Goal: Task Accomplishment & Management: Complete application form

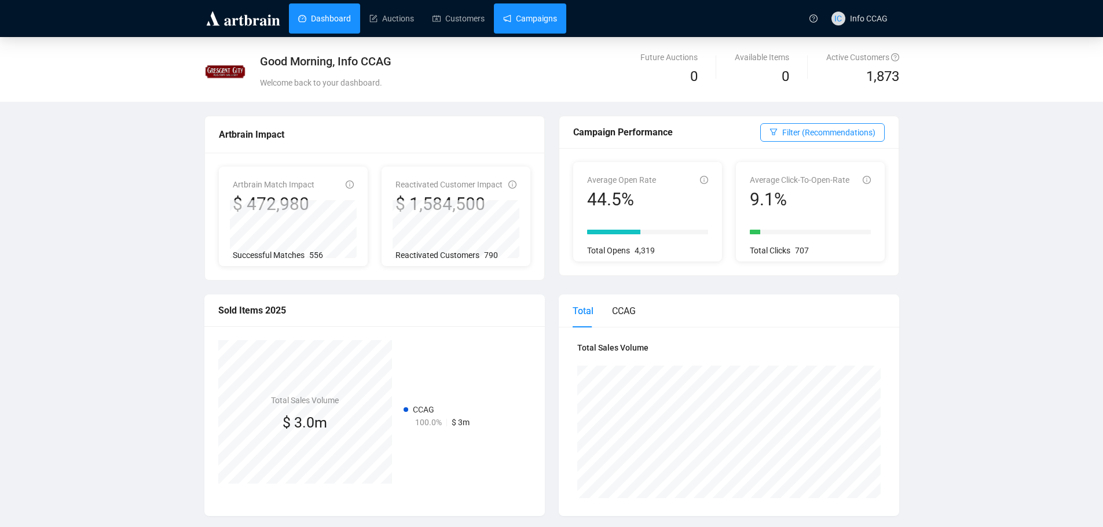
click at [529, 25] on link "Campaigns" at bounding box center [530, 18] width 54 height 30
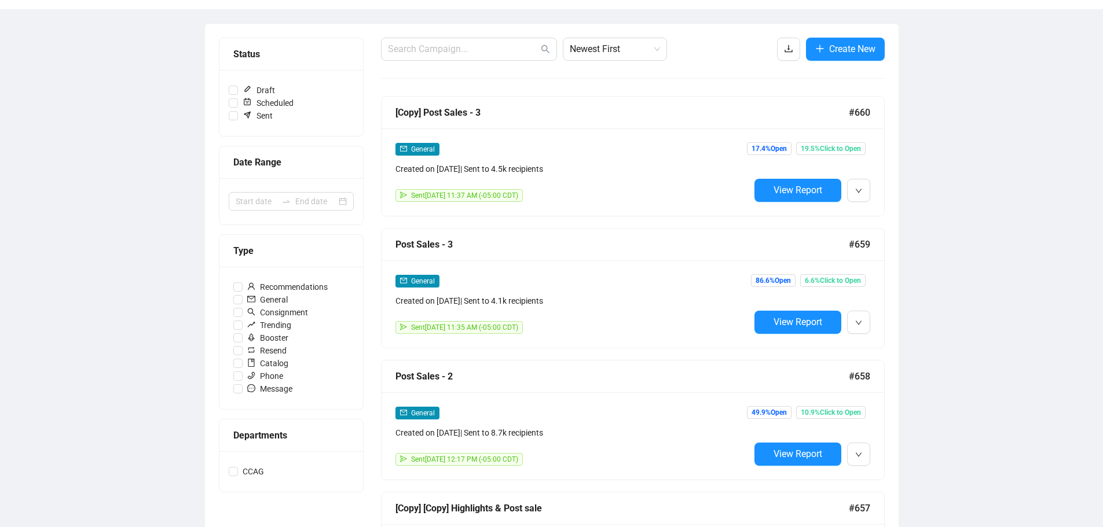
scroll to position [116, 0]
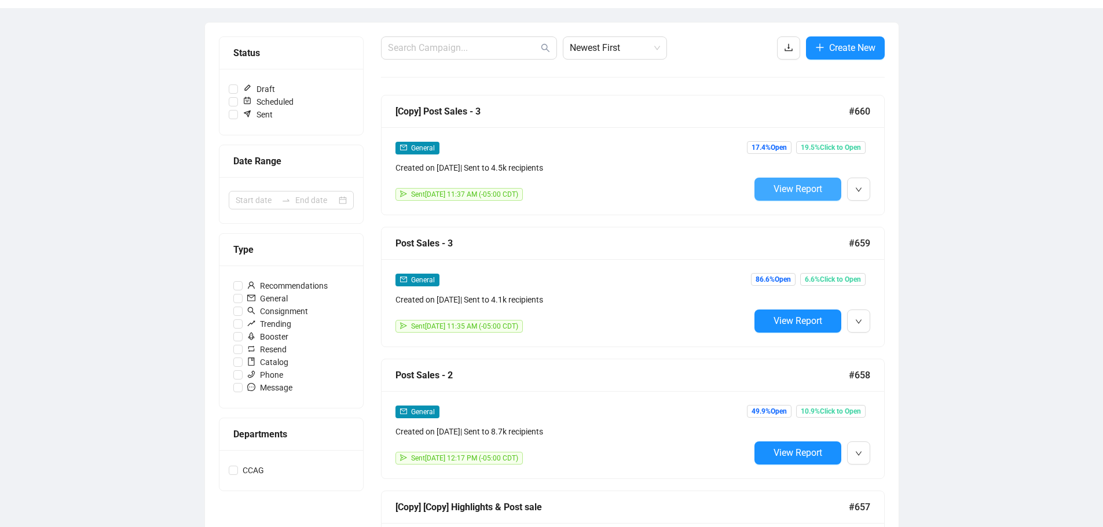
click at [795, 193] on span "View Report" at bounding box center [797, 189] width 49 height 11
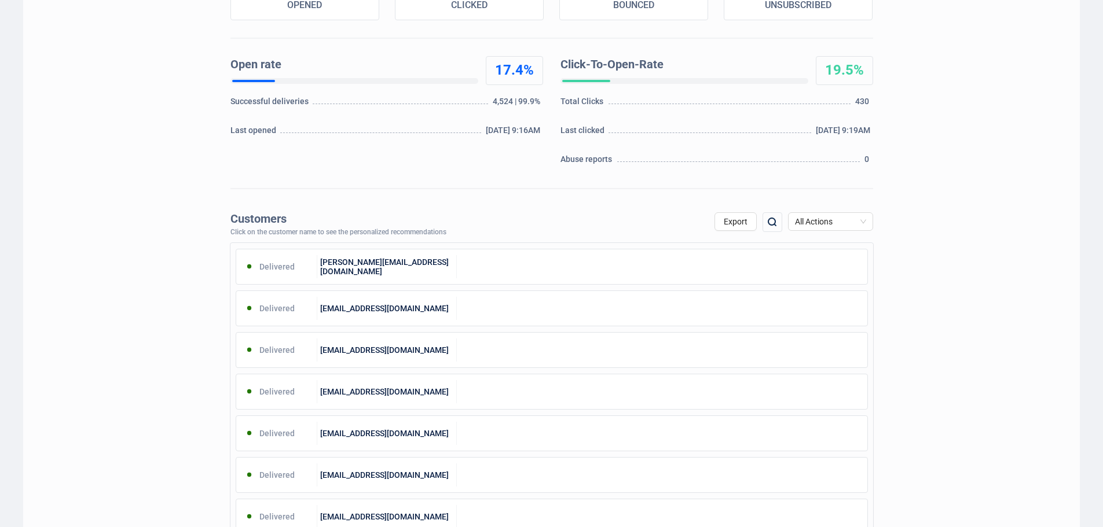
scroll to position [232, 0]
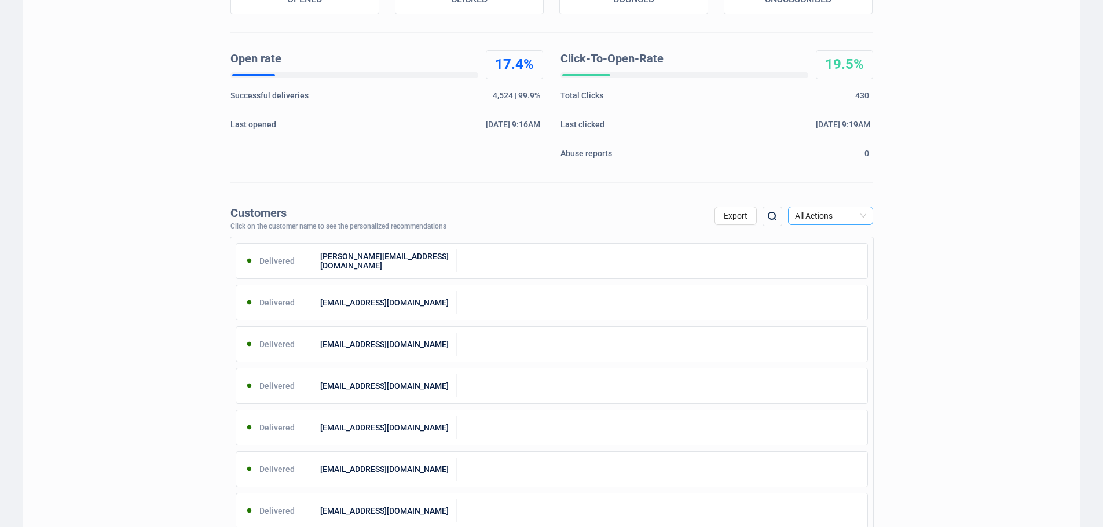
click at [843, 218] on span "All Actions" at bounding box center [830, 215] width 71 height 17
click at [836, 309] on div "Unsubscribe" at bounding box center [830, 313] width 67 height 13
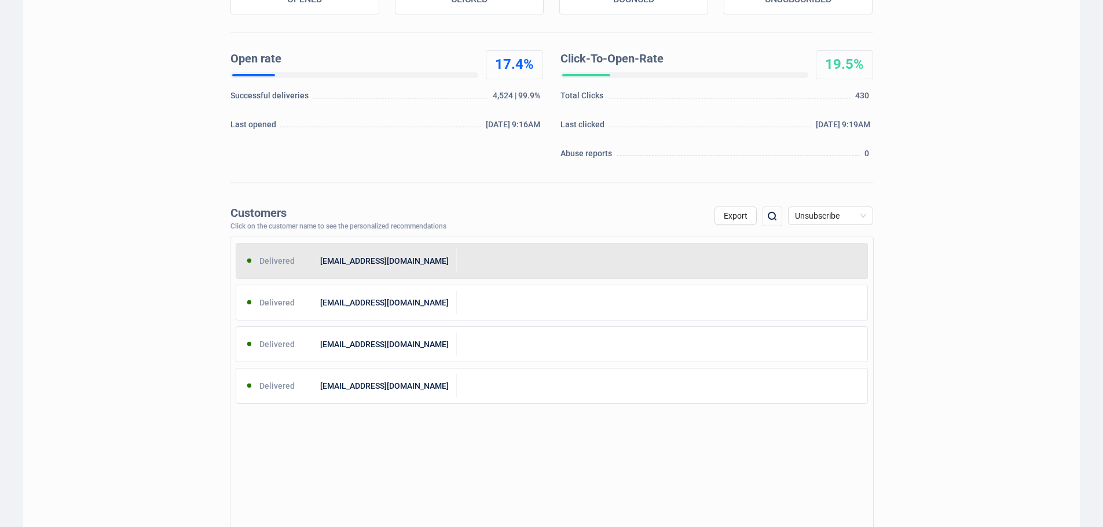
click at [521, 268] on div at bounding box center [662, 260] width 410 height 23
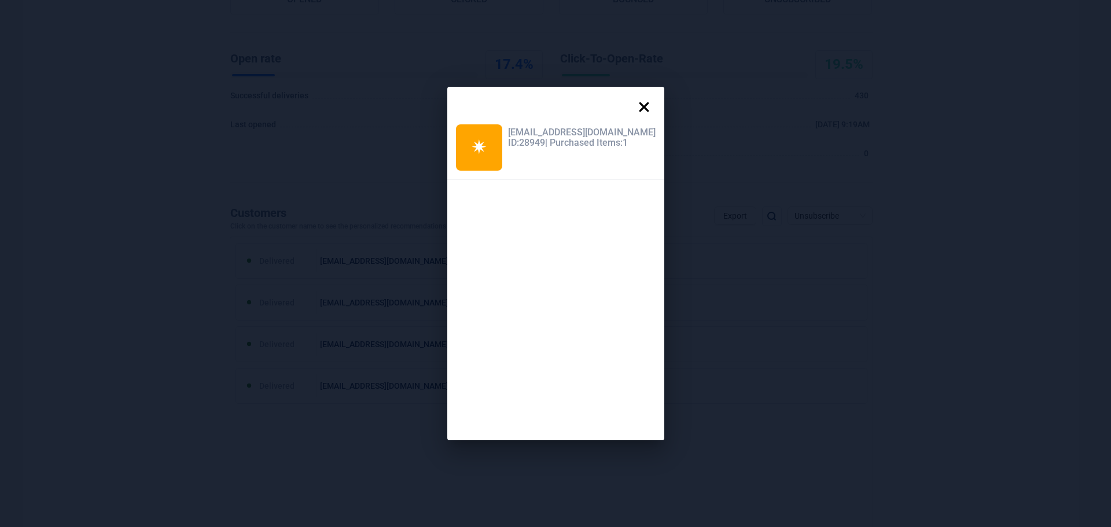
click at [639, 107] on icon at bounding box center [644, 107] width 23 height 23
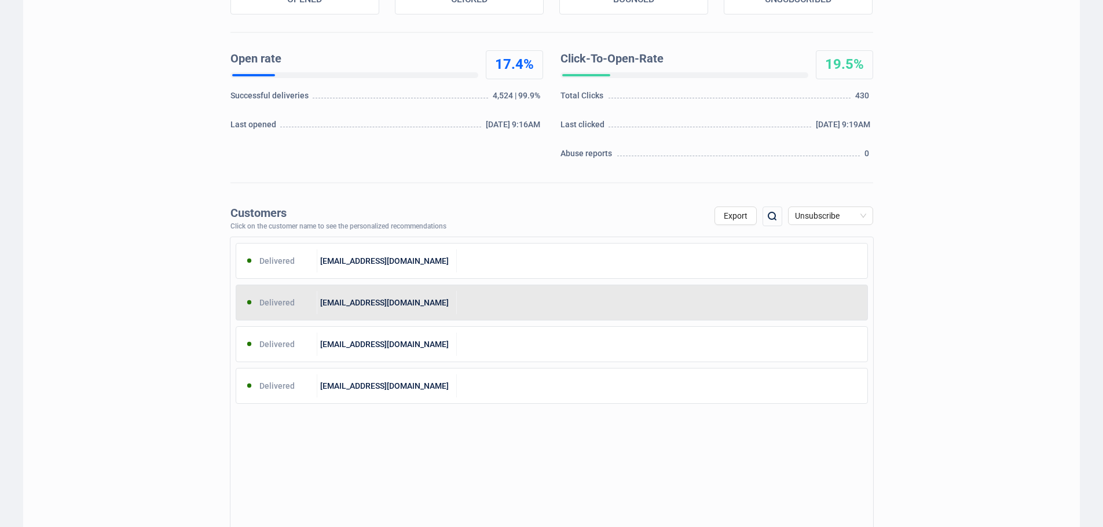
click at [431, 297] on div "[EMAIL_ADDRESS][DOMAIN_NAME]" at bounding box center [387, 302] width 140 height 23
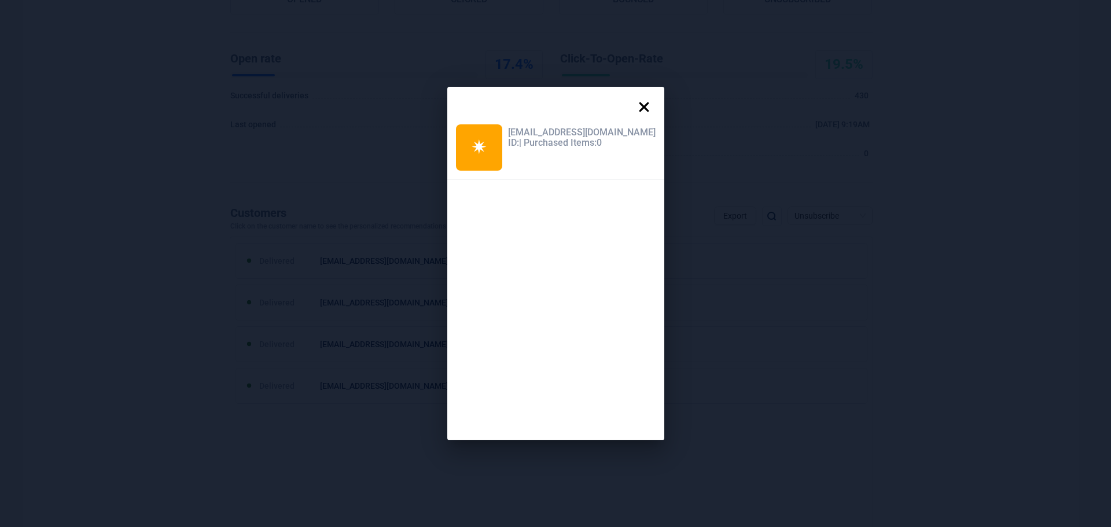
click at [633, 108] on icon at bounding box center [644, 107] width 23 height 23
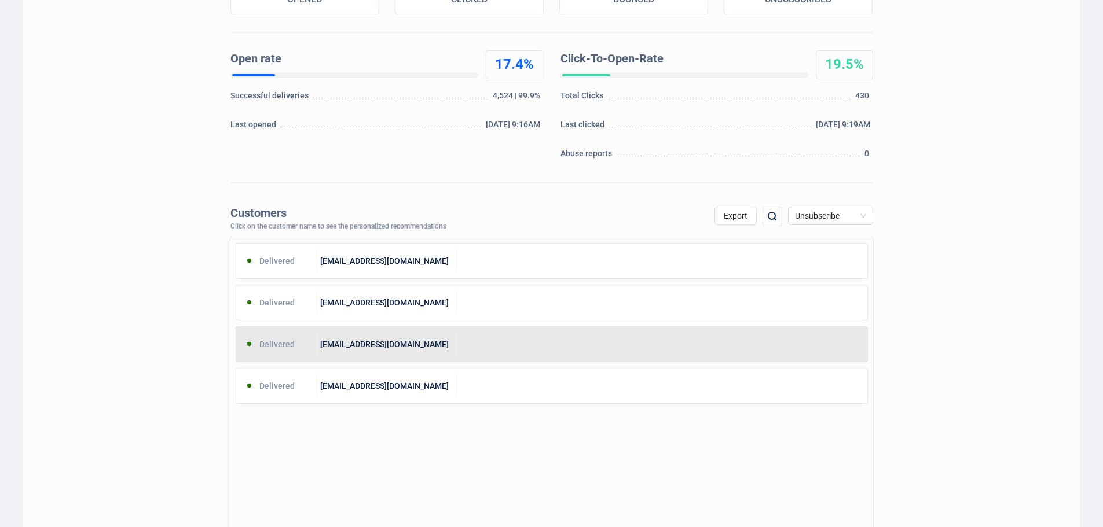
click at [416, 336] on div "[EMAIL_ADDRESS][DOMAIN_NAME]" at bounding box center [387, 344] width 140 height 23
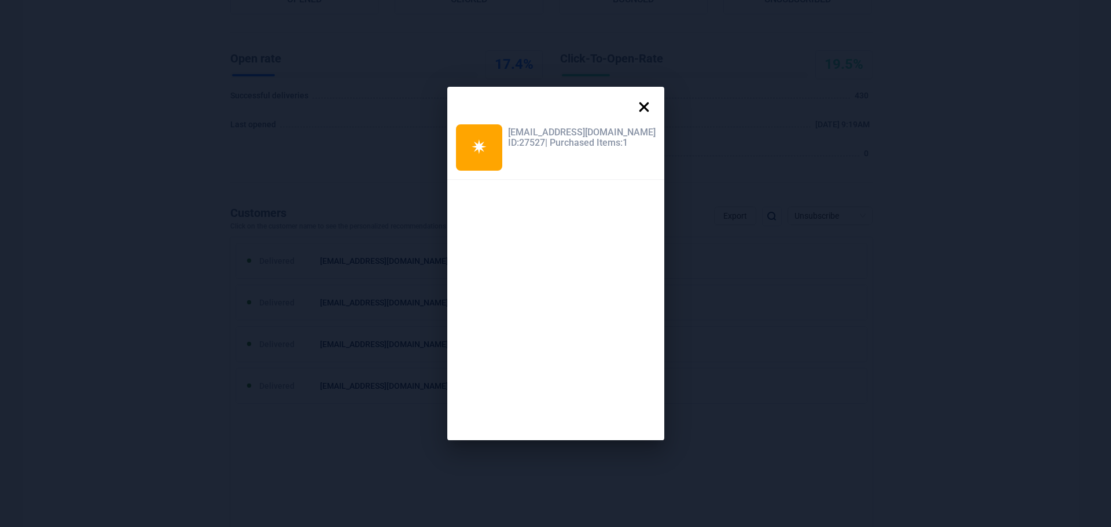
click at [633, 105] on icon at bounding box center [644, 107] width 23 height 23
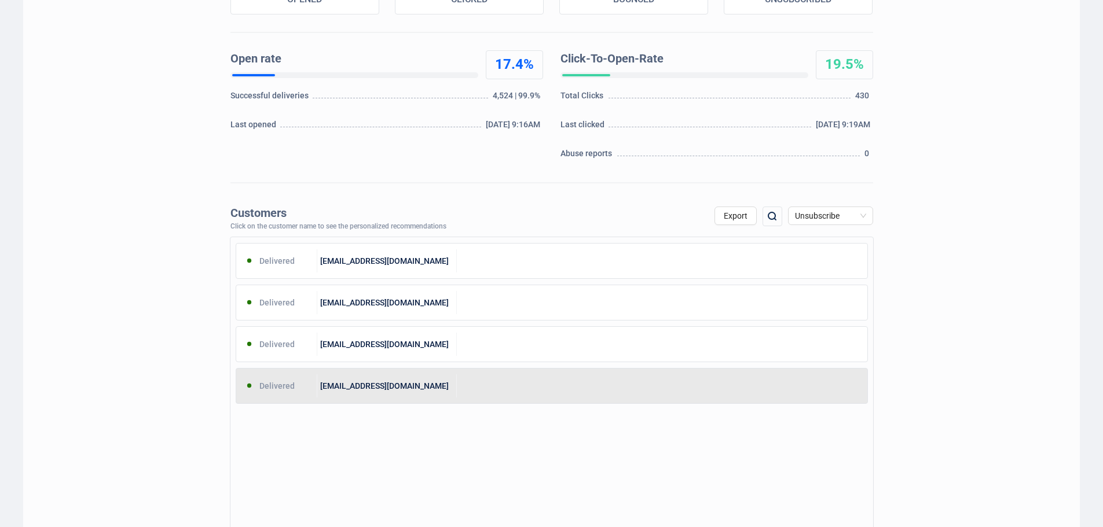
click at [458, 386] on div at bounding box center [662, 386] width 410 height 23
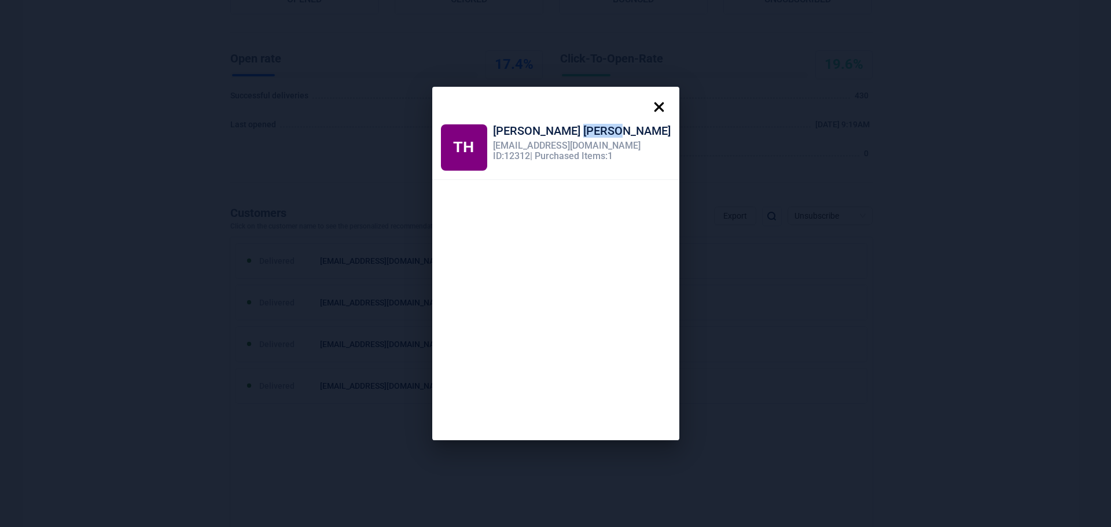
drag, startPoint x: 586, startPoint y: 130, endPoint x: 553, endPoint y: 131, distance: 33.6
click at [553, 131] on div "[PERSON_NAME] [PERSON_NAME]" at bounding box center [582, 132] width 178 height 16
copy div "[PERSON_NAME]"
click at [648, 104] on icon at bounding box center [659, 107] width 23 height 23
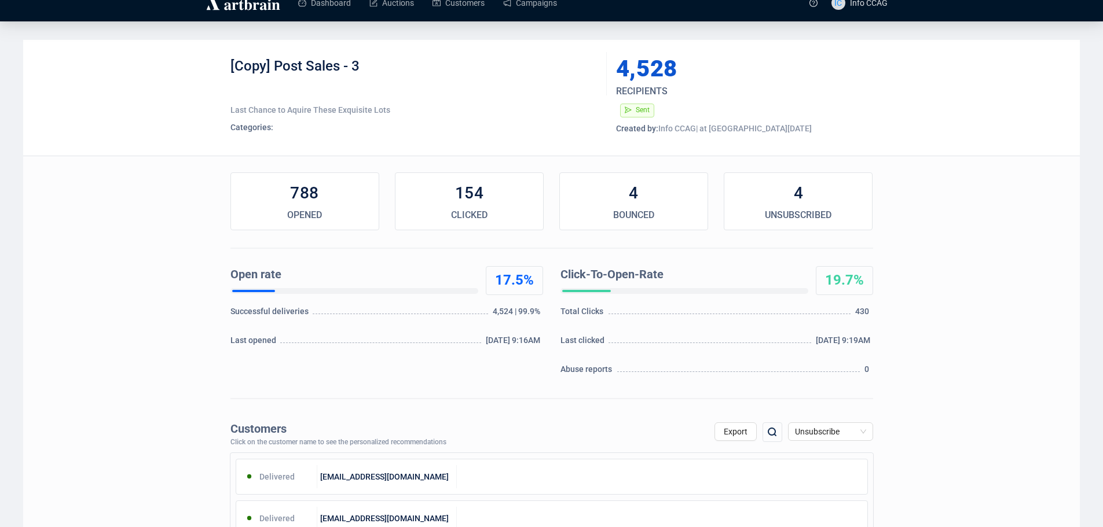
scroll to position [0, 0]
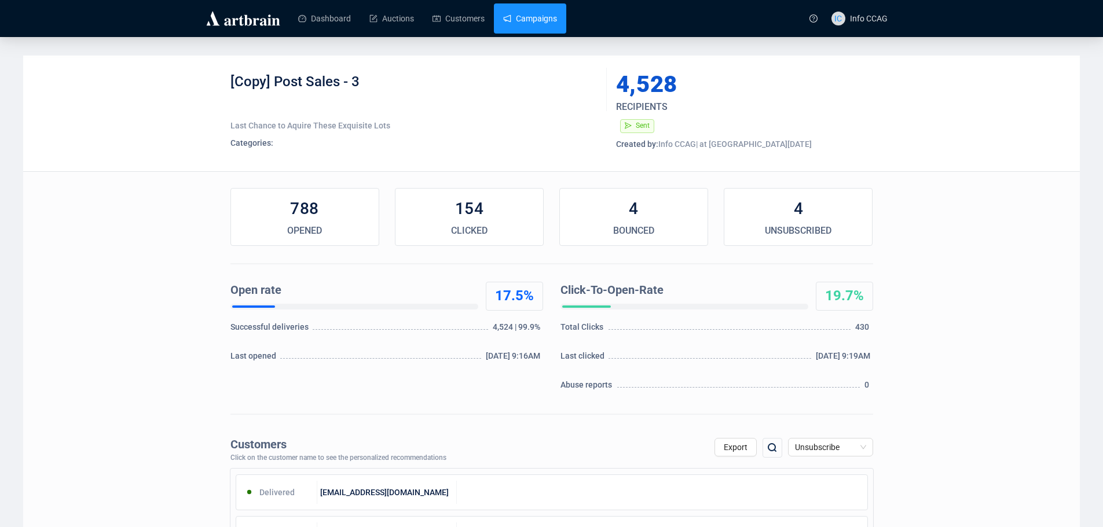
click at [527, 16] on link "Campaigns" at bounding box center [530, 18] width 54 height 30
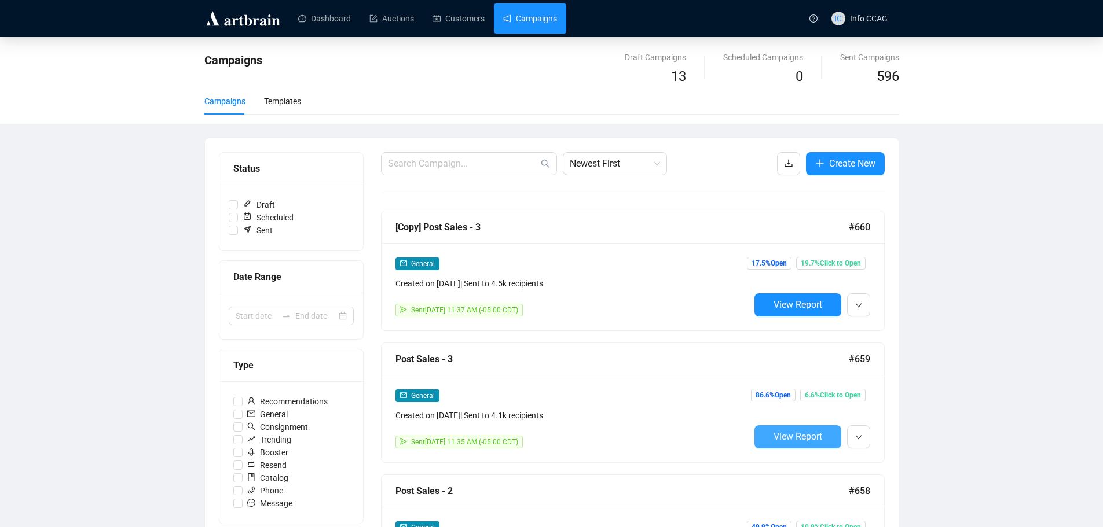
click at [780, 436] on span "View Report" at bounding box center [797, 436] width 49 height 11
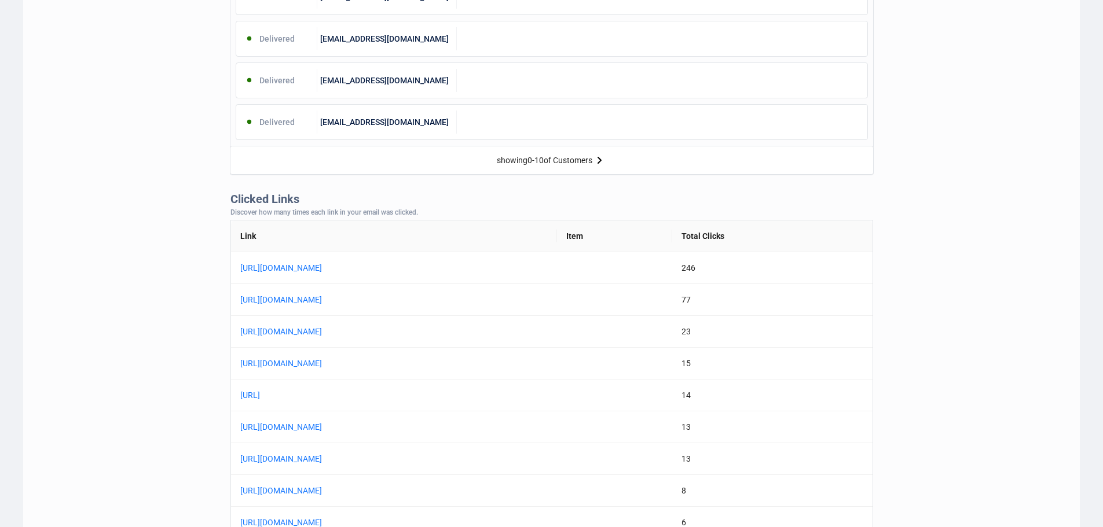
scroll to position [868, 0]
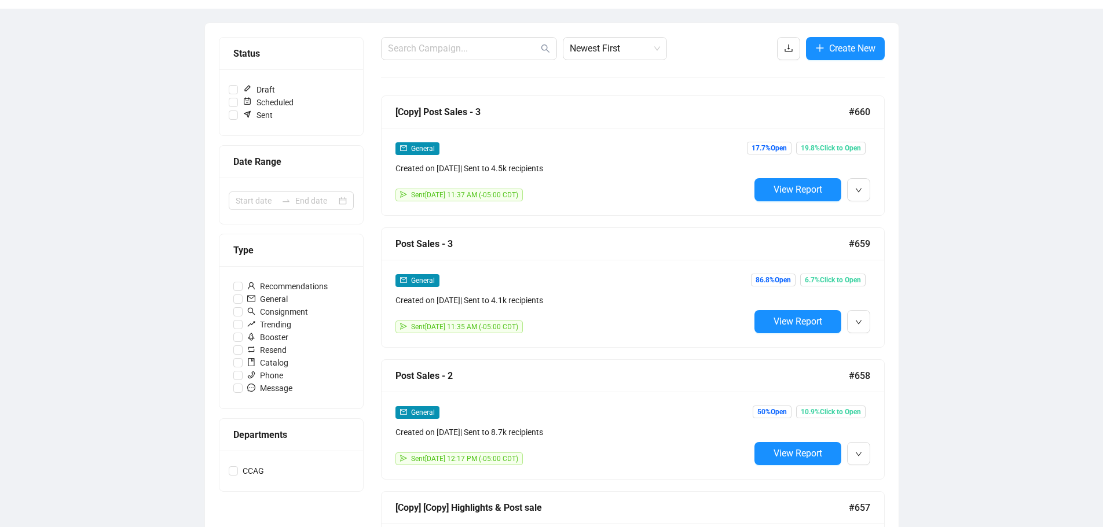
scroll to position [116, 0]
click at [780, 318] on span "View Report" at bounding box center [797, 320] width 49 height 11
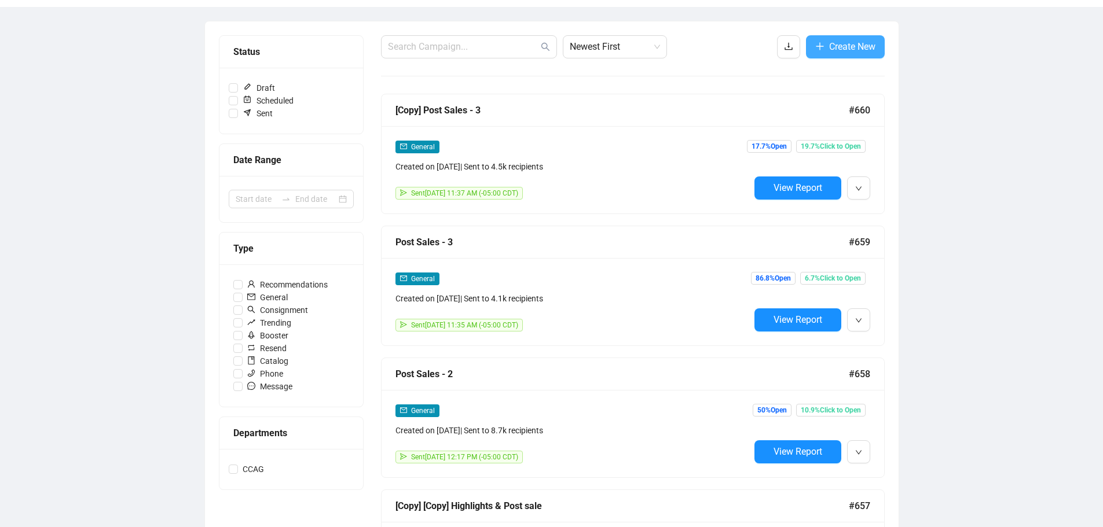
click at [835, 52] on span "Create New" at bounding box center [852, 46] width 46 height 14
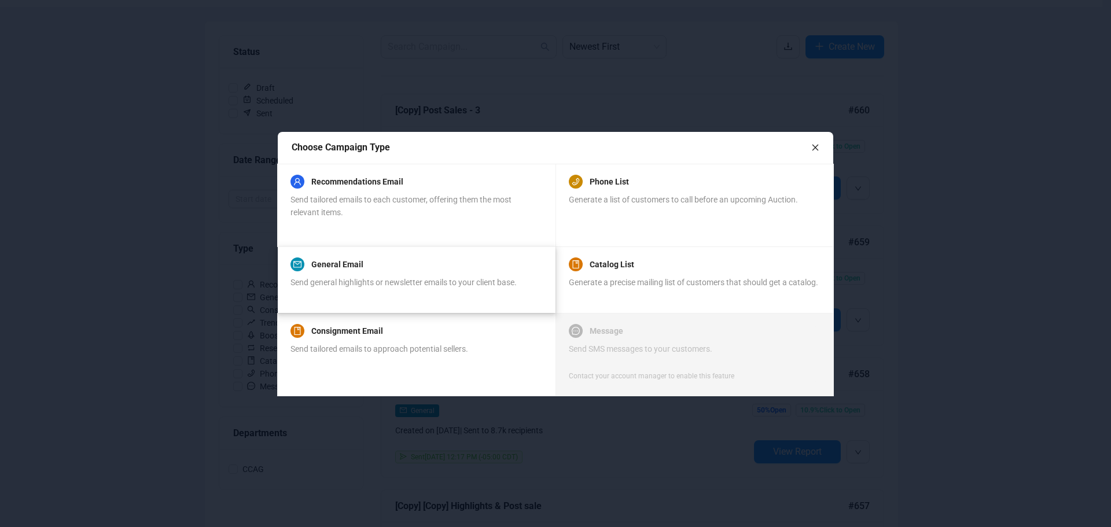
click at [369, 282] on span "Send general highlights or newsletter emails to your client base." at bounding box center [404, 282] width 226 height 9
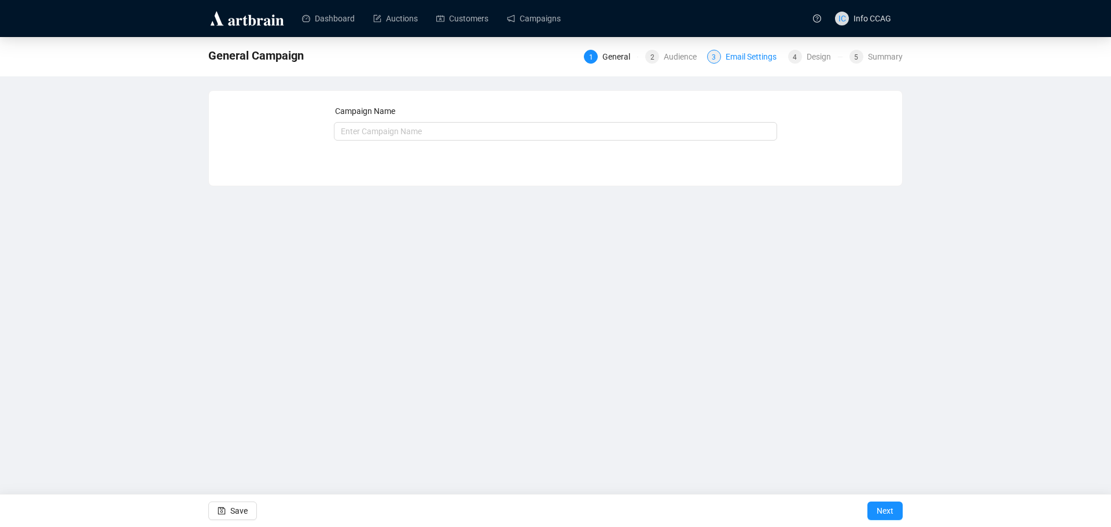
click at [743, 55] on div "Email Settings" at bounding box center [755, 57] width 58 height 14
click at [489, 131] on input "text" at bounding box center [556, 131] width 444 height 19
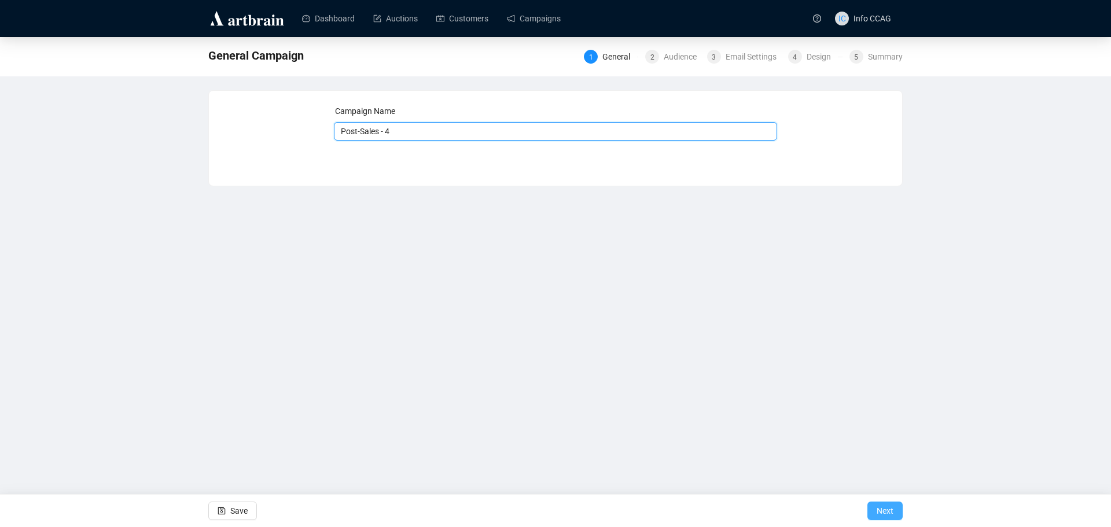
type input "Post-Sales - 4"
click at [876, 516] on button "Next" at bounding box center [885, 511] width 35 height 19
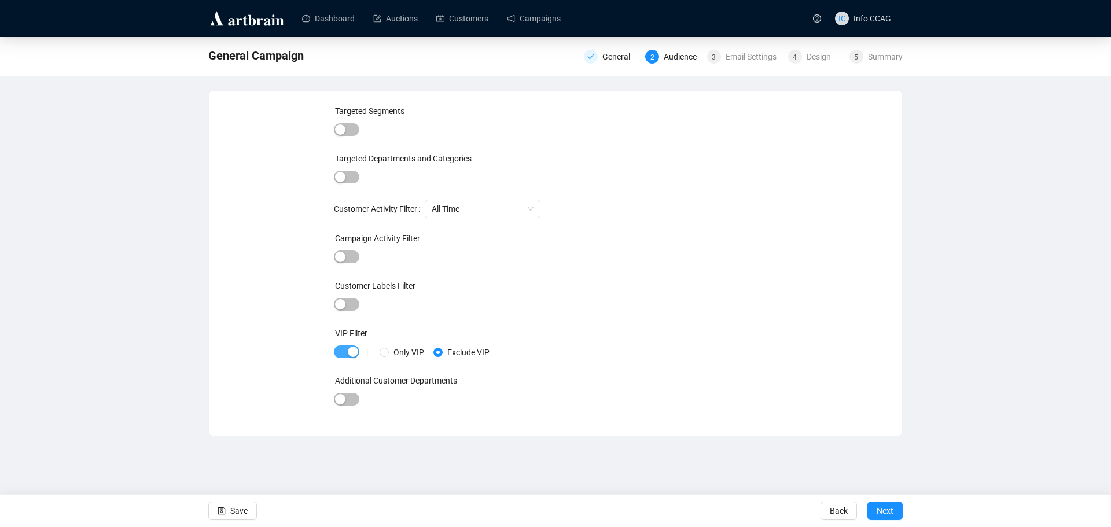
click at [340, 353] on span "button" at bounding box center [346, 352] width 25 height 13
click at [349, 258] on span "button" at bounding box center [346, 257] width 25 height 13
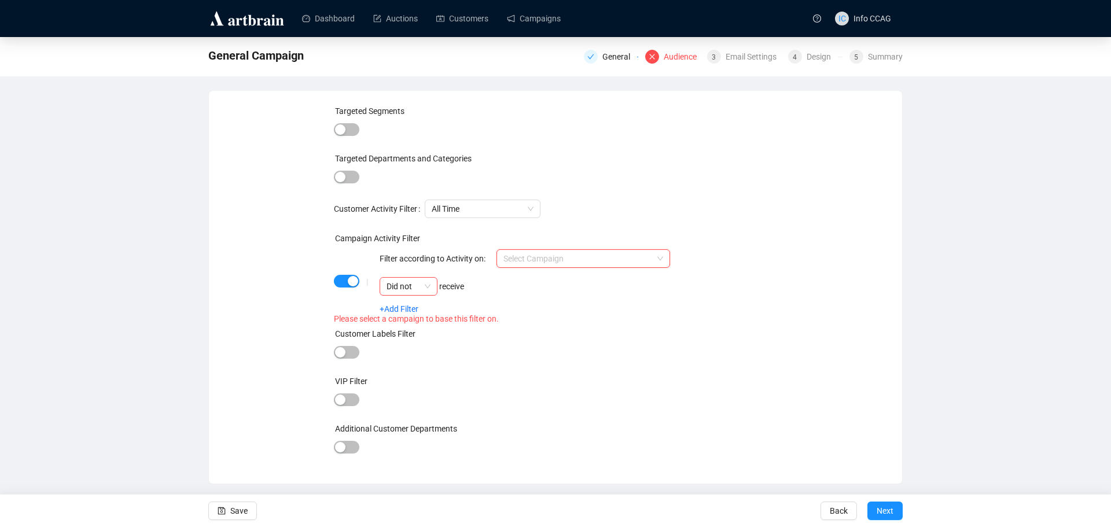
click at [602, 253] on input "search" at bounding box center [578, 258] width 149 height 17
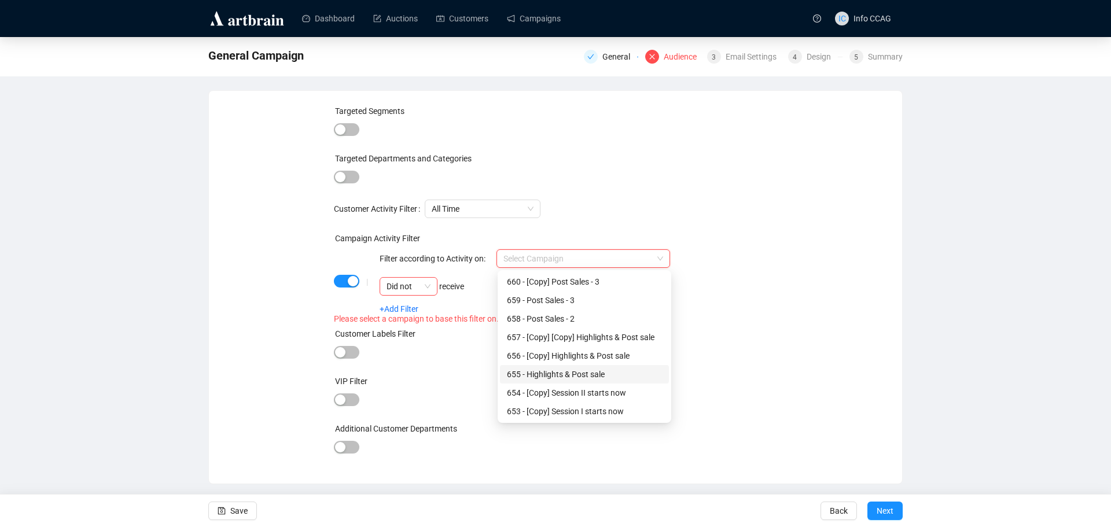
click at [595, 370] on div "655 - Highlights & Post sale" at bounding box center [584, 374] width 155 height 13
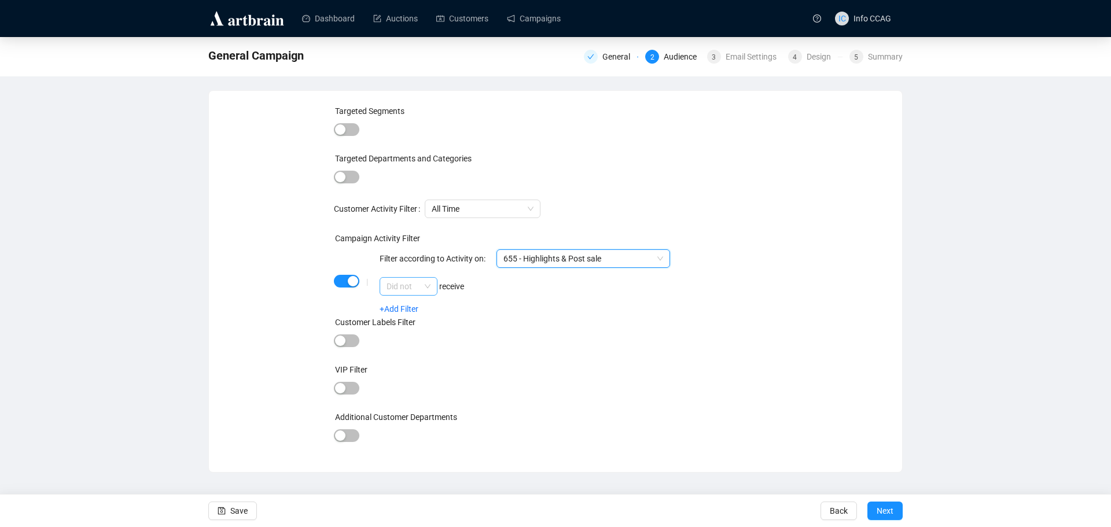
click at [427, 288] on span "Did not" at bounding box center [409, 286] width 44 height 17
click at [420, 309] on div "Did" at bounding box center [408, 309] width 39 height 13
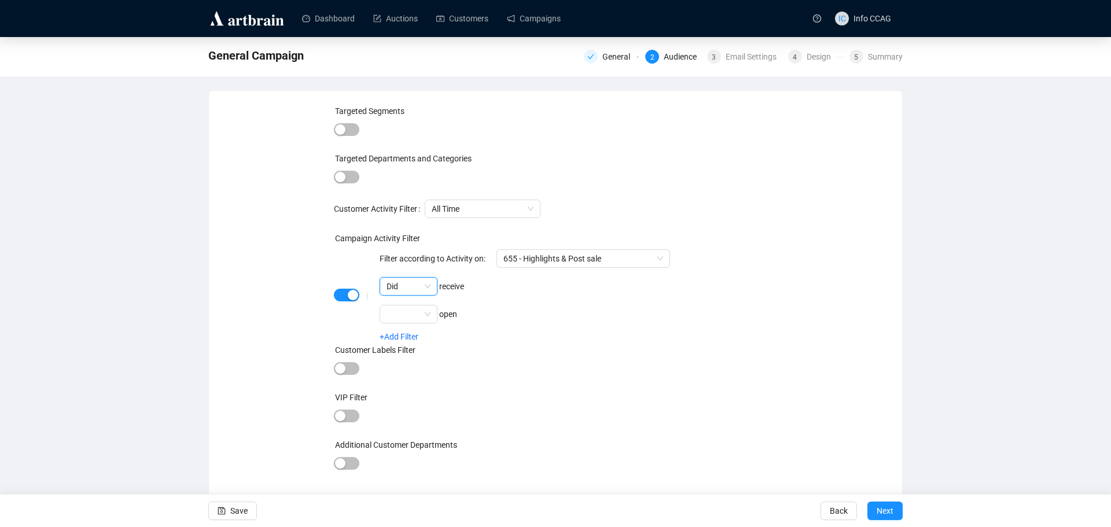
click at [420, 309] on input "search" at bounding box center [404, 314] width 34 height 17
click at [416, 333] on div "Did" at bounding box center [408, 337] width 39 height 13
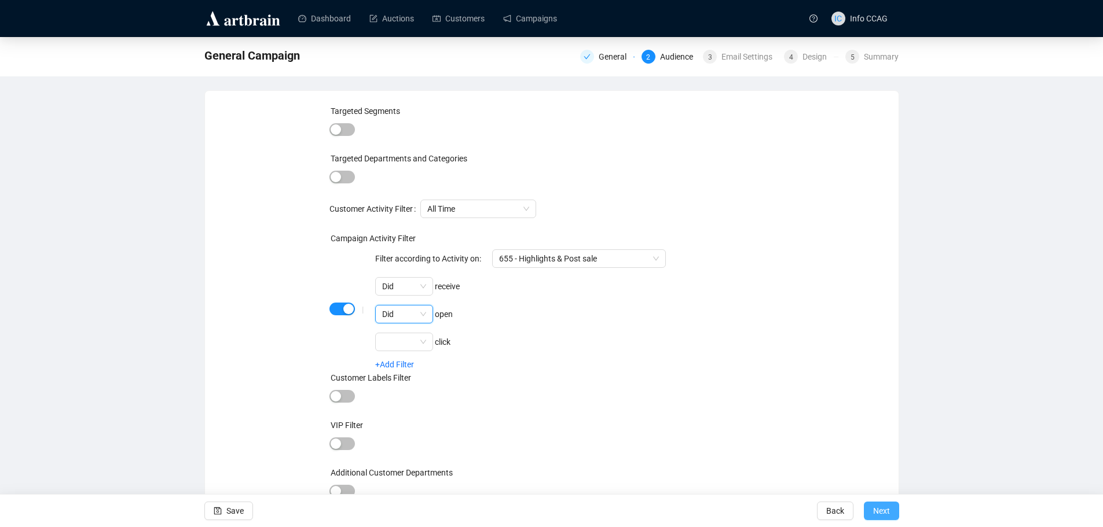
click at [884, 509] on span "Next" at bounding box center [881, 511] width 17 height 32
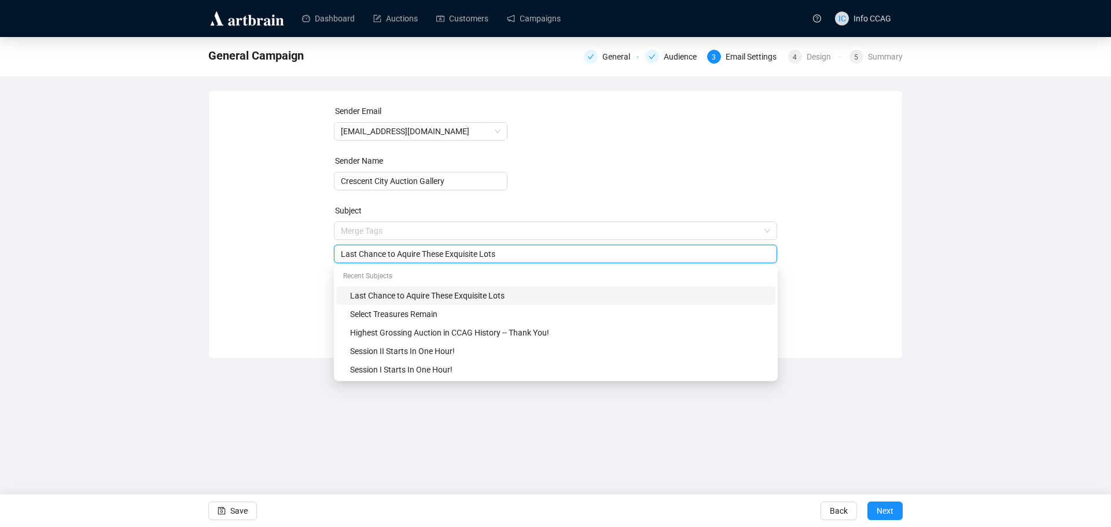
click at [509, 233] on span "Merge Tags Last Chance to Aquire These Exquisite Lots" at bounding box center [556, 242] width 444 height 32
drag, startPoint x: 497, startPoint y: 253, endPoint x: 326, endPoint y: 261, distance: 170.4
click at [326, 261] on div "Sender Email [EMAIL_ADDRESS][DOMAIN_NAME] Sender Name Crescent City Auction Gal…" at bounding box center [556, 216] width 666 height 222
type input "Farm to Table"
click at [671, 155] on form "Sender Email [EMAIL_ADDRESS][DOMAIN_NAME] Sender Name Crescent City Auction Gal…" at bounding box center [556, 209] width 444 height 208
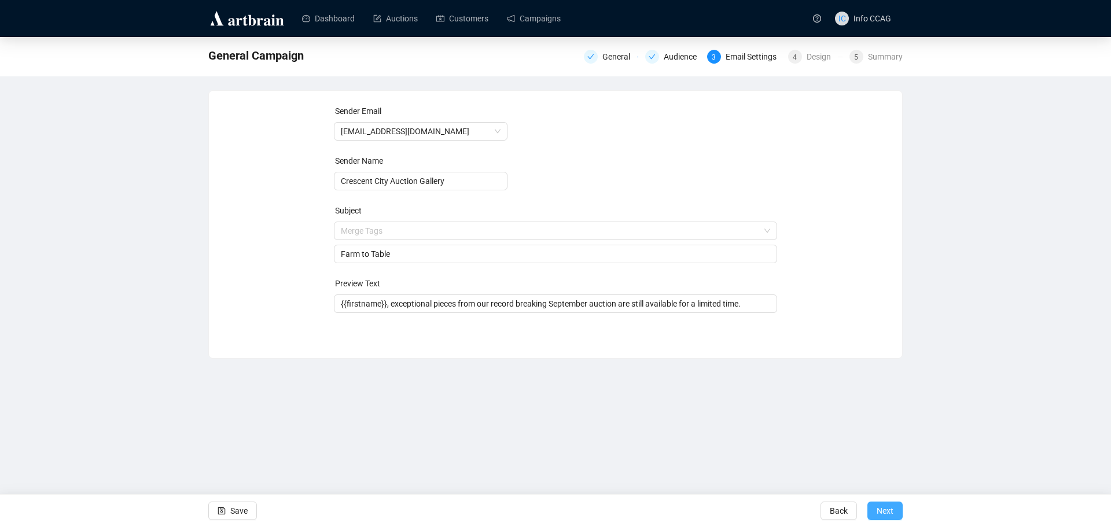
click at [890, 508] on span "Next" at bounding box center [885, 511] width 17 height 32
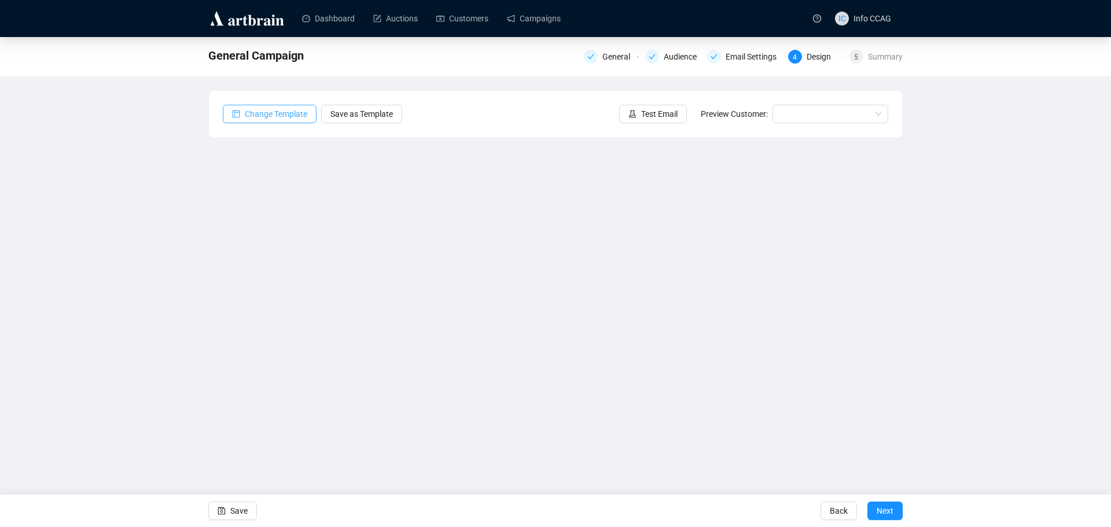
click at [263, 112] on span "Change Template" at bounding box center [276, 114] width 63 height 13
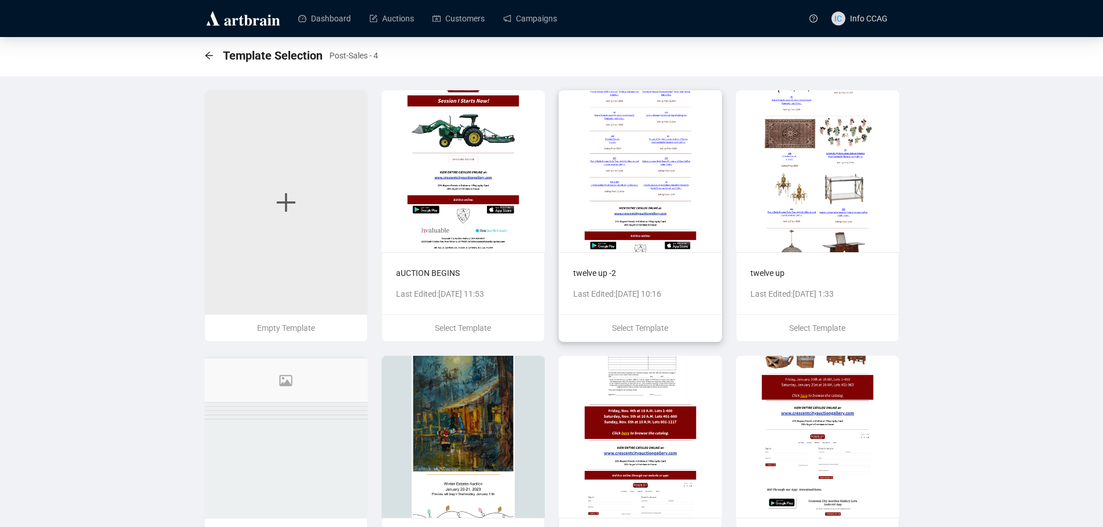
click at [647, 190] on img at bounding box center [640, 171] width 163 height 162
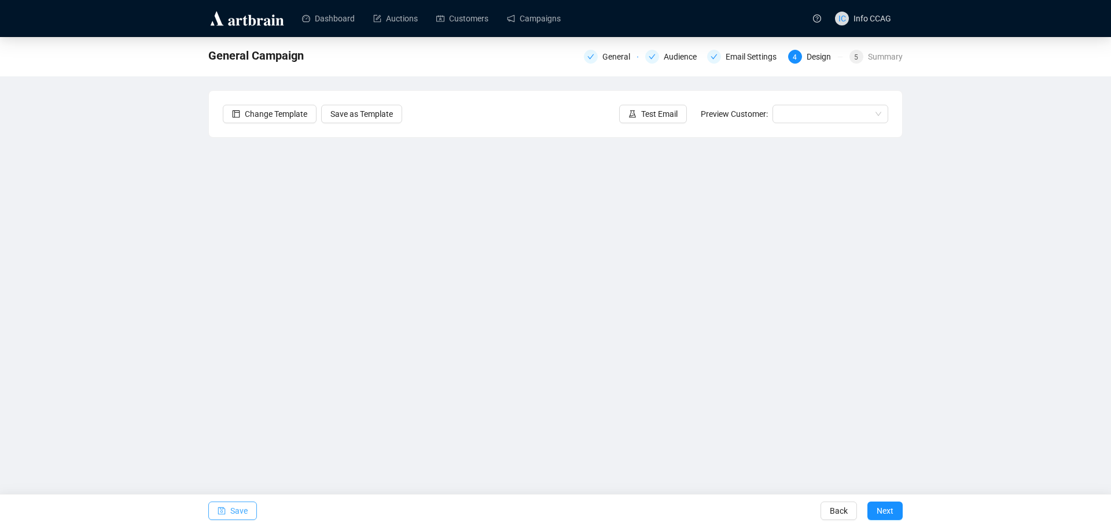
click at [237, 507] on span "Save" at bounding box center [238, 511] width 17 height 32
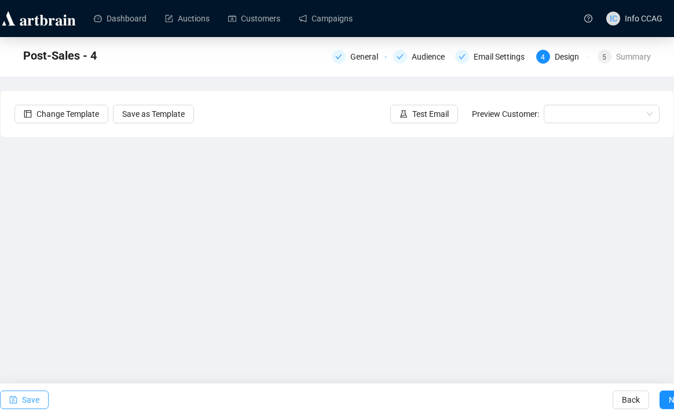
click at [42, 398] on button "Save" at bounding box center [24, 400] width 49 height 19
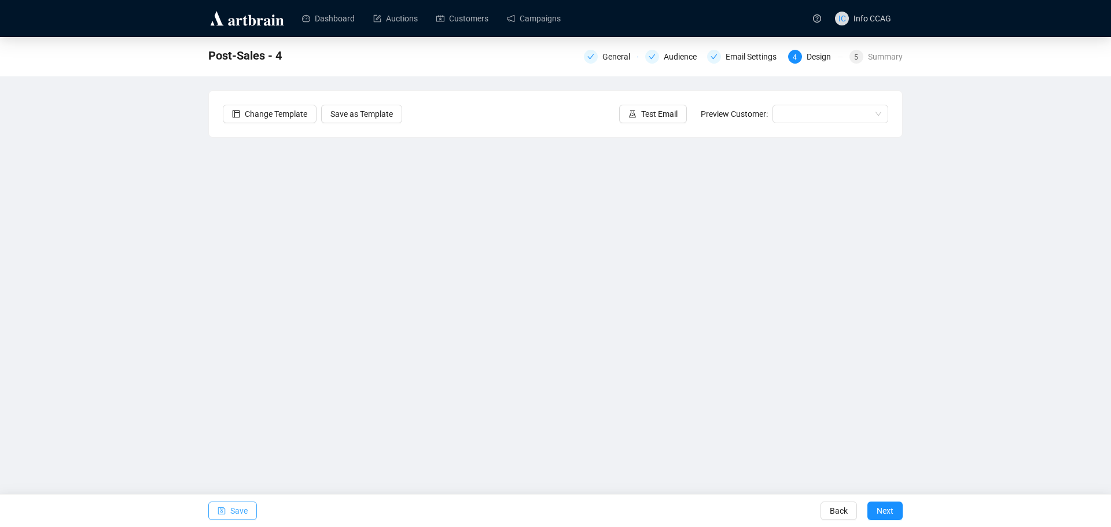
click at [232, 515] on span "Save" at bounding box center [238, 511] width 17 height 32
click at [225, 511] on icon "save" at bounding box center [222, 511] width 8 height 8
click at [237, 507] on span "Save" at bounding box center [238, 511] width 17 height 32
click at [240, 510] on span "Save" at bounding box center [238, 511] width 17 height 32
click at [244, 511] on span "Save" at bounding box center [238, 511] width 17 height 32
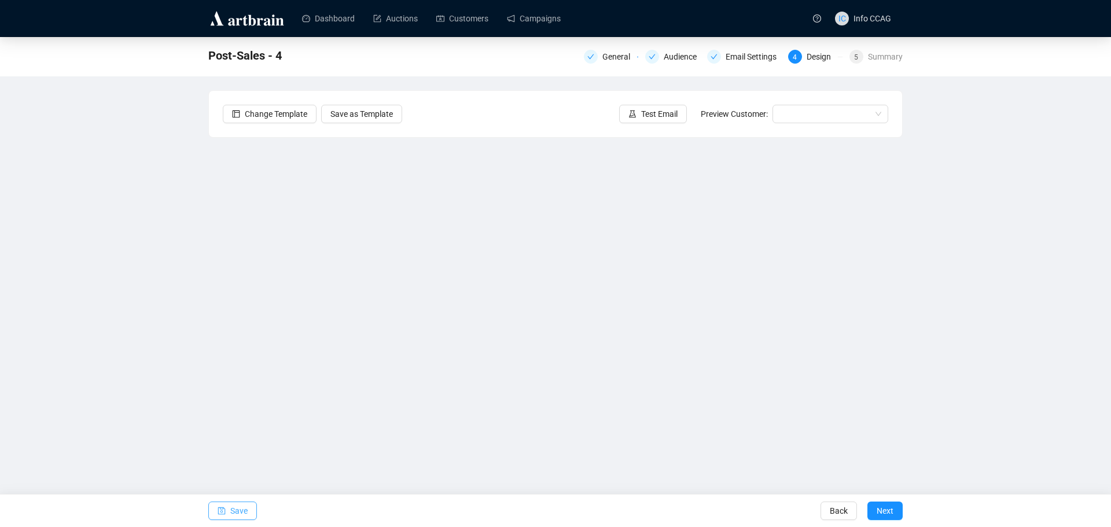
click at [236, 511] on span "Save" at bounding box center [238, 511] width 17 height 32
click at [244, 516] on span "Save" at bounding box center [238, 511] width 17 height 32
click at [237, 515] on span "Save" at bounding box center [238, 511] width 17 height 32
click at [248, 507] on button "Save" at bounding box center [232, 511] width 49 height 19
click at [232, 514] on span "Save" at bounding box center [238, 511] width 17 height 32
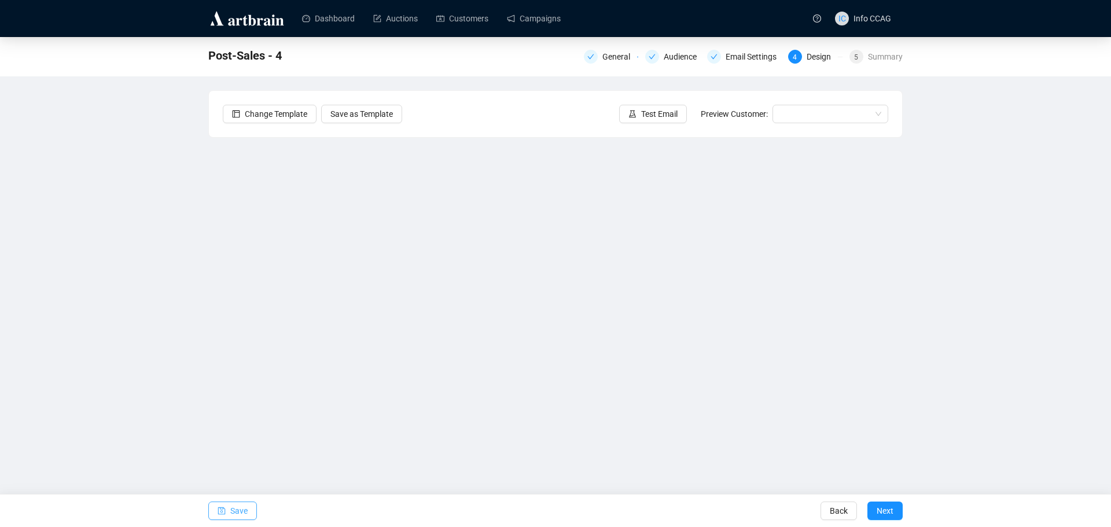
click at [234, 515] on span "Save" at bounding box center [238, 511] width 17 height 32
click at [230, 511] on button "Save" at bounding box center [232, 511] width 49 height 19
click at [889, 511] on span "Next" at bounding box center [885, 511] width 17 height 32
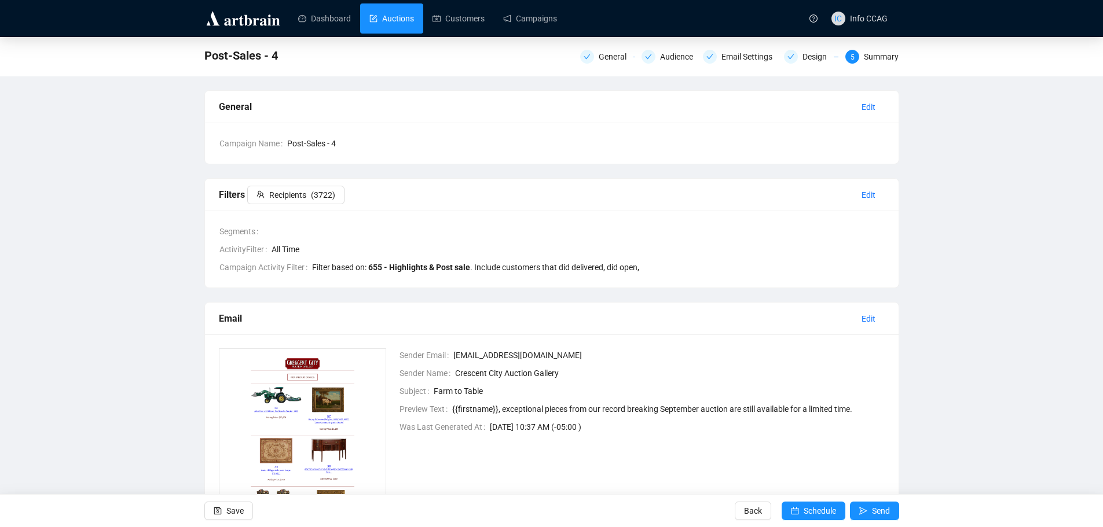
click at [396, 15] on link "Auctions" at bounding box center [391, 18] width 45 height 30
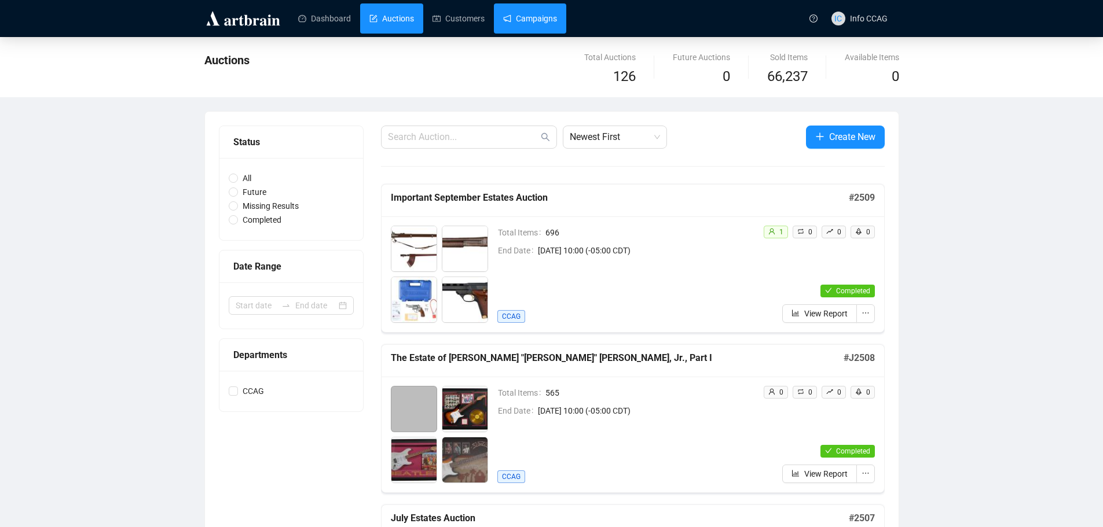
click at [526, 21] on link "Campaigns" at bounding box center [530, 18] width 54 height 30
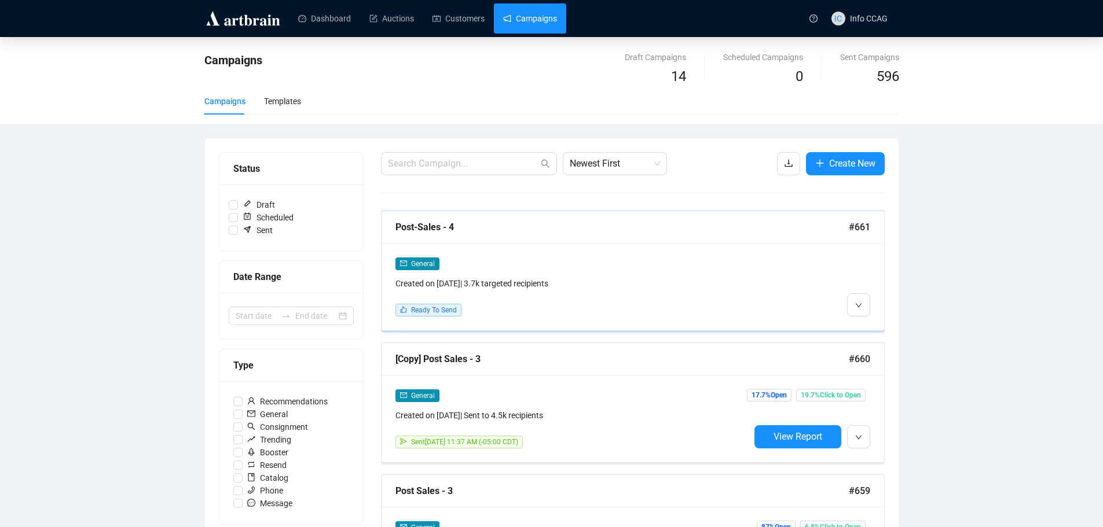
click at [644, 304] on div "Ready To Send" at bounding box center [572, 310] width 354 height 13
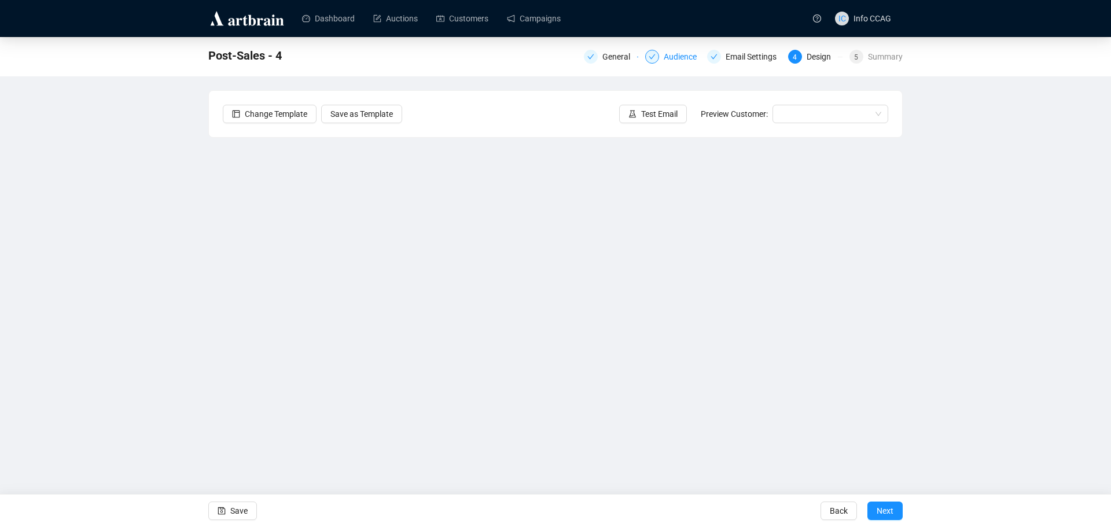
click at [670, 54] on div "Audience" at bounding box center [684, 57] width 40 height 14
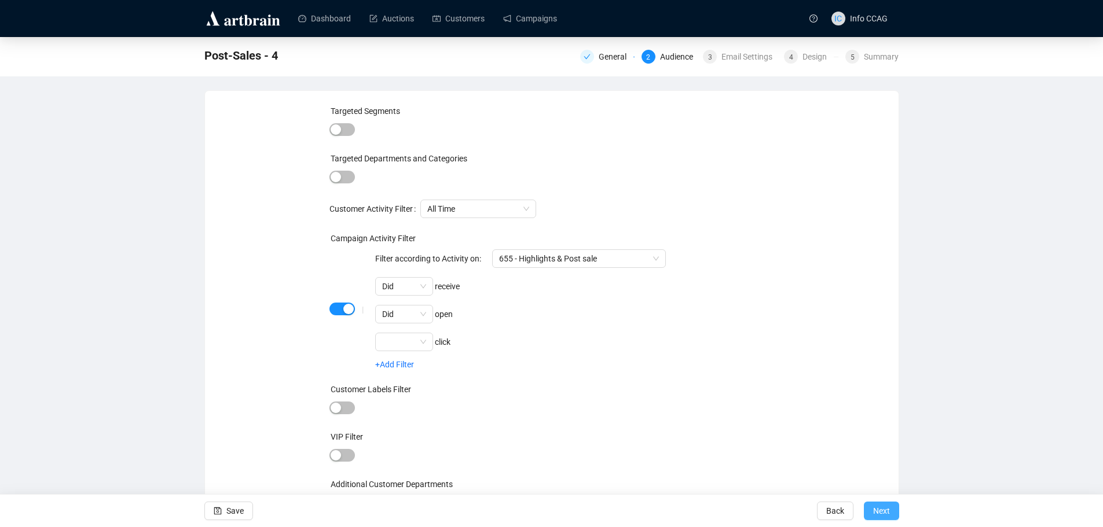
click at [881, 513] on span "Next" at bounding box center [881, 511] width 17 height 32
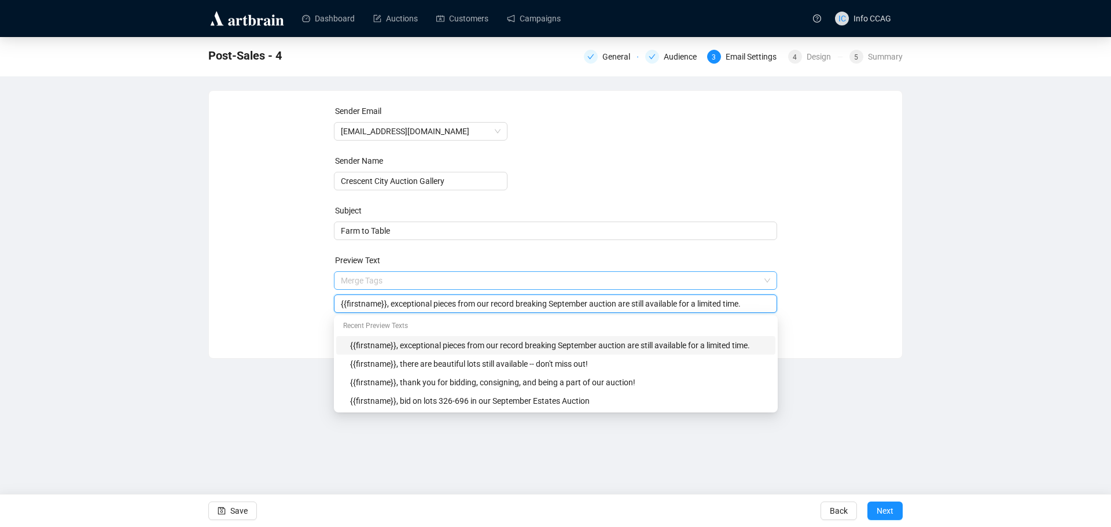
drag, startPoint x: 751, startPoint y: 279, endPoint x: 682, endPoint y: 280, distance: 69.5
click at [682, 280] on span "Merge Tags {{firstname}}, exceptional pieces from our record breaking September…" at bounding box center [556, 292] width 444 height 32
click at [747, 305] on input "{{firstname}}, exceptional pieces from our record breaking September auction ar…" at bounding box center [556, 304] width 430 height 13
drag, startPoint x: 747, startPoint y: 305, endPoint x: 398, endPoint y: 312, distance: 348.5
click at [398, 312] on div "{{firstname}}, exceptional pieces from our record breaking September auction ar…" at bounding box center [556, 304] width 444 height 19
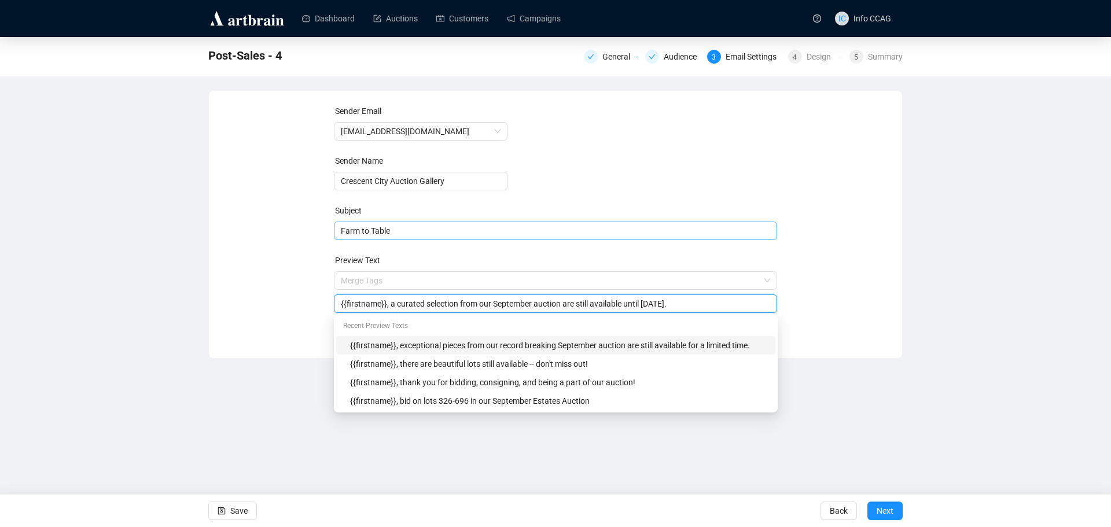
type input "{{firstname}}, a curated selection from our September auction are still availab…"
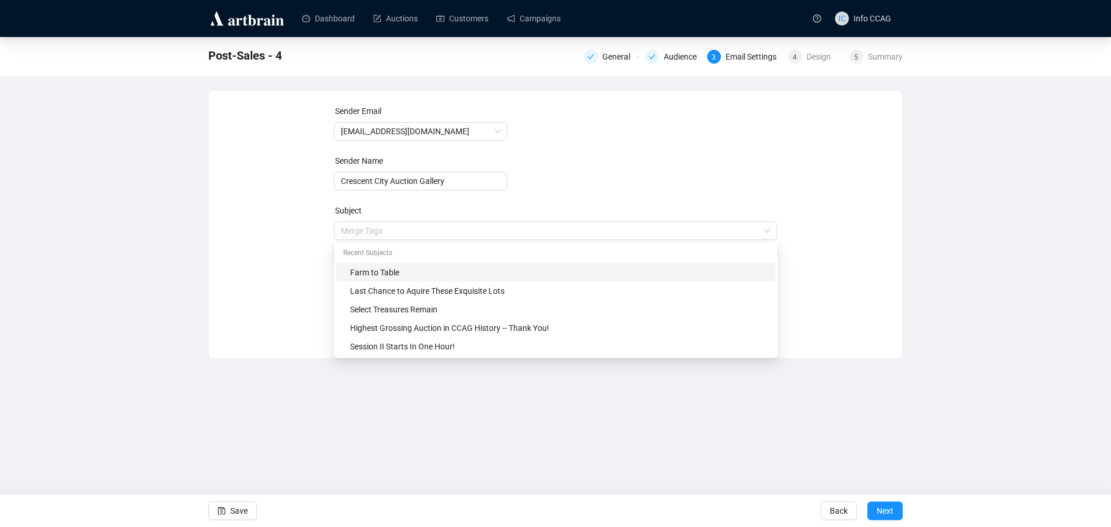
click at [435, 230] on span "Merge Tags Farm to Table" at bounding box center [556, 242] width 444 height 32
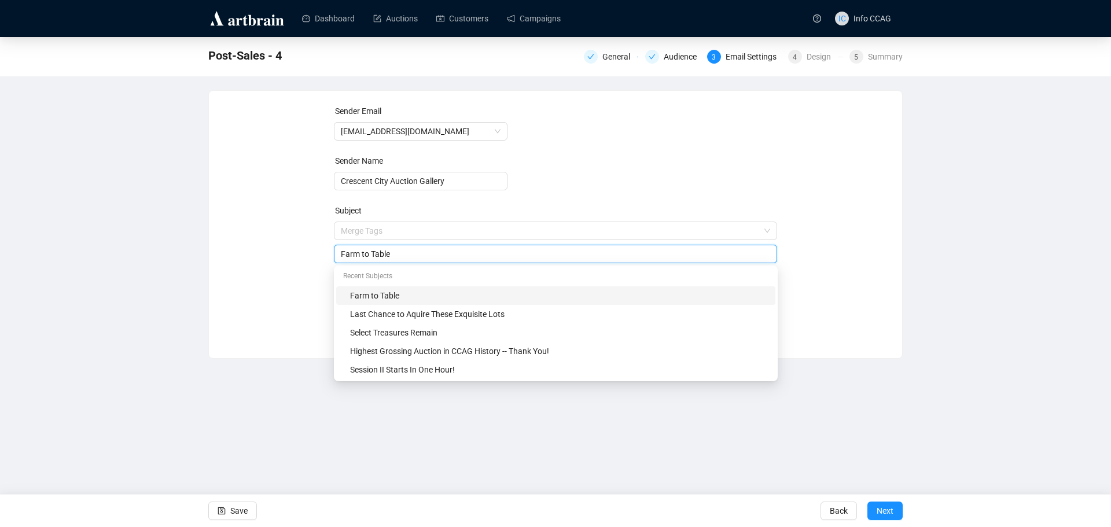
drag, startPoint x: 391, startPoint y: 254, endPoint x: 341, endPoint y: 249, distance: 49.9
click at [341, 249] on input "Farm to Table" at bounding box center [556, 254] width 430 height 13
type input "Town & Country"
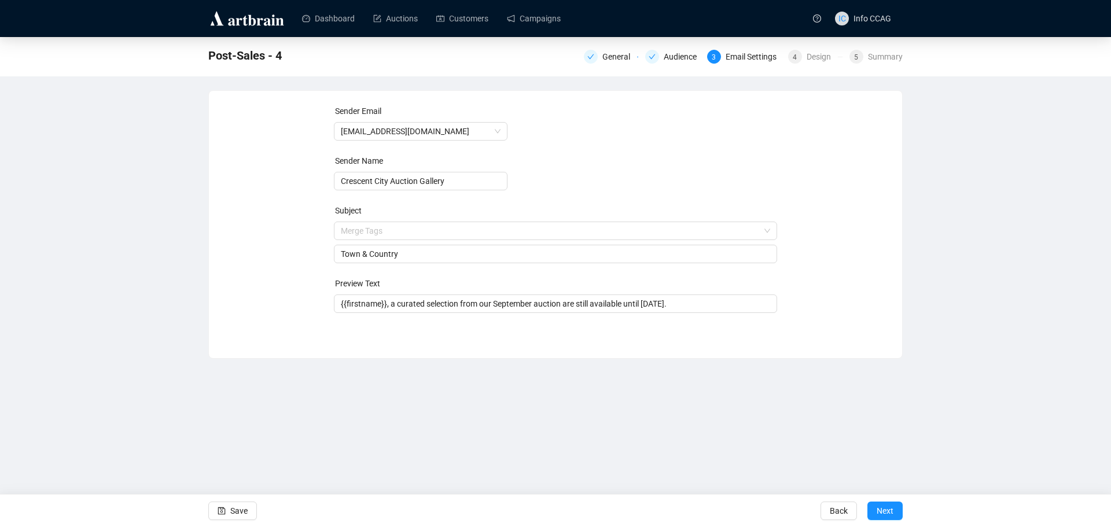
click at [857, 310] on div "Sender Email [EMAIL_ADDRESS][DOMAIN_NAME] Sender Name Crescent City Auction Gal…" at bounding box center [556, 216] width 666 height 222
click at [885, 505] on span "Next" at bounding box center [885, 511] width 17 height 32
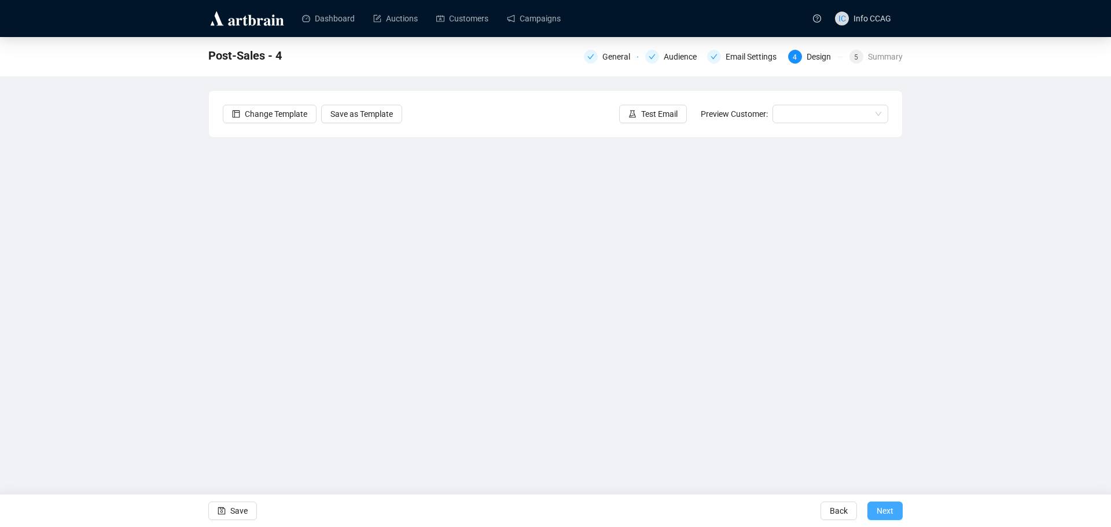
click at [885, 508] on span "Next" at bounding box center [885, 511] width 17 height 32
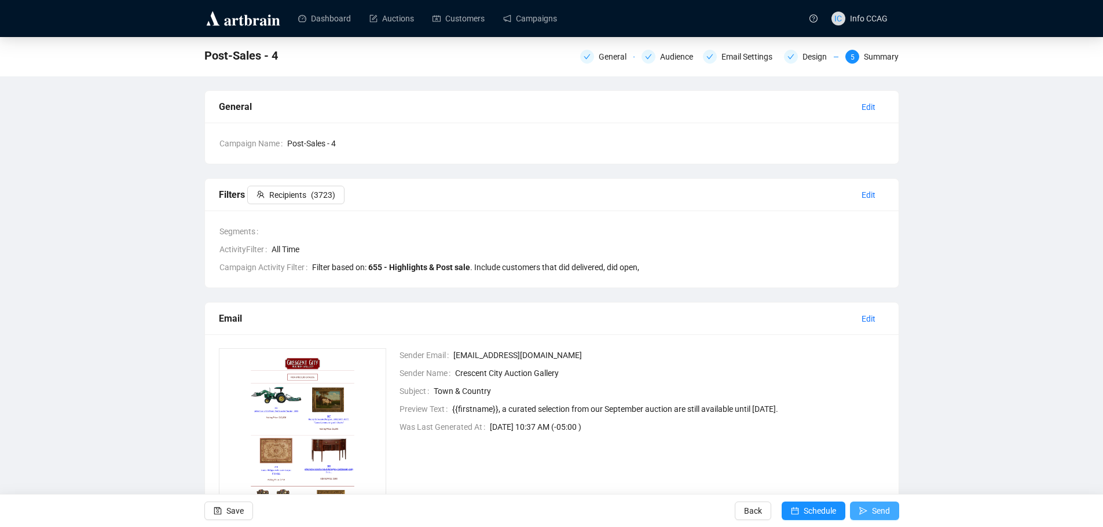
click at [878, 509] on span "Send" at bounding box center [881, 511] width 18 height 32
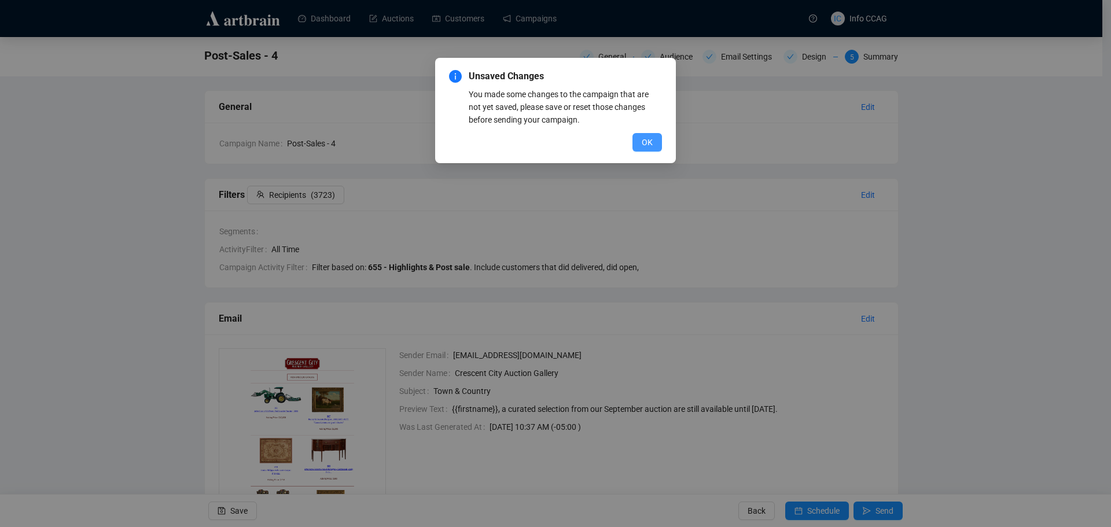
click at [658, 147] on button "OK" at bounding box center [648, 142] width 30 height 19
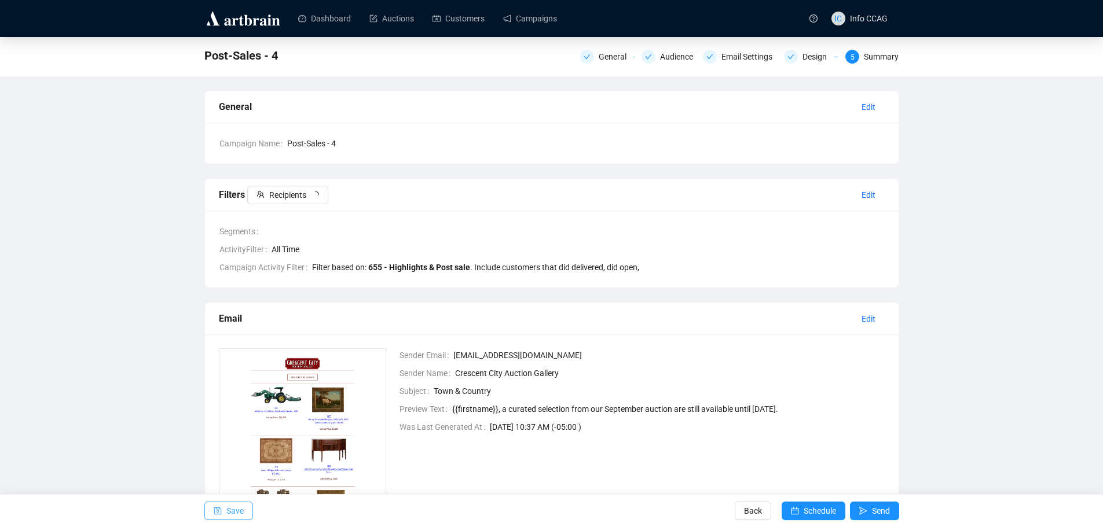
click at [221, 508] on icon "save" at bounding box center [218, 511] width 8 height 8
click at [875, 511] on span "Send" at bounding box center [881, 511] width 18 height 32
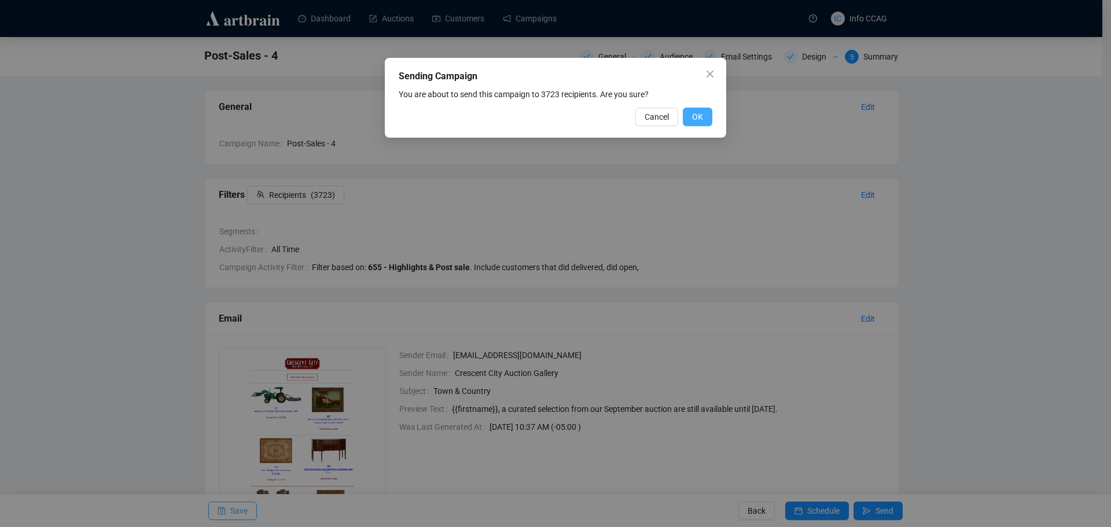
click at [697, 115] on span "OK" at bounding box center [697, 117] width 11 height 13
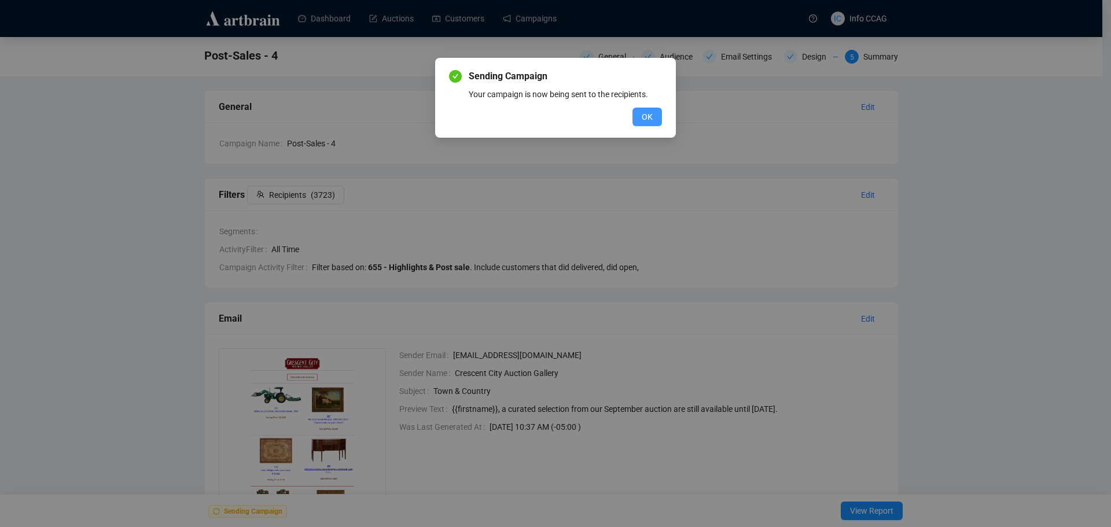
click at [647, 116] on span "OK" at bounding box center [647, 117] width 11 height 13
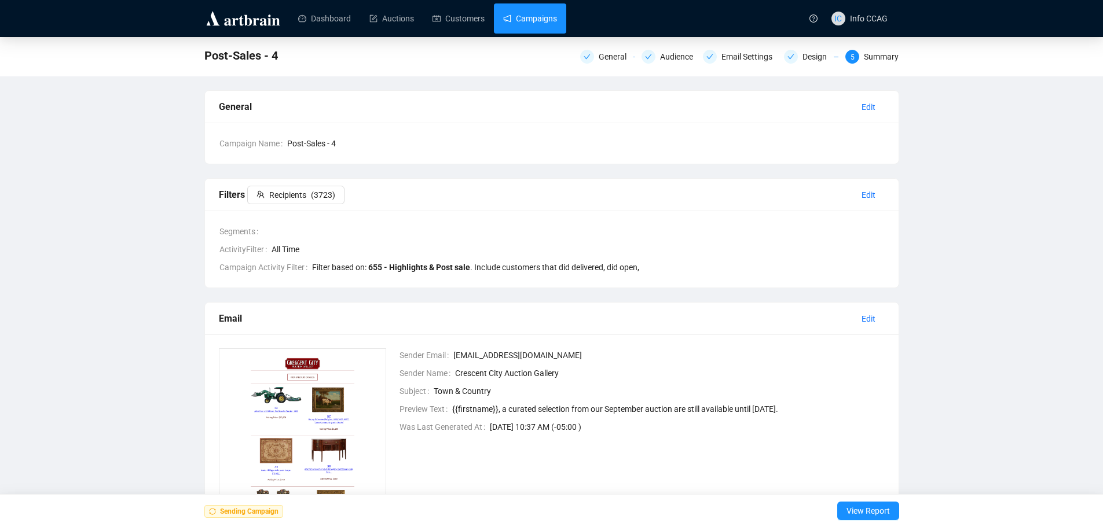
click at [540, 22] on link "Campaigns" at bounding box center [530, 18] width 54 height 30
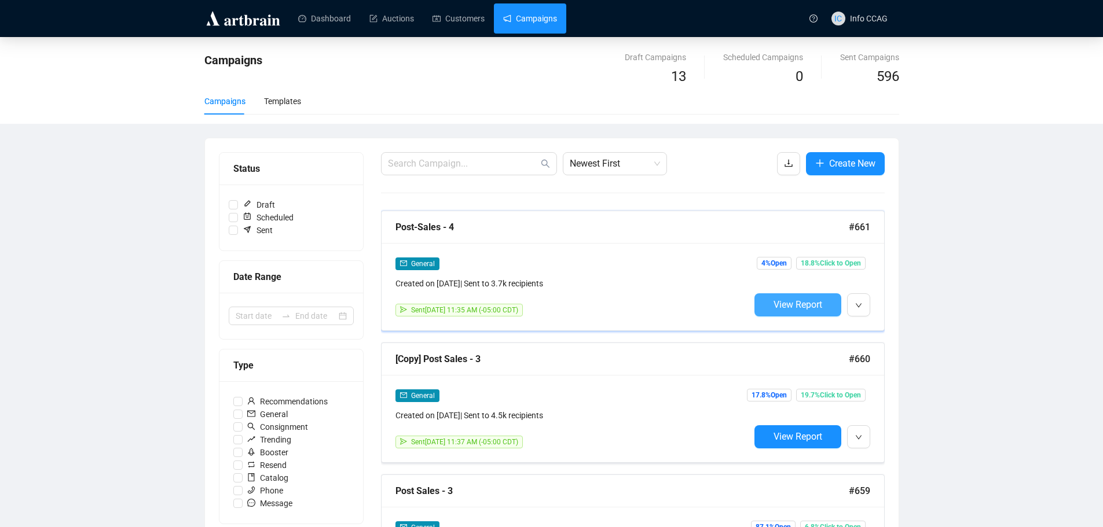
click at [800, 299] on span "View Report" at bounding box center [797, 304] width 49 height 11
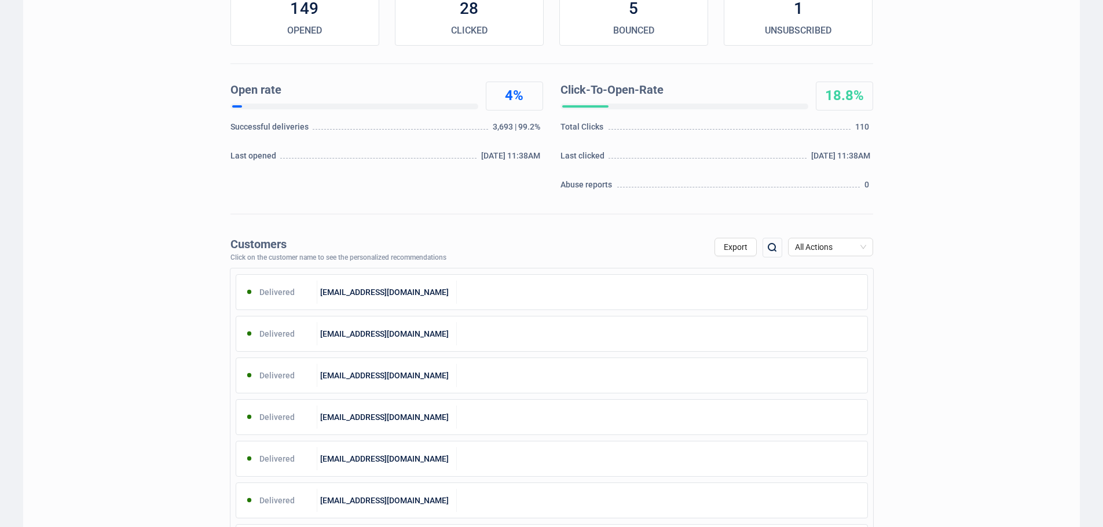
scroll to position [232, 0]
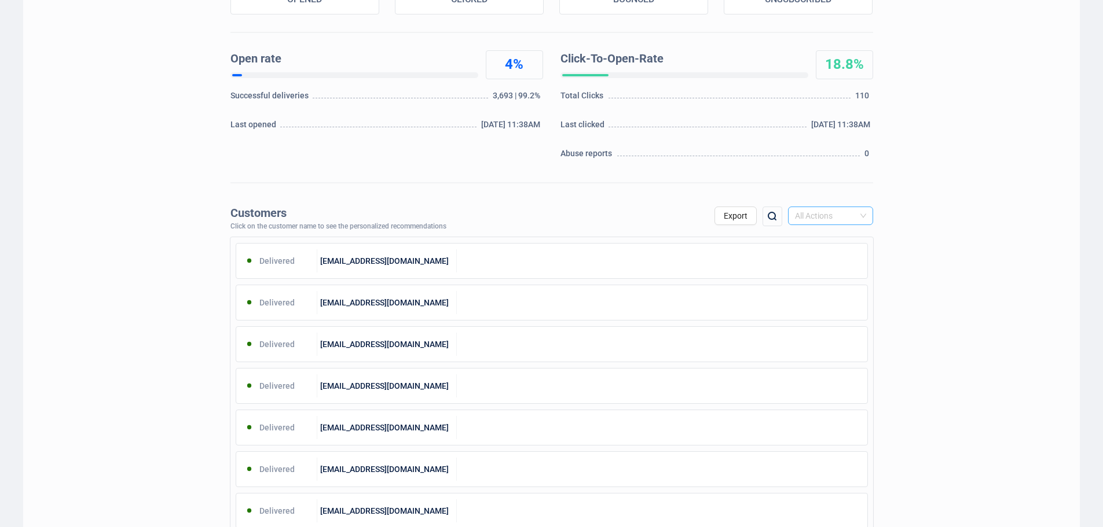
click at [828, 218] on span "All Actions" at bounding box center [830, 215] width 71 height 17
click at [825, 313] on div "Unsubscribe" at bounding box center [830, 313] width 67 height 13
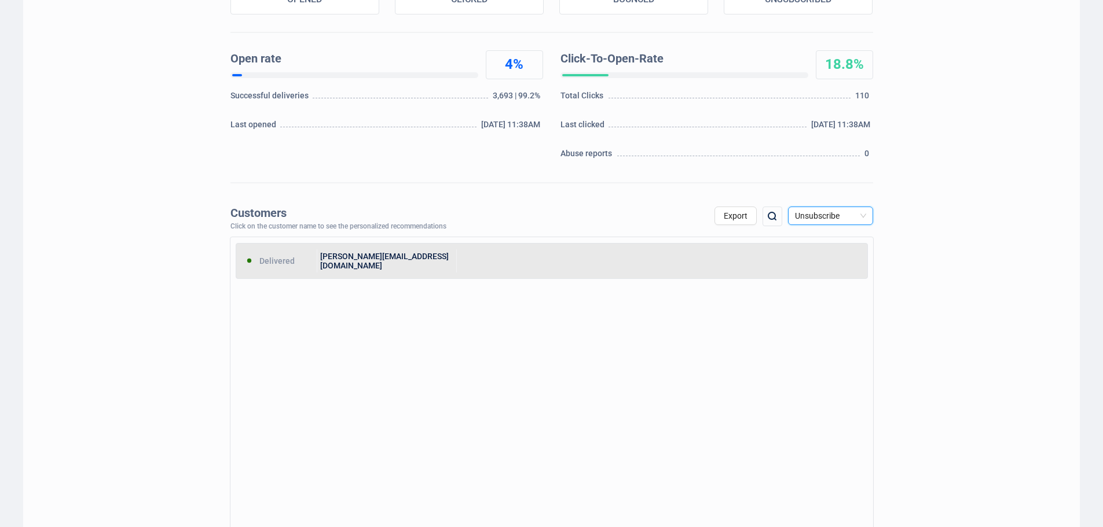
click at [482, 271] on div at bounding box center [662, 260] width 410 height 23
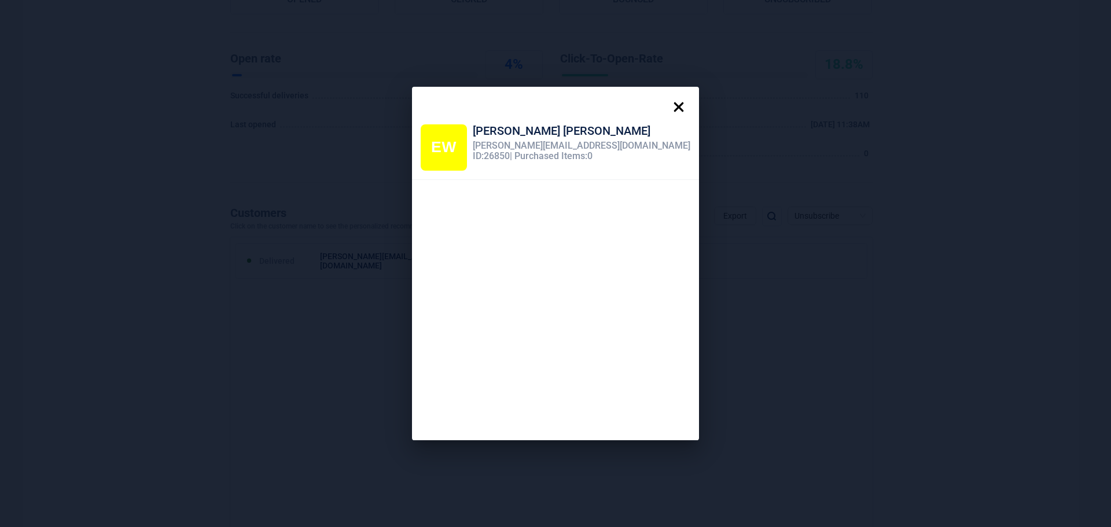
click at [667, 100] on icon at bounding box center [678, 107] width 23 height 23
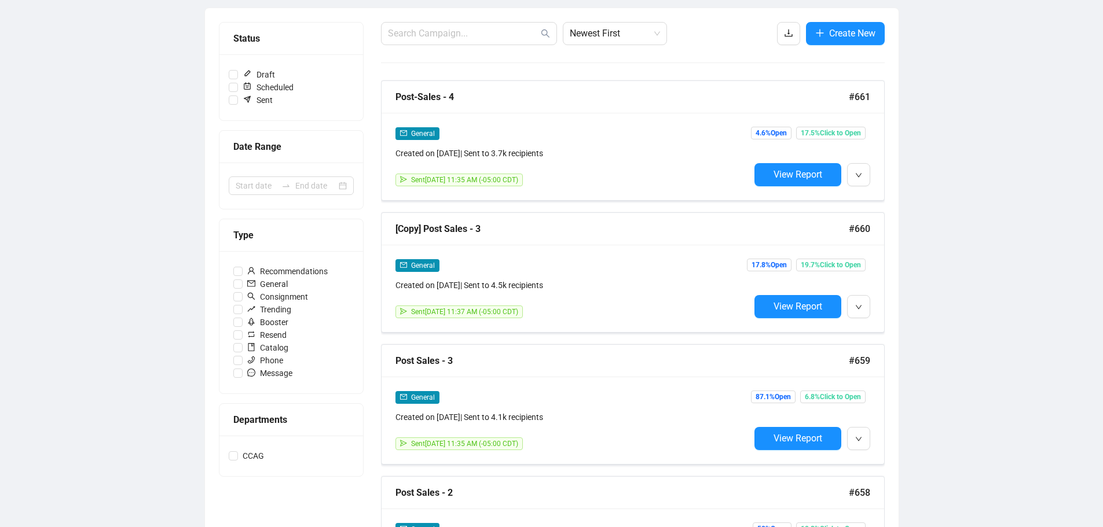
scroll to position [174, 0]
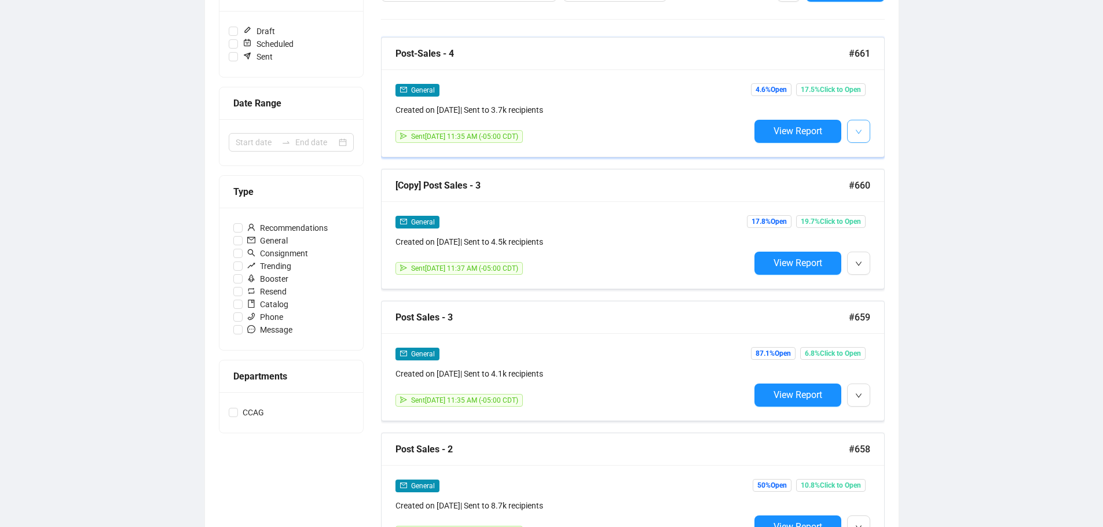
click at [858, 129] on icon "down" at bounding box center [858, 132] width 7 height 7
click at [878, 192] on span "Duplicate" at bounding box center [887, 193] width 34 height 9
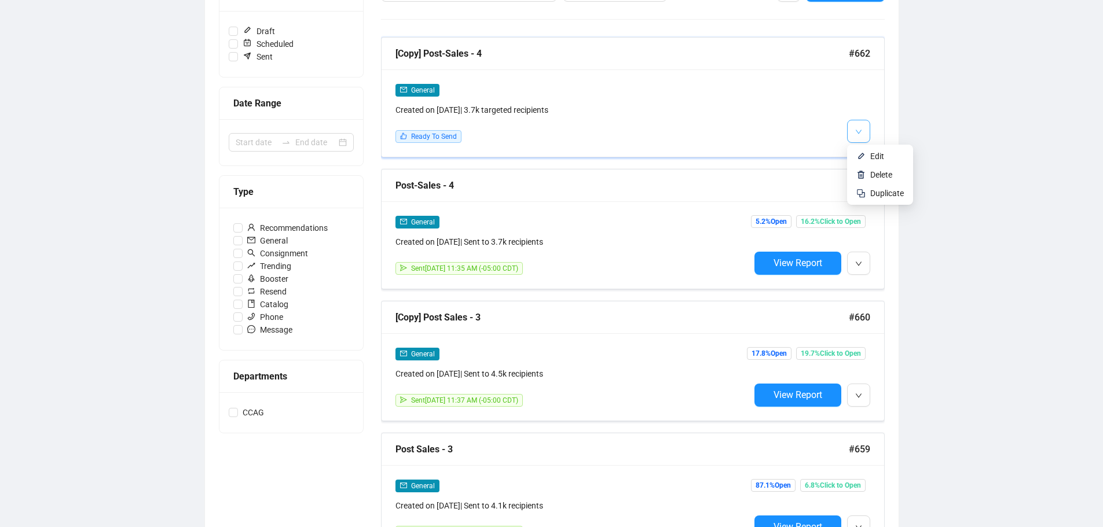
click at [865, 130] on button "button" at bounding box center [858, 131] width 23 height 23
click at [871, 155] on span "Edit" at bounding box center [877, 156] width 14 height 9
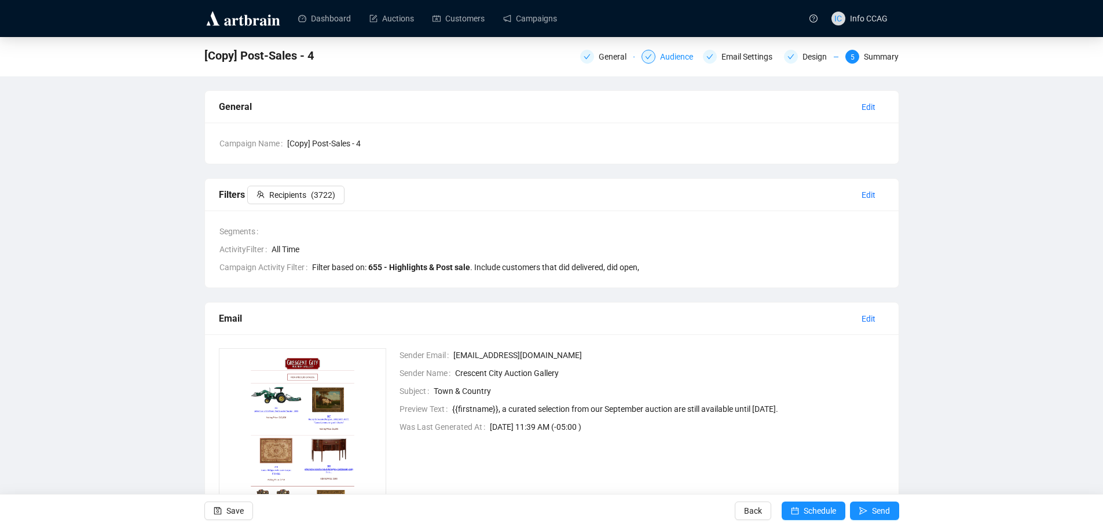
click at [651, 54] on icon "check" at bounding box center [648, 56] width 7 height 7
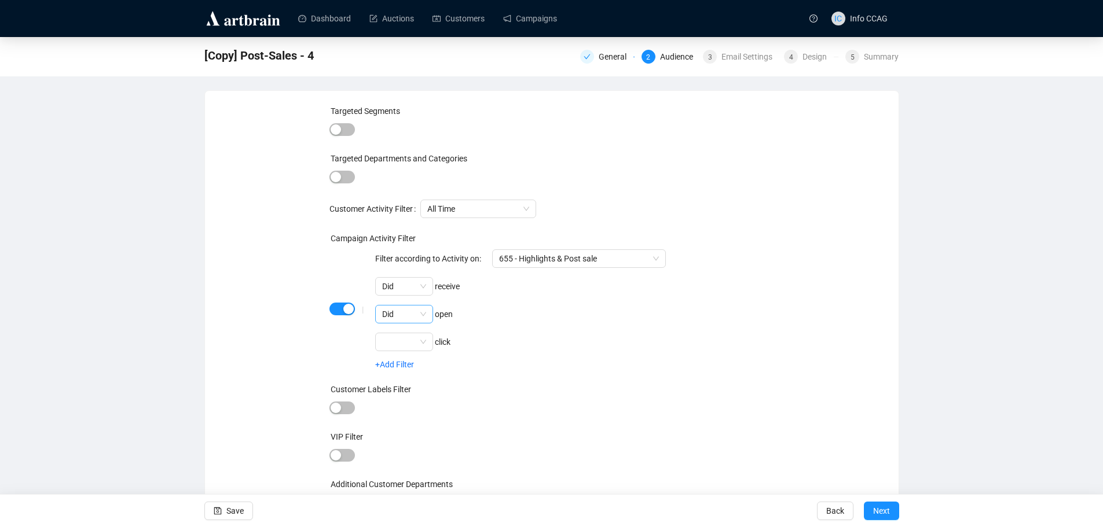
click at [397, 311] on span "Did" at bounding box center [404, 314] width 44 height 17
click at [398, 355] on div "Did not" at bounding box center [404, 356] width 39 height 13
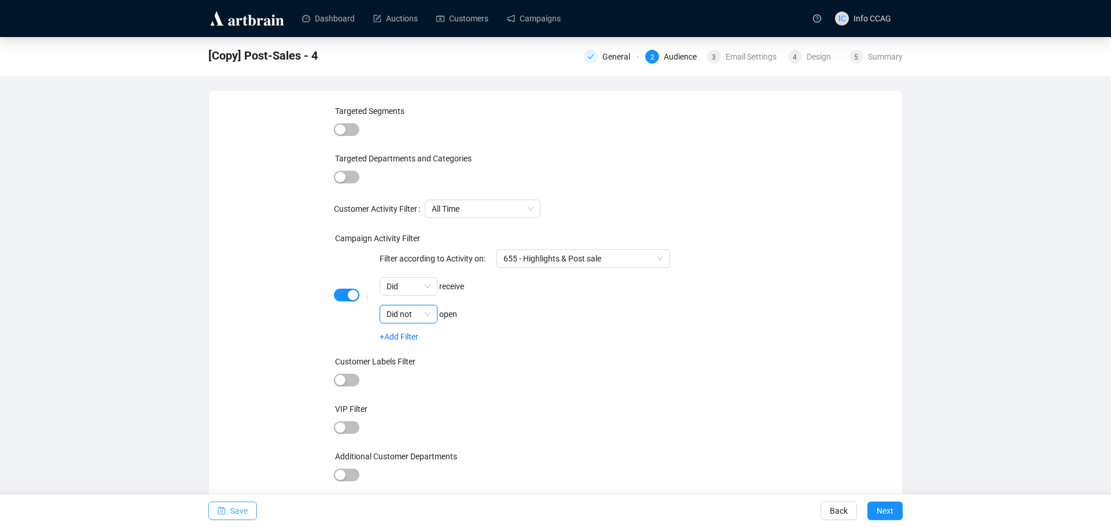
click at [236, 512] on span "Save" at bounding box center [238, 511] width 17 height 32
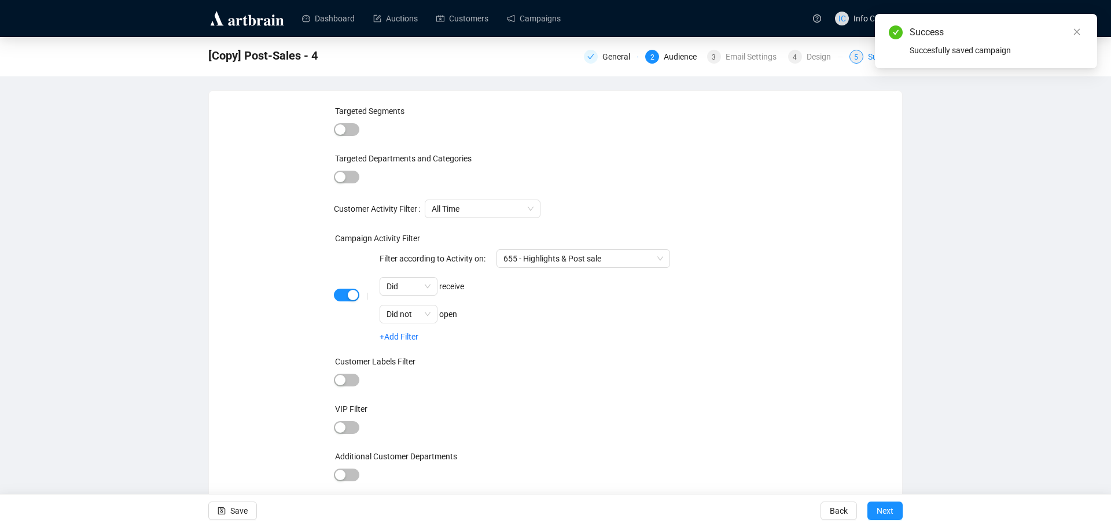
click at [860, 59] on div "5" at bounding box center [857, 57] width 14 height 14
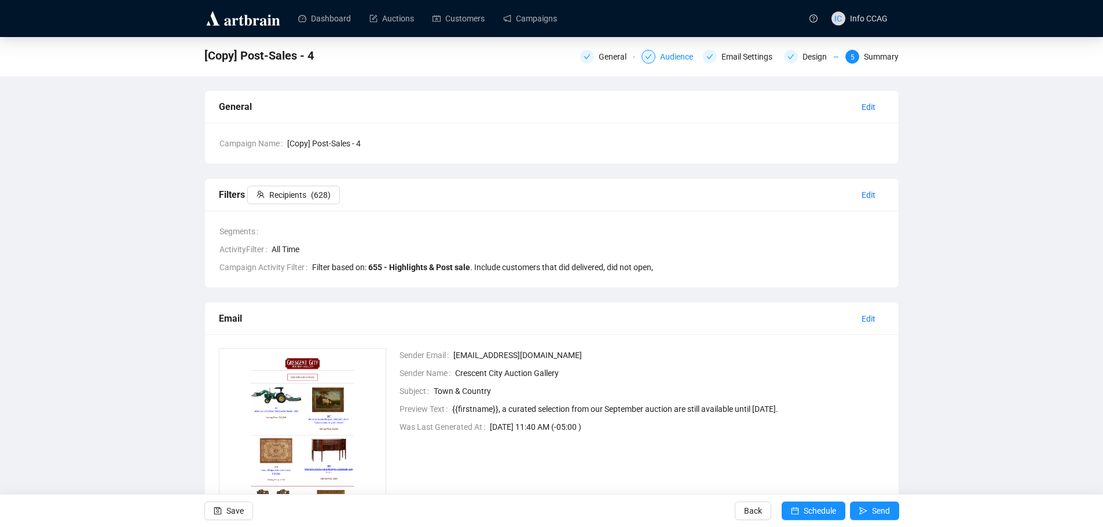
click at [654, 56] on div at bounding box center [648, 57] width 14 height 14
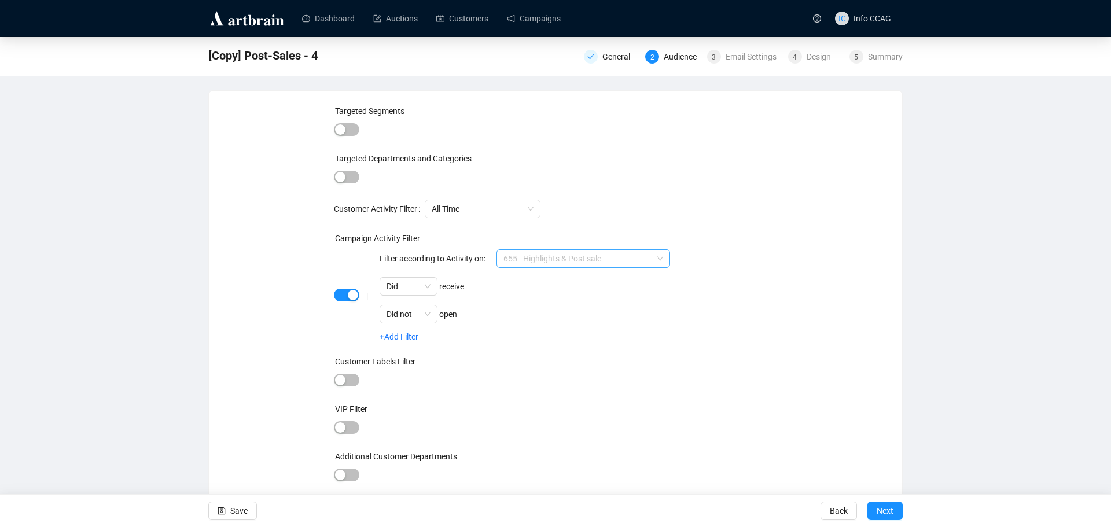
click at [574, 262] on span "655 - Highlights & Post sale" at bounding box center [584, 258] width 160 height 17
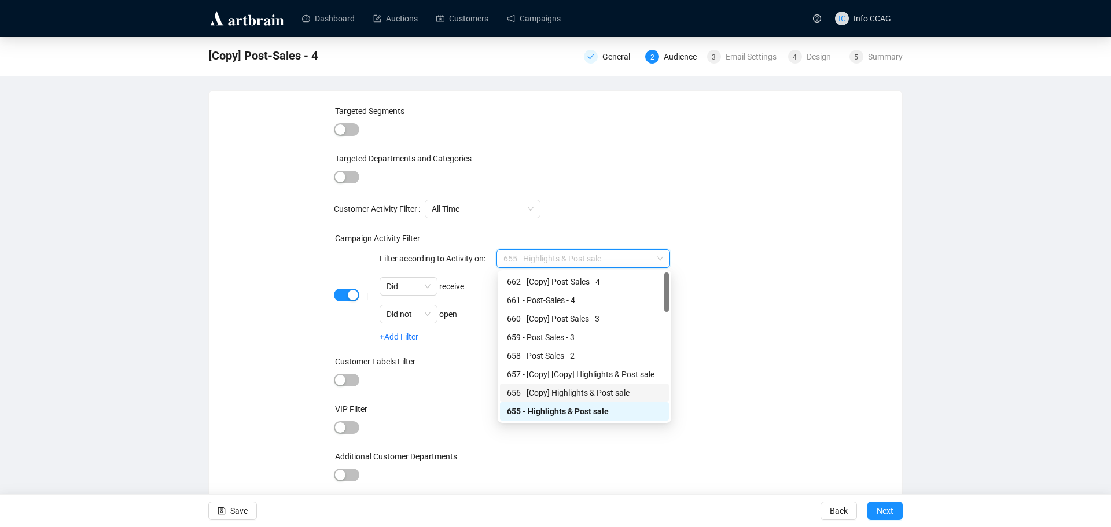
click at [574, 391] on div "656 - [Copy] Highlights & Post sale" at bounding box center [584, 393] width 155 height 13
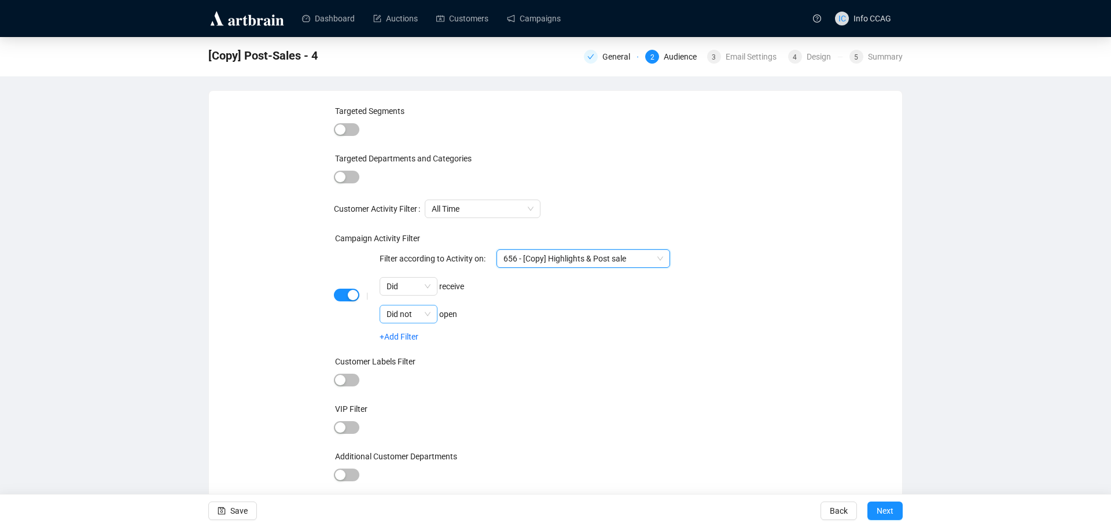
click at [421, 310] on span "Did not" at bounding box center [409, 314] width 44 height 17
click at [410, 344] on div "Did" at bounding box center [408, 337] width 53 height 19
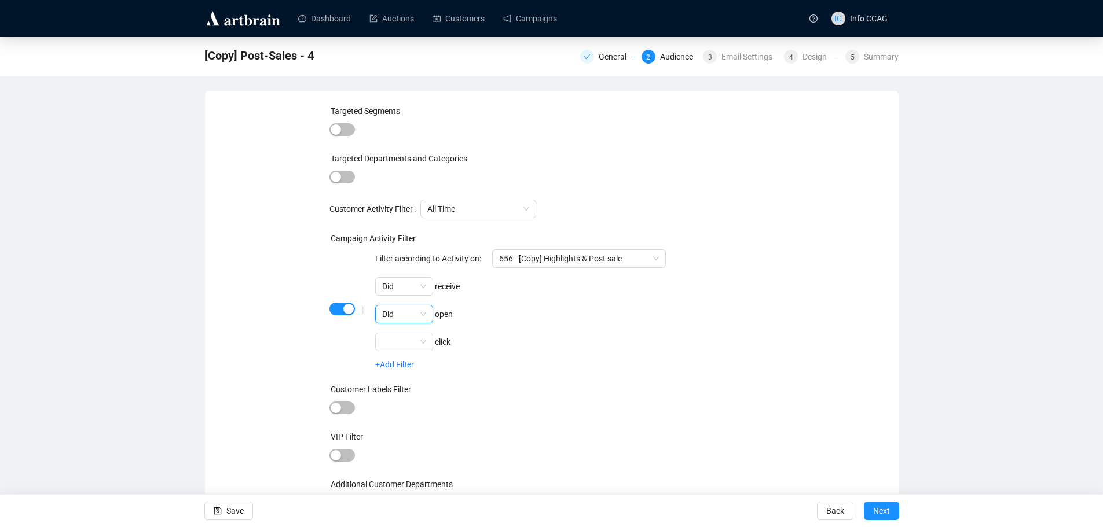
click at [429, 313] on div "Did" at bounding box center [404, 314] width 58 height 19
click at [336, 310] on span "button" at bounding box center [341, 309] width 25 height 13
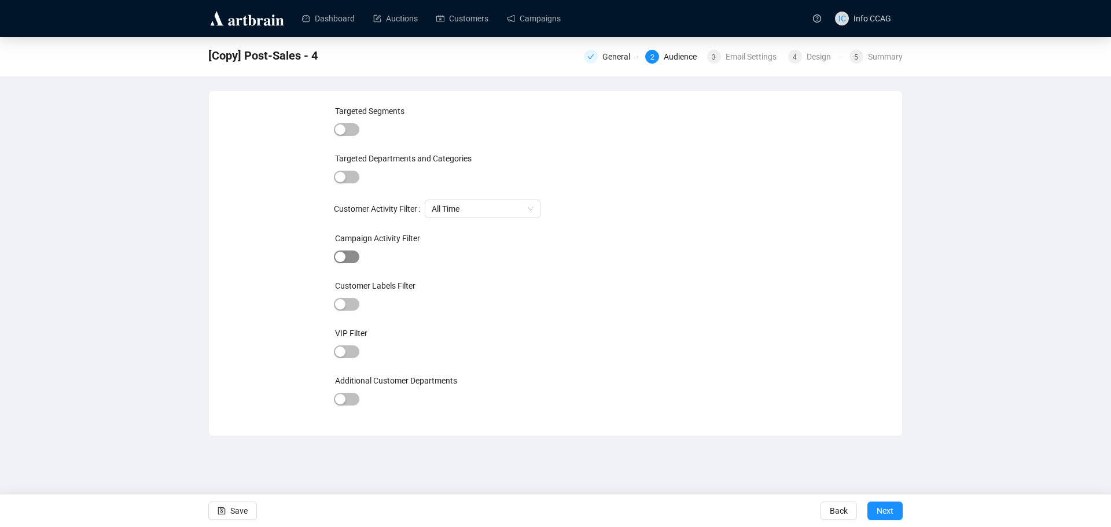
click at [347, 255] on span "button" at bounding box center [346, 257] width 25 height 13
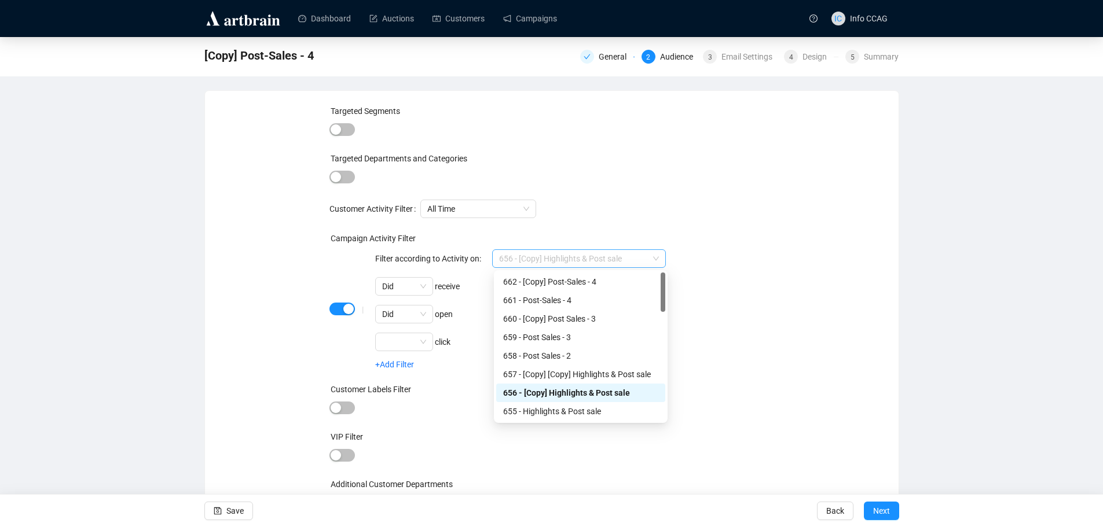
click at [592, 256] on span "656 - [Copy] Highlights & Post sale" at bounding box center [579, 258] width 160 height 17
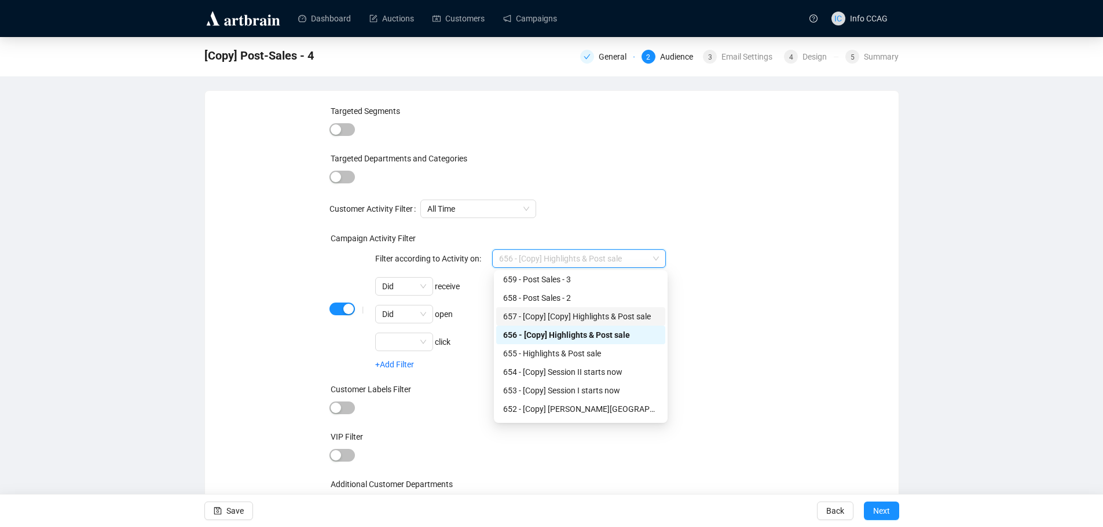
click at [610, 321] on div "657 - [Copy] [Copy] Highlights & Post sale" at bounding box center [580, 316] width 155 height 13
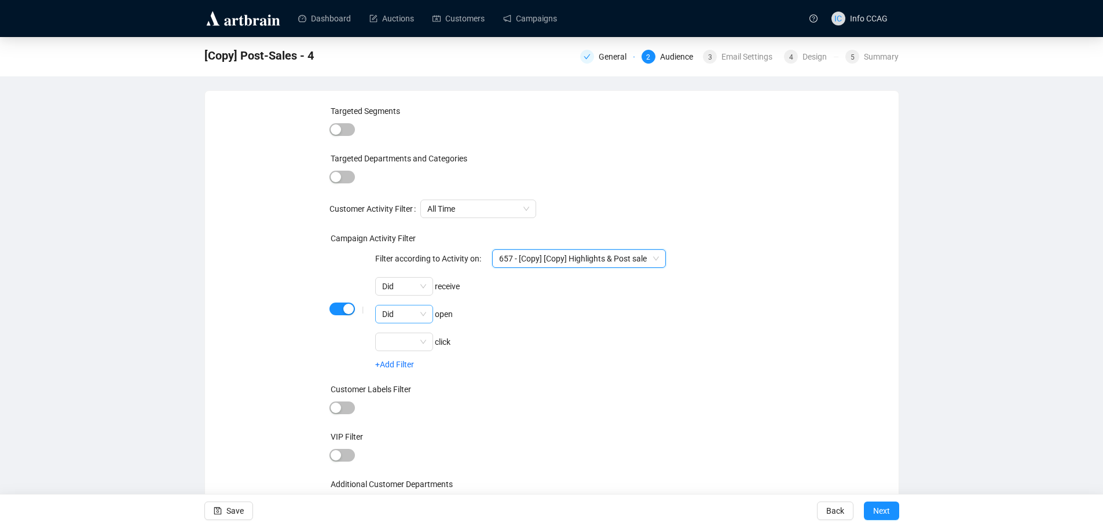
click at [423, 314] on span "Did" at bounding box center [404, 314] width 44 height 17
click at [416, 356] on div "Did not" at bounding box center [404, 356] width 39 height 13
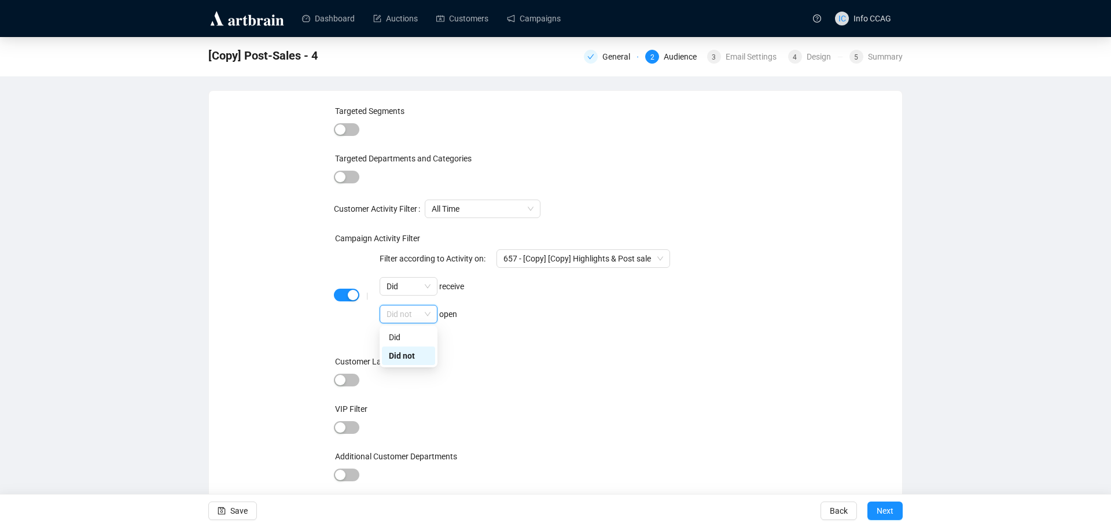
click at [431, 311] on span "Did not" at bounding box center [409, 314] width 44 height 17
click at [540, 353] on div "Targeted Segments Targeted Departments and Categories Customer Activity Filter …" at bounding box center [556, 301] width 444 height 393
click at [240, 508] on span "Save" at bounding box center [238, 511] width 17 height 32
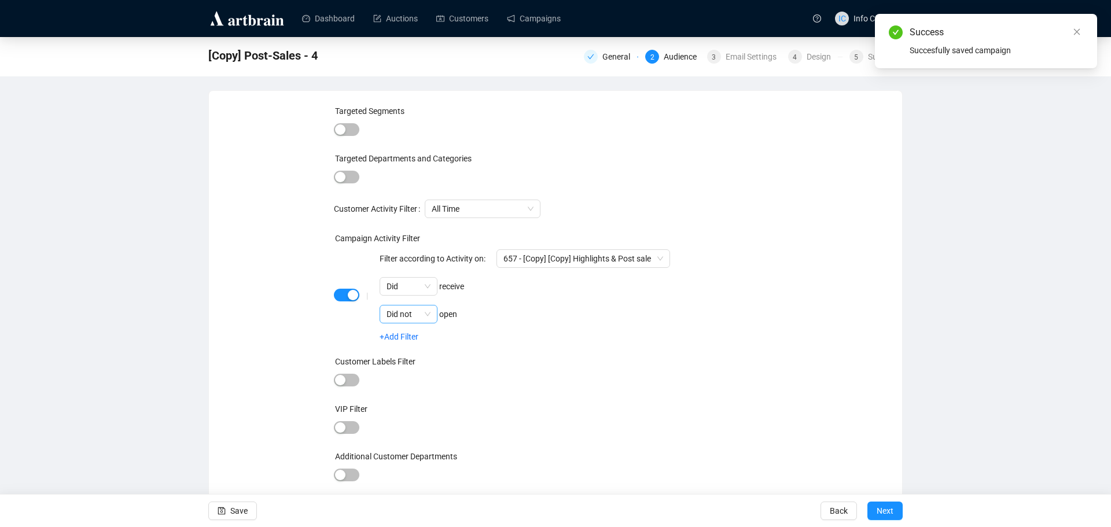
click at [420, 311] on span "Did not" at bounding box center [409, 314] width 44 height 17
click at [413, 335] on div "Did" at bounding box center [408, 337] width 39 height 13
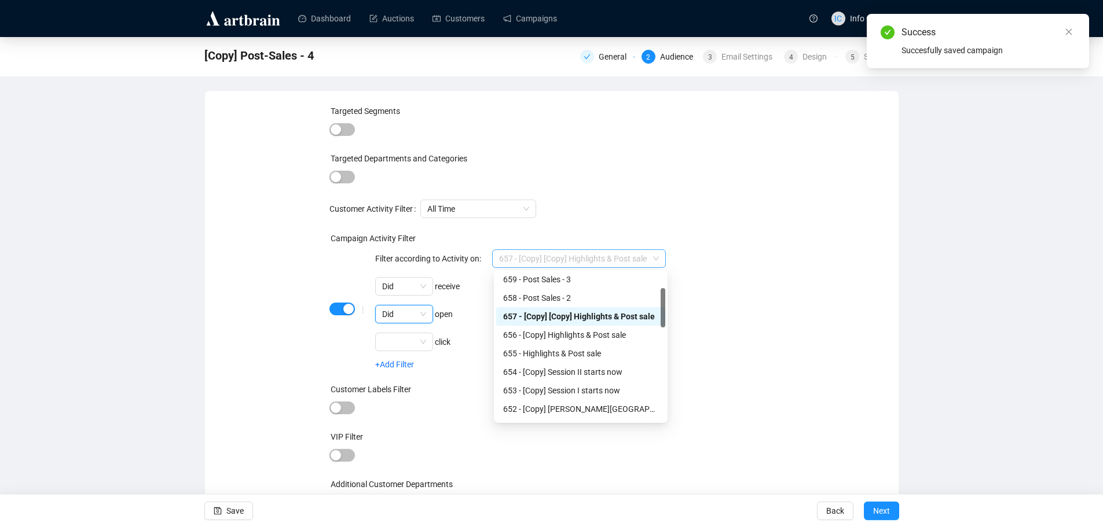
click at [622, 256] on span "657 - [Copy] [Copy] Highlights & Post sale" at bounding box center [579, 258] width 160 height 17
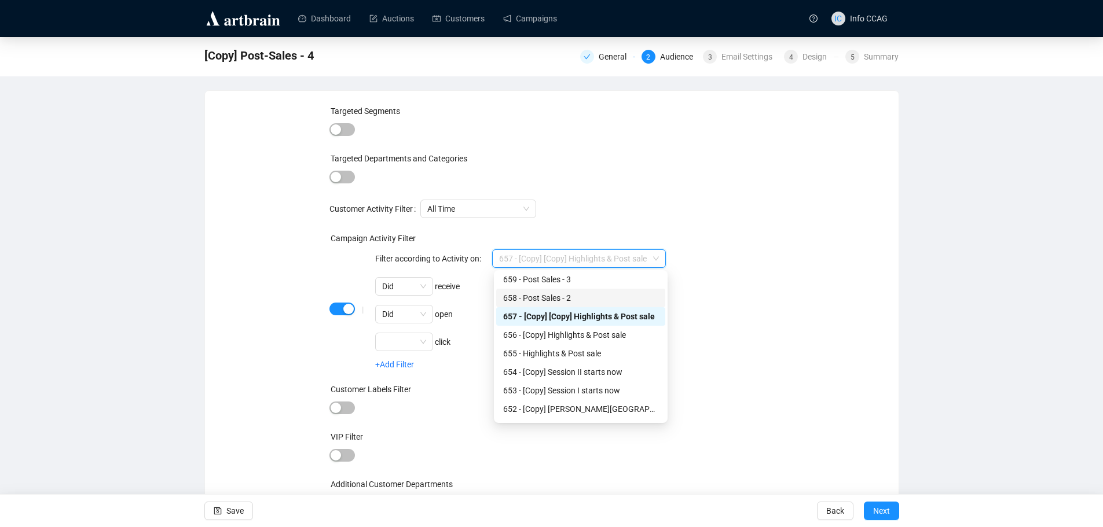
click at [588, 298] on div "658 - Post Sales - 2" at bounding box center [580, 298] width 155 height 13
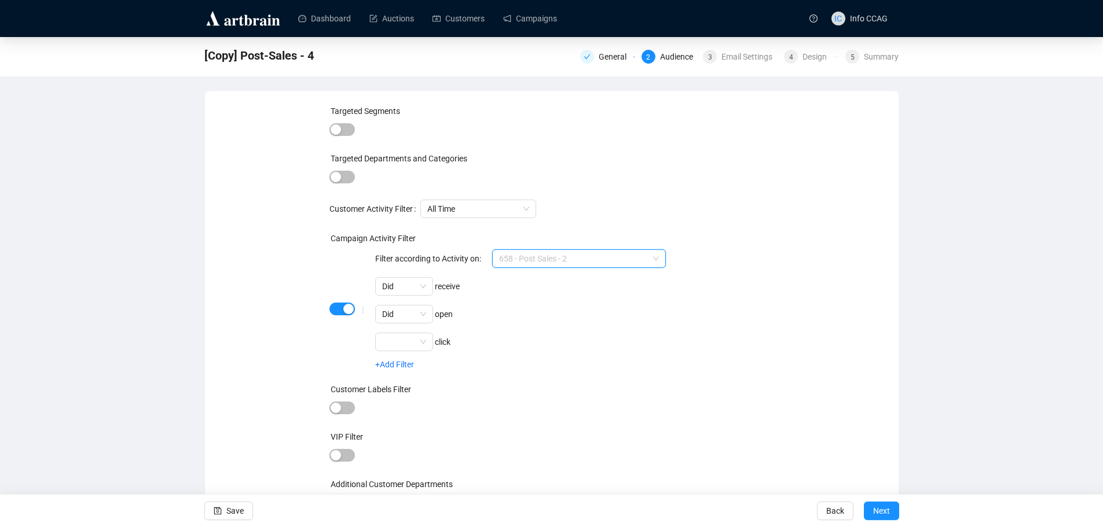
click at [594, 258] on span "658 - Post Sales - 2" at bounding box center [579, 258] width 160 height 17
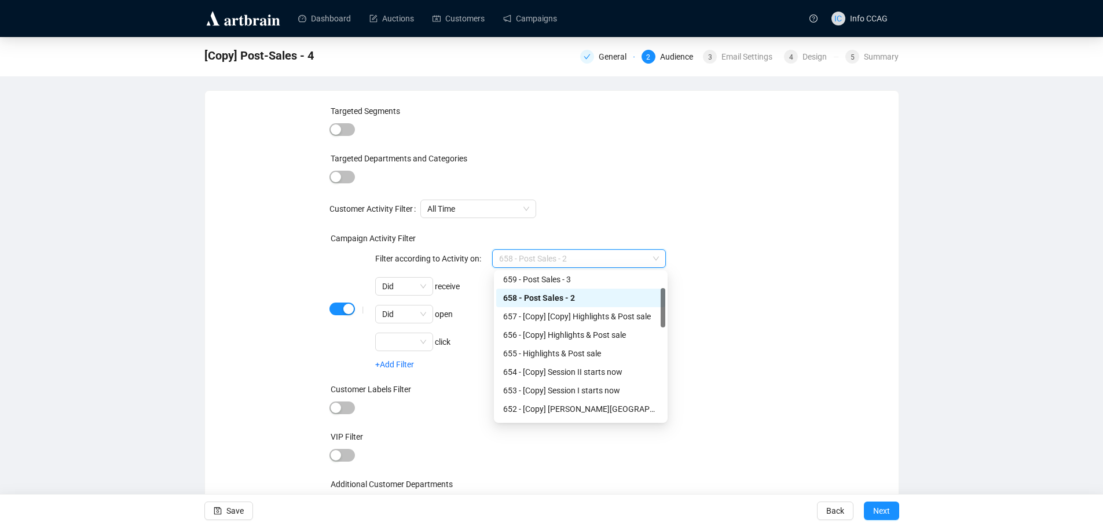
click at [722, 287] on div "| Filter according to Activity on: 658 - Post Sales - 2 Did receive Did open cl…" at bounding box center [549, 309] width 398 height 120
click at [581, 260] on span "658 - Post Sales - 2" at bounding box center [579, 258] width 160 height 17
click at [526, 18] on link "Campaigns" at bounding box center [530, 18] width 54 height 30
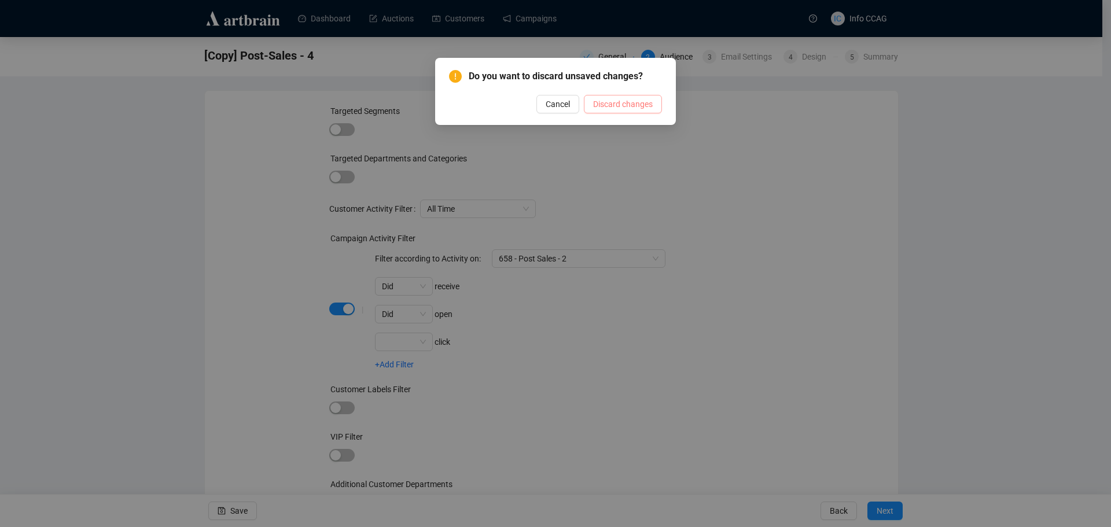
click at [613, 107] on span "Discard changes" at bounding box center [623, 104] width 60 height 13
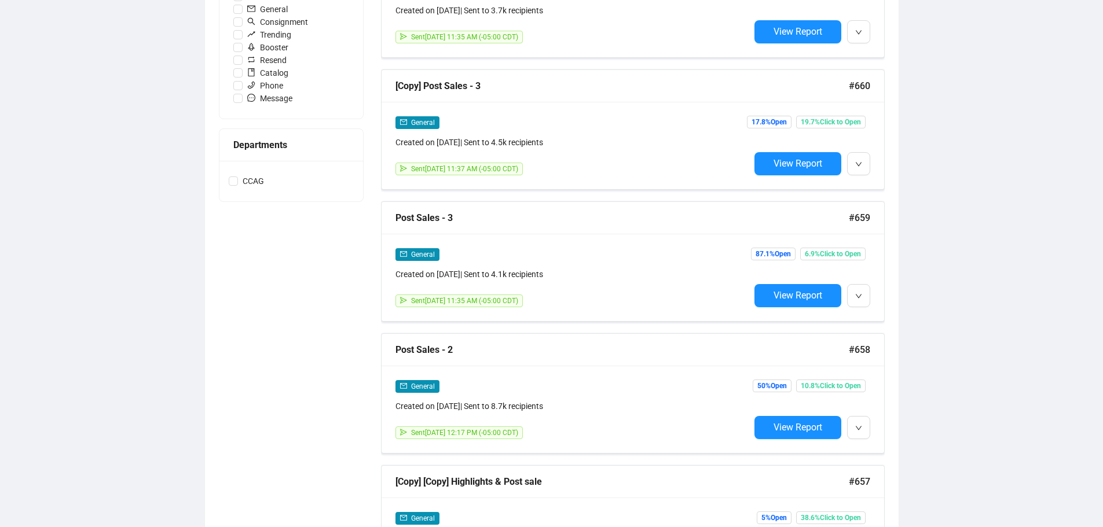
scroll to position [116, 0]
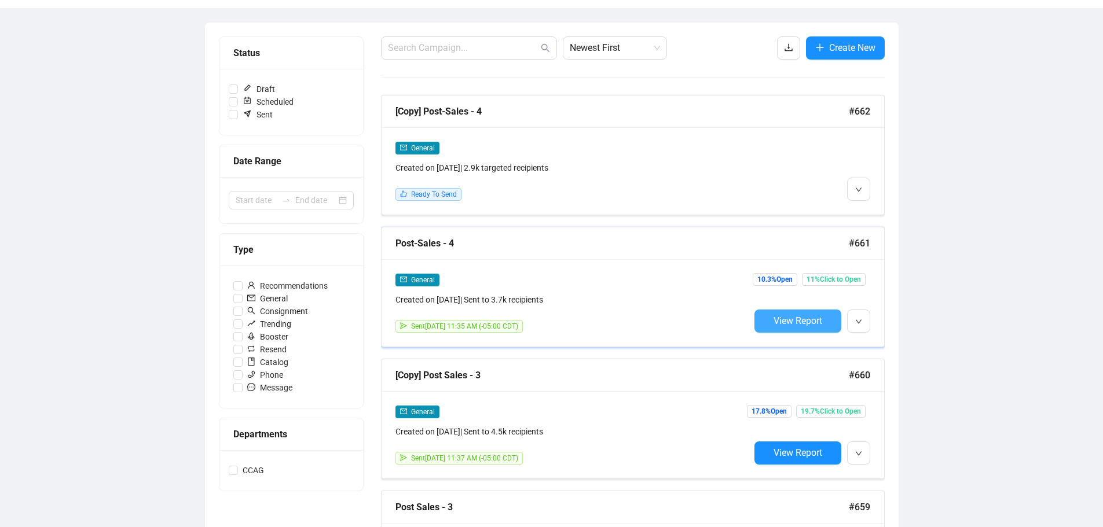
click at [809, 315] on span "View Report" at bounding box center [797, 320] width 49 height 11
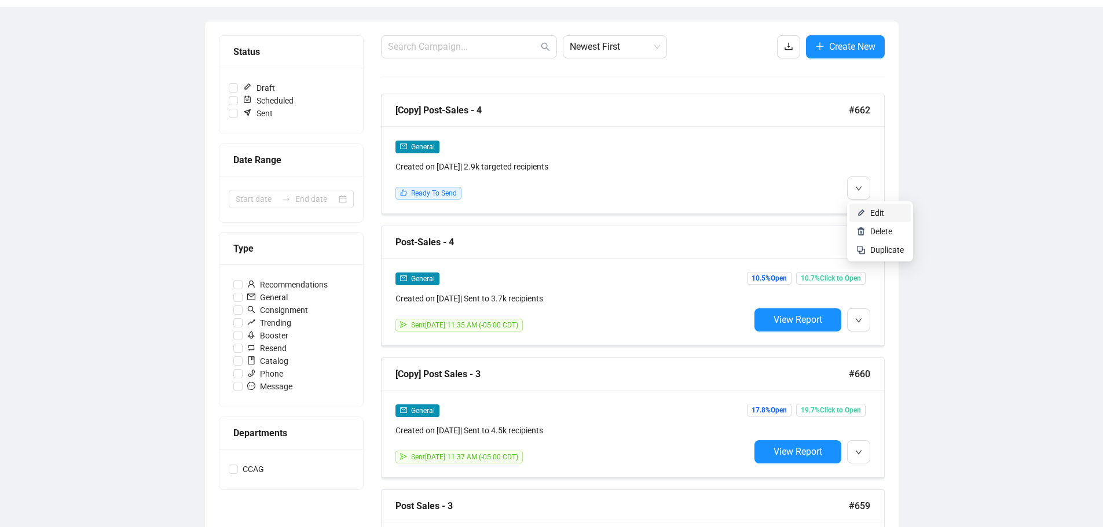
click at [869, 212] on li "Edit" at bounding box center [879, 213] width 61 height 19
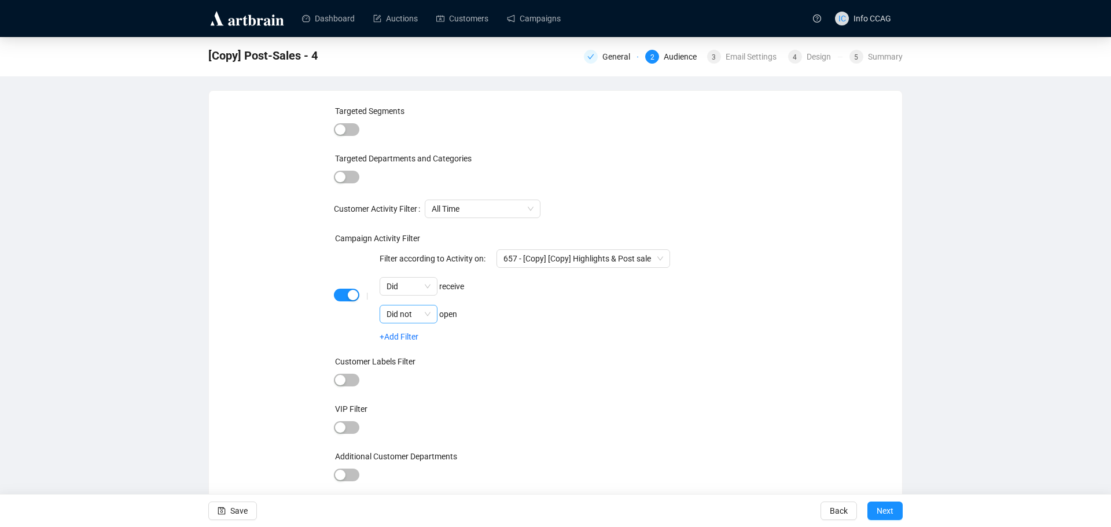
click at [429, 310] on span "Did not" at bounding box center [409, 314] width 44 height 17
click at [421, 329] on div "Did" at bounding box center [408, 337] width 53 height 19
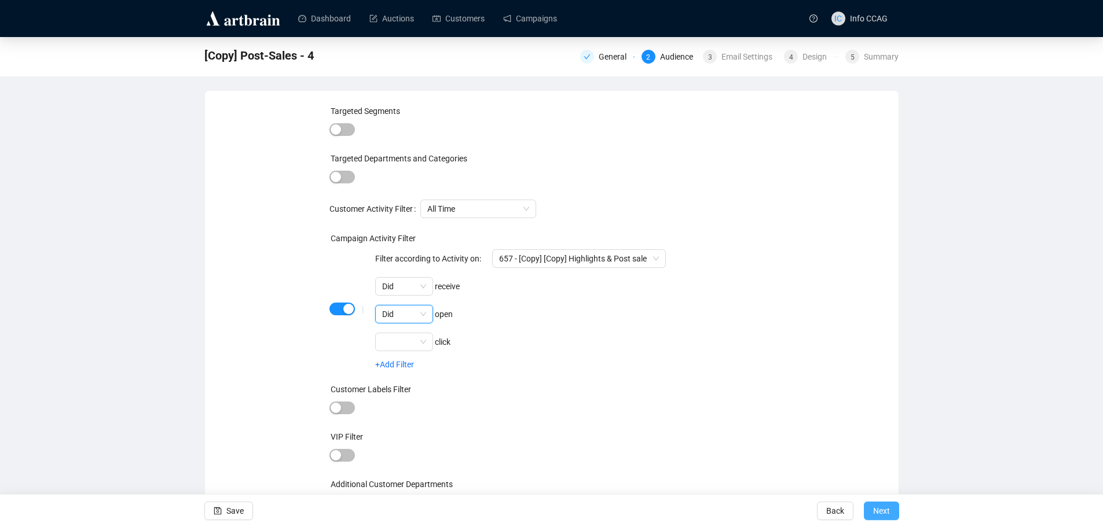
click at [880, 509] on span "Next" at bounding box center [881, 511] width 17 height 32
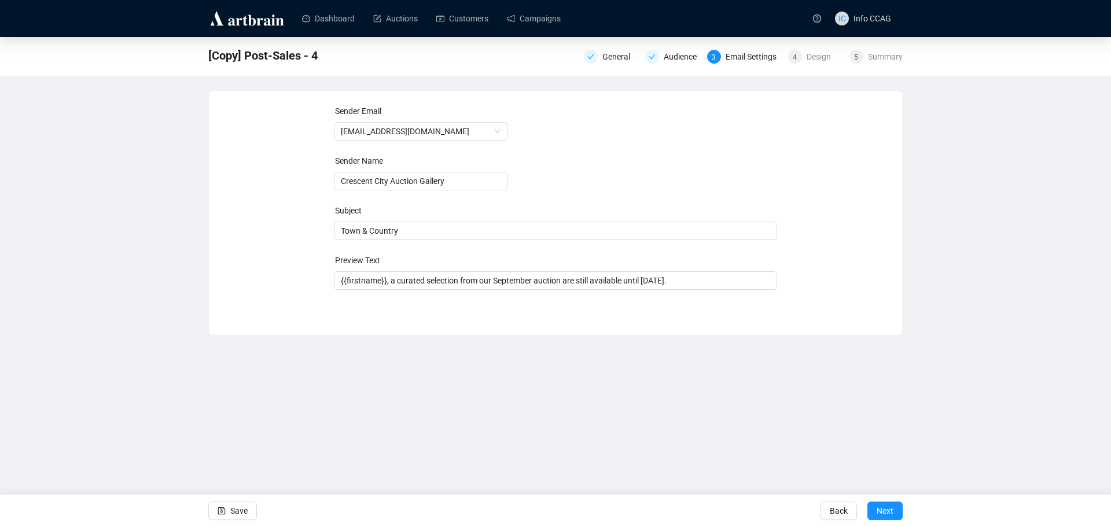
click at [880, 509] on span "Next" at bounding box center [885, 511] width 17 height 32
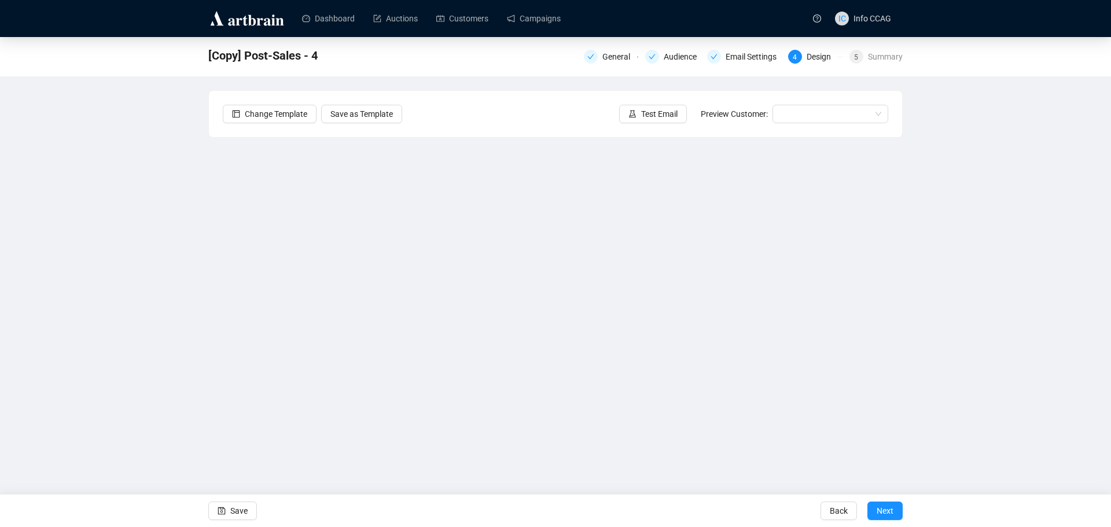
click at [880, 509] on span "Next" at bounding box center [885, 511] width 17 height 32
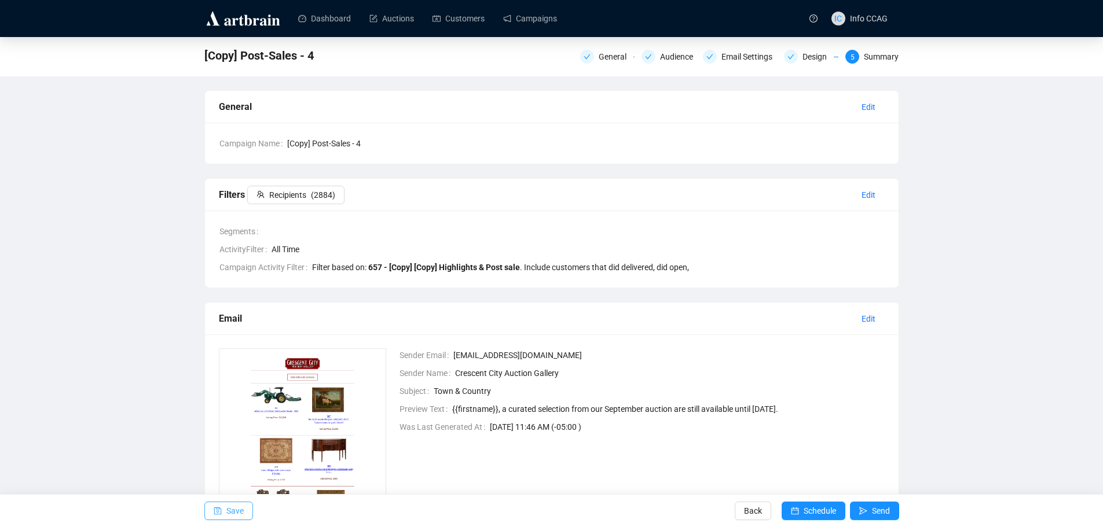
click at [230, 512] on span "Save" at bounding box center [234, 511] width 17 height 32
click at [878, 510] on span "Send" at bounding box center [881, 511] width 18 height 32
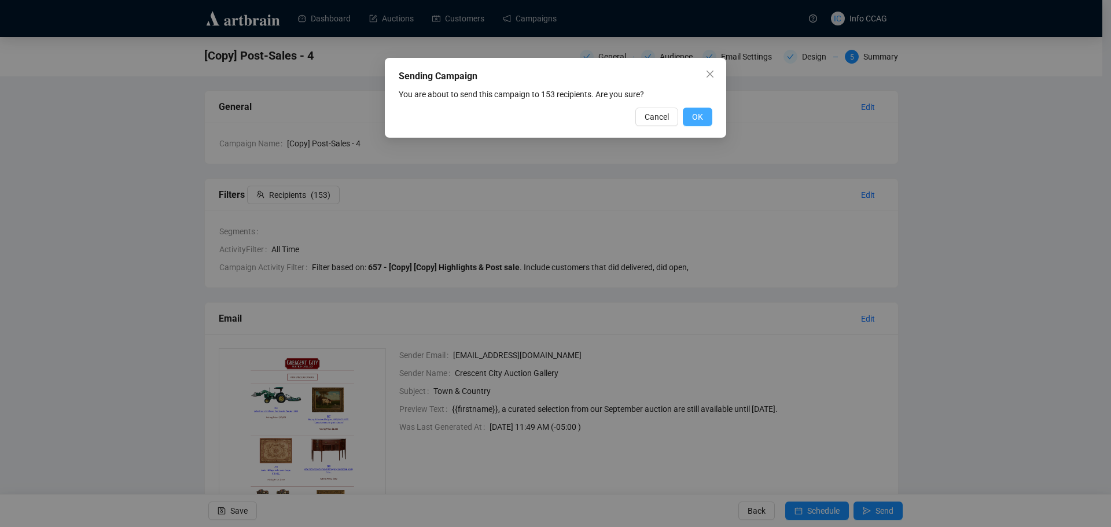
click at [697, 114] on span "OK" at bounding box center [697, 117] width 11 height 13
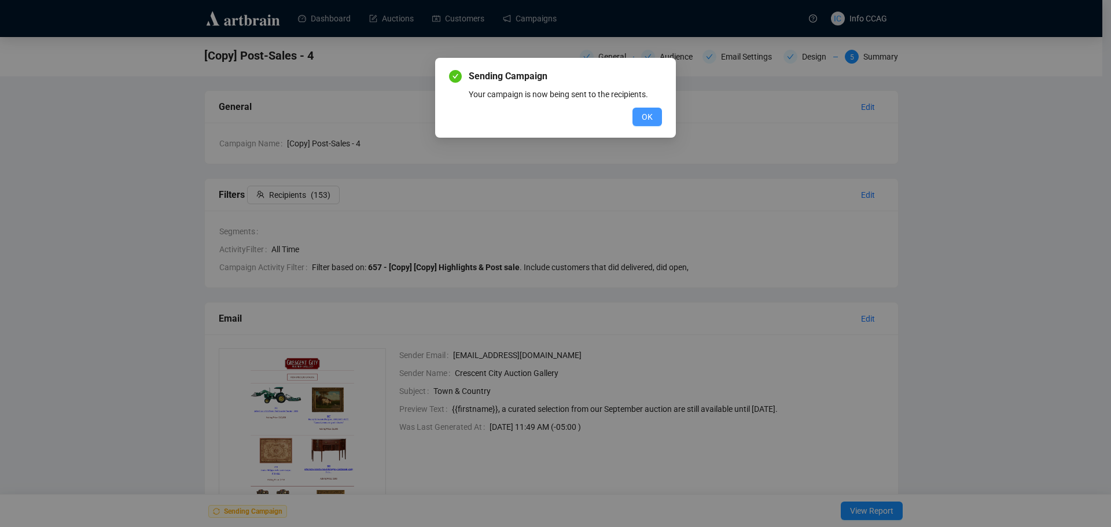
click at [650, 122] on span "OK" at bounding box center [647, 117] width 11 height 13
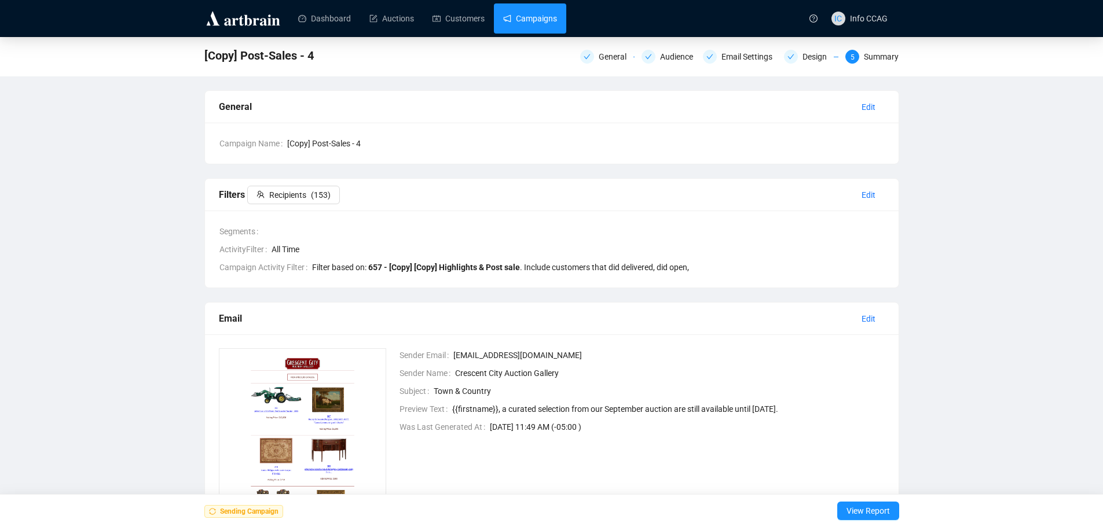
click at [538, 20] on link "Campaigns" at bounding box center [530, 18] width 54 height 30
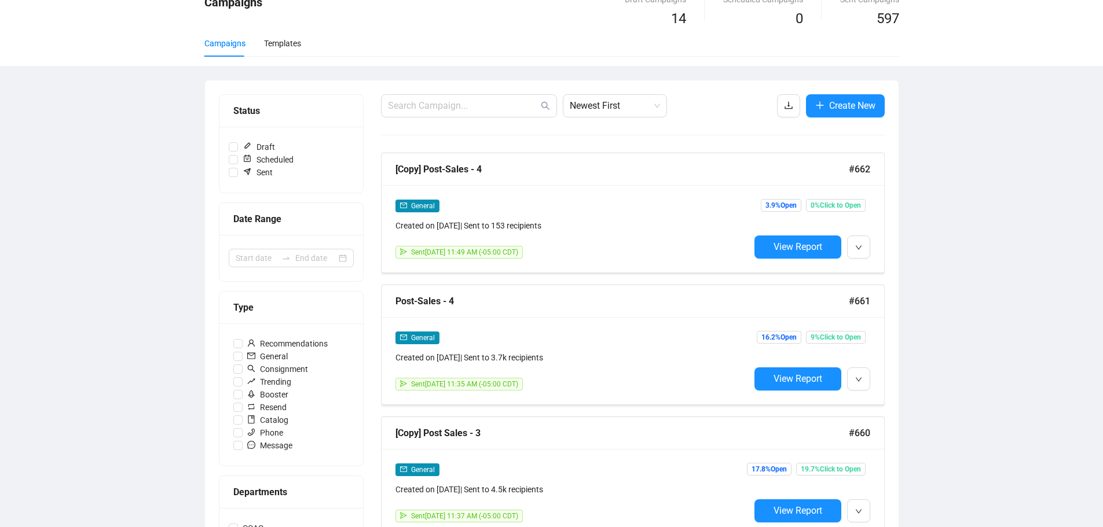
scroll to position [116, 0]
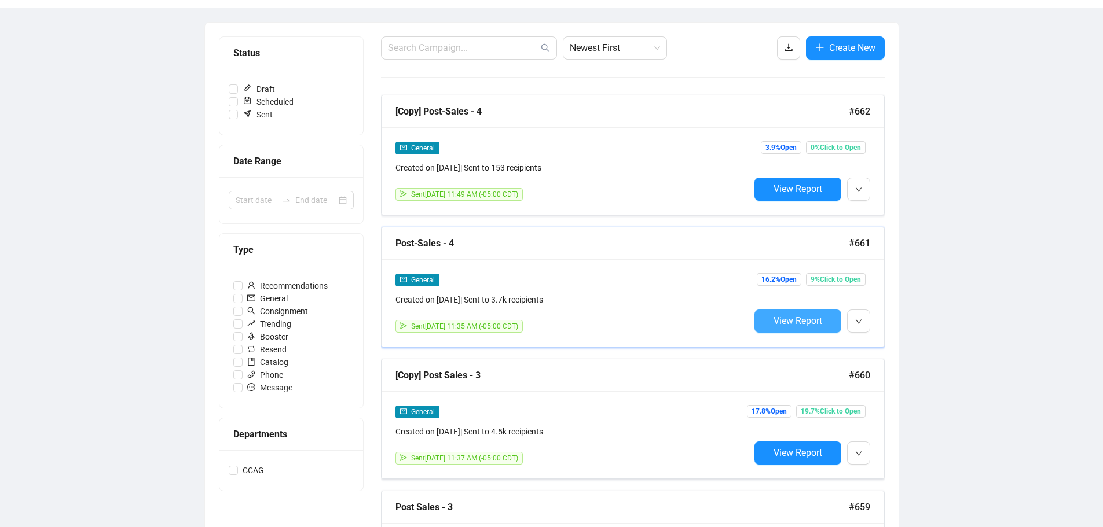
click at [791, 315] on span "View Report" at bounding box center [797, 320] width 49 height 11
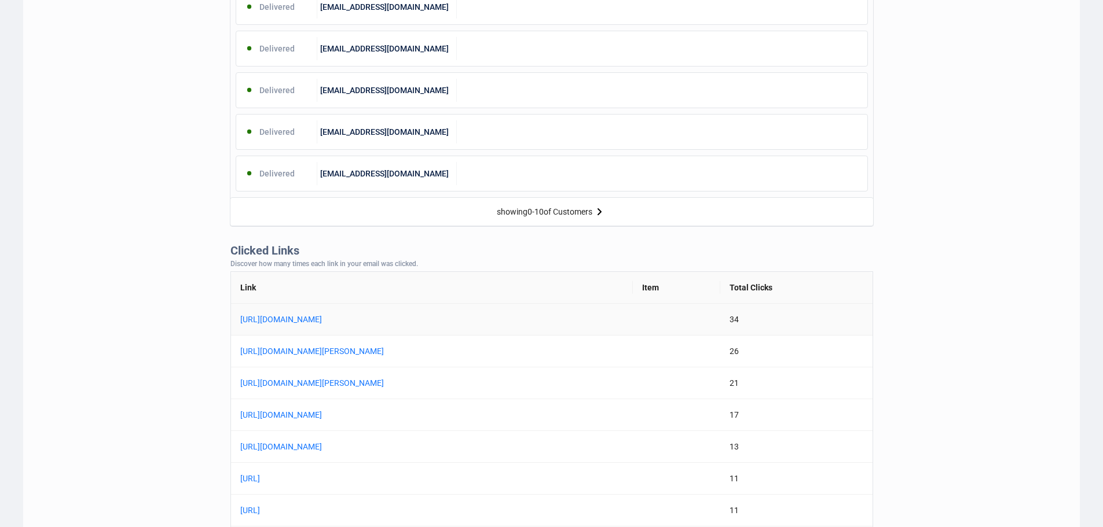
scroll to position [695, 0]
click at [464, 321] on link "[URL][DOMAIN_NAME]" at bounding box center [384, 319] width 289 height 13
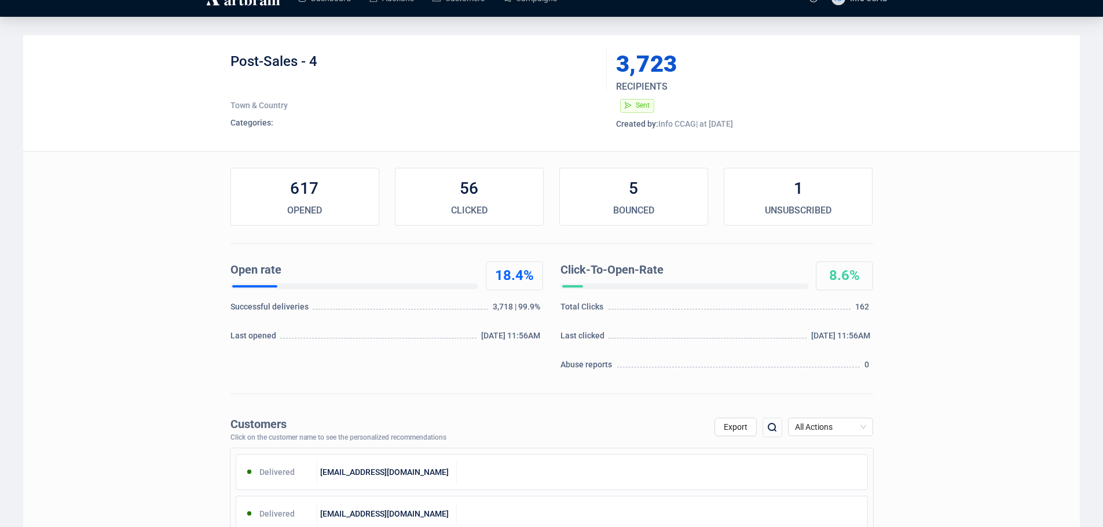
scroll to position [0, 0]
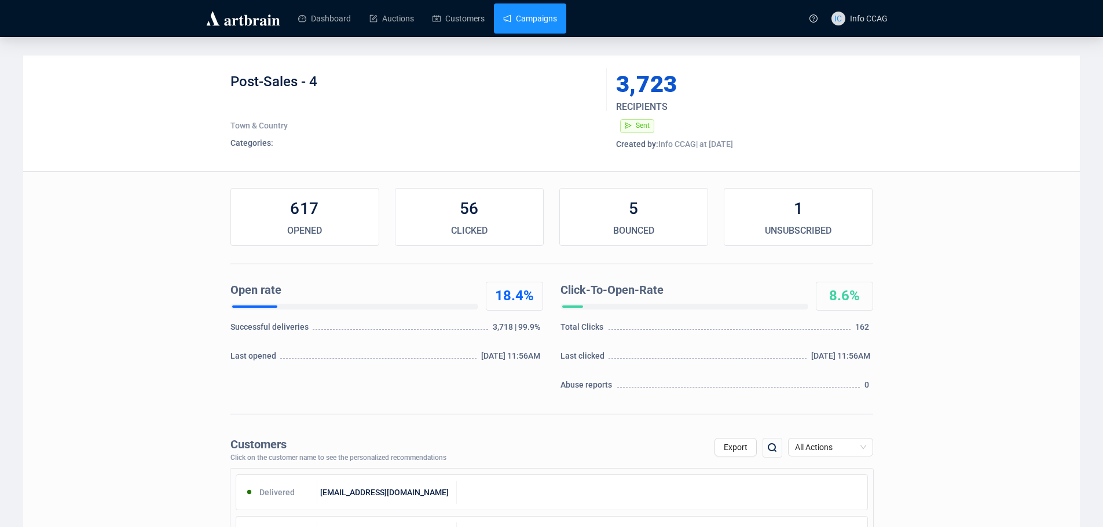
click at [515, 13] on link "Campaigns" at bounding box center [530, 18] width 54 height 30
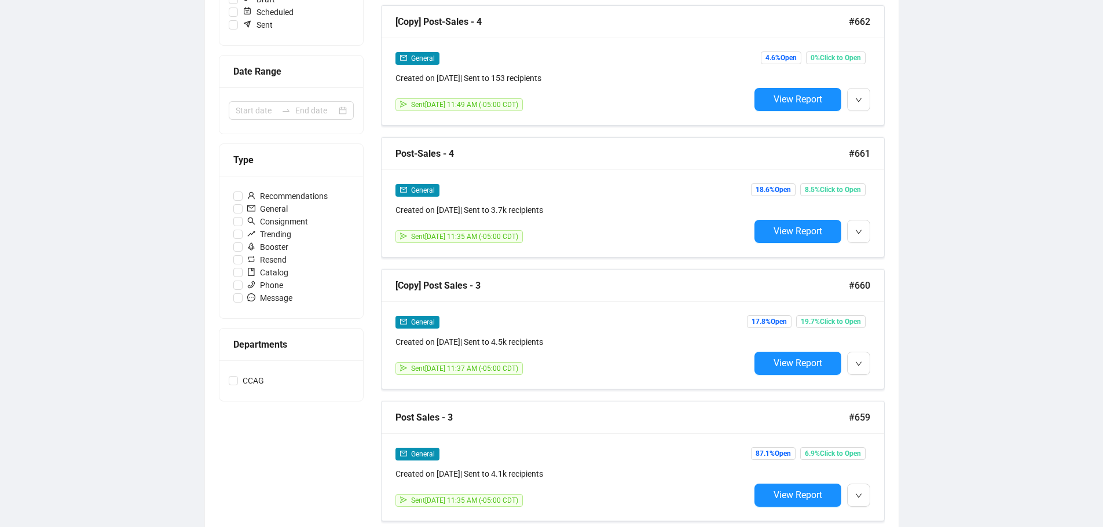
scroll to position [232, 0]
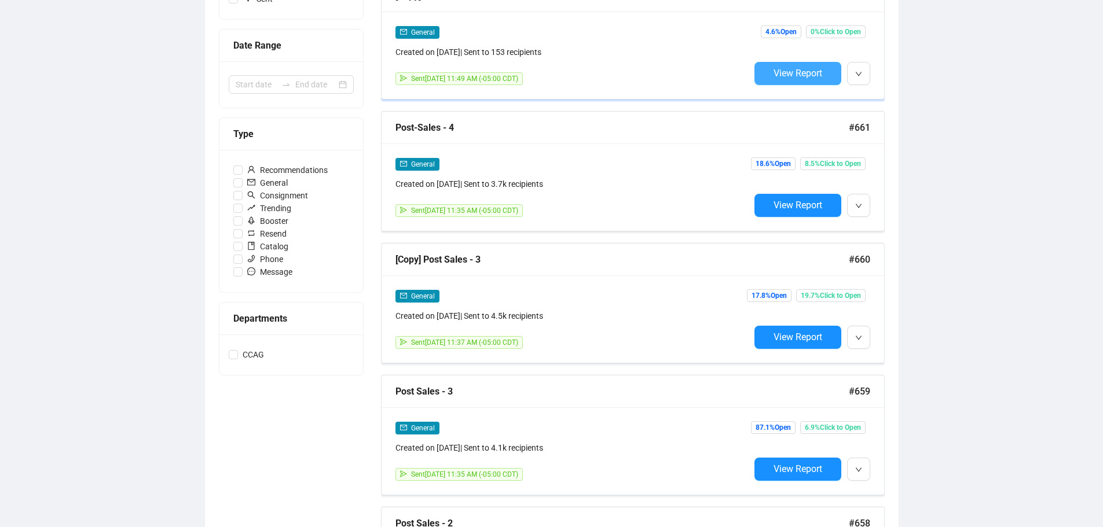
click at [791, 72] on span "View Report" at bounding box center [797, 73] width 49 height 11
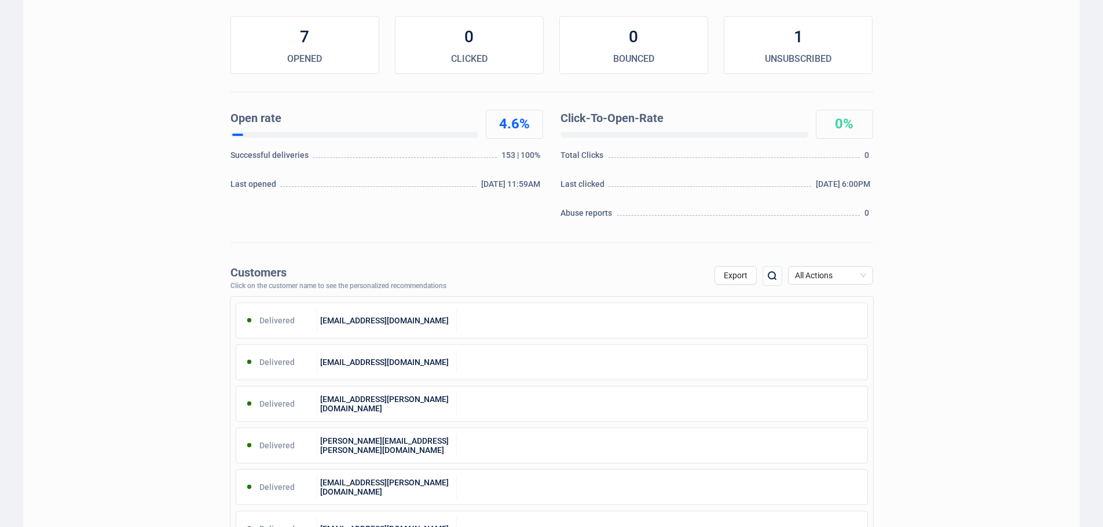
scroll to position [174, 0]
click at [852, 270] on span "All Actions" at bounding box center [830, 273] width 71 height 17
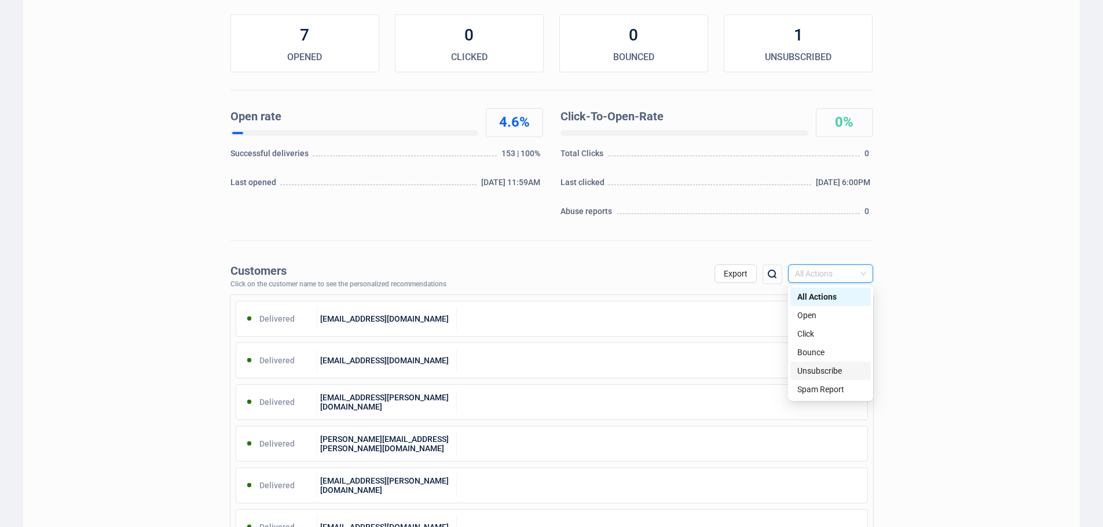
click at [827, 369] on div "Unsubscribe" at bounding box center [830, 371] width 67 height 13
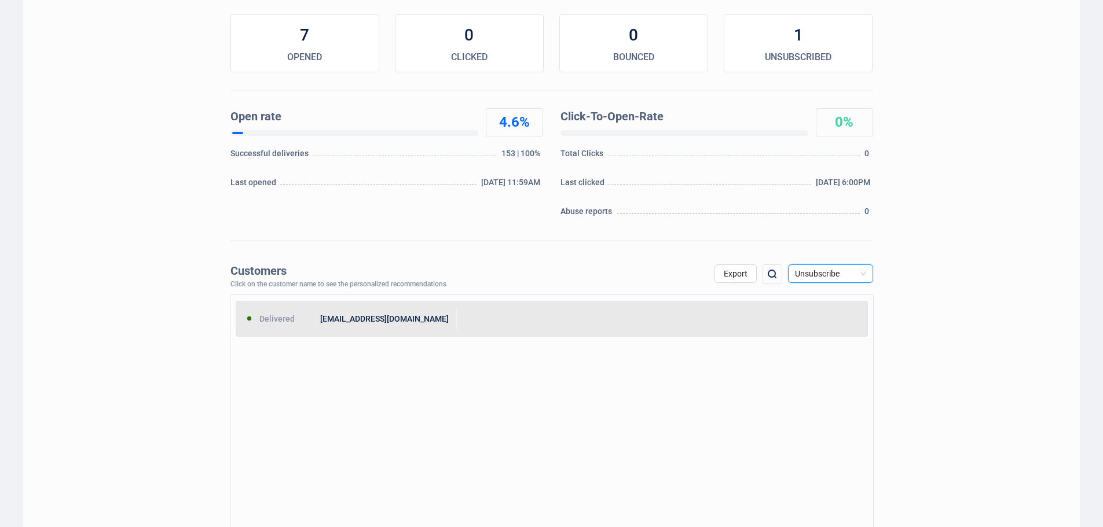
click at [432, 326] on div "[EMAIL_ADDRESS][DOMAIN_NAME]" at bounding box center [387, 318] width 140 height 23
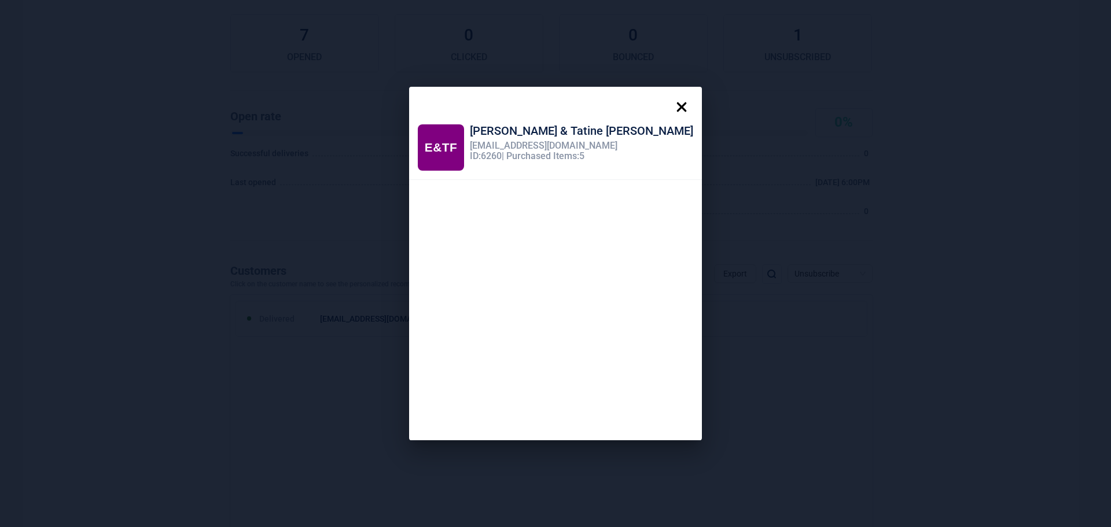
click at [742, 58] on div "E&TF [PERSON_NAME] & Tatine Frater [EMAIL_ADDRESS][DOMAIN_NAME] ID: 6260 | Purc…" at bounding box center [555, 263] width 1111 height 527
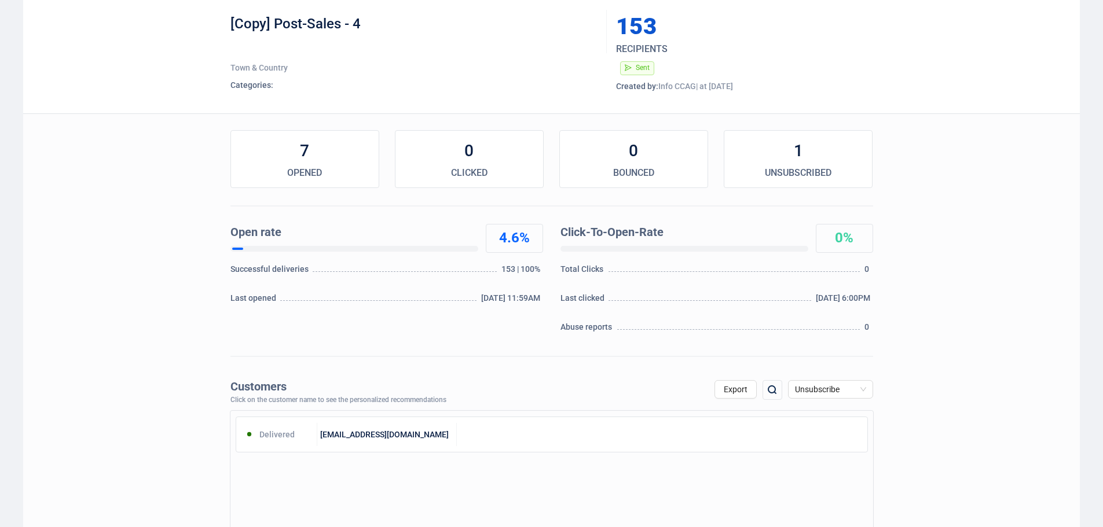
scroll to position [0, 0]
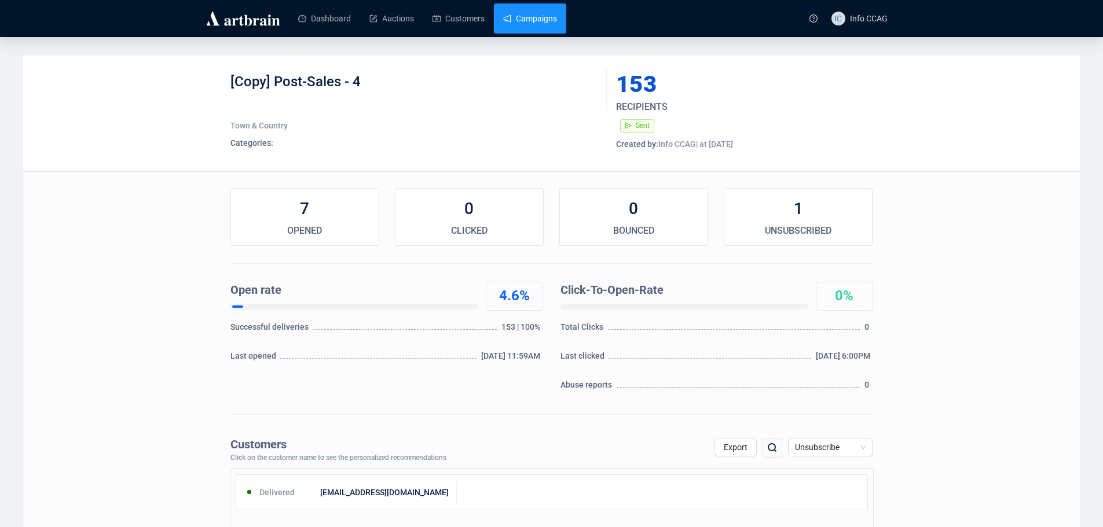
click at [529, 22] on link "Campaigns" at bounding box center [530, 18] width 54 height 30
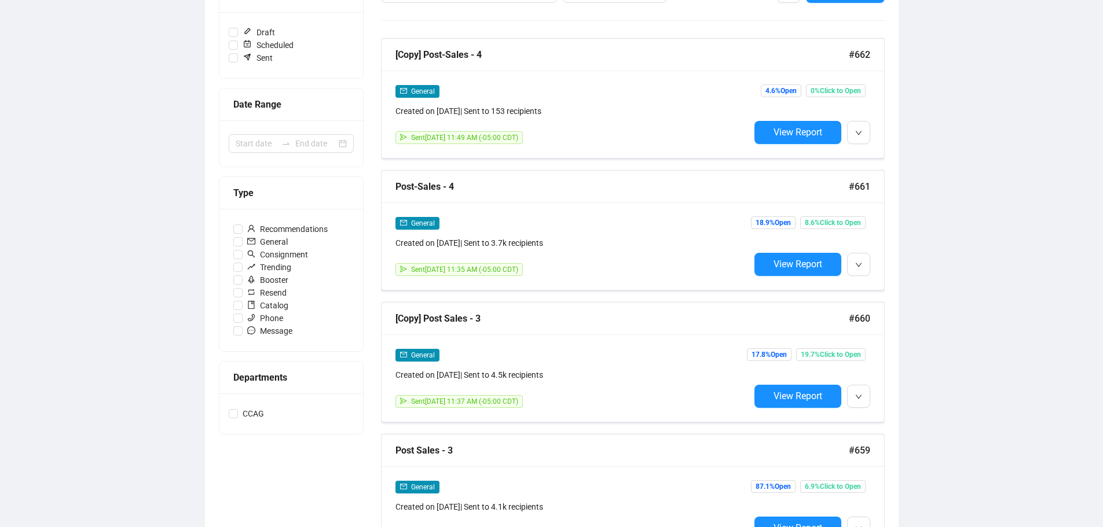
scroll to position [174, 0]
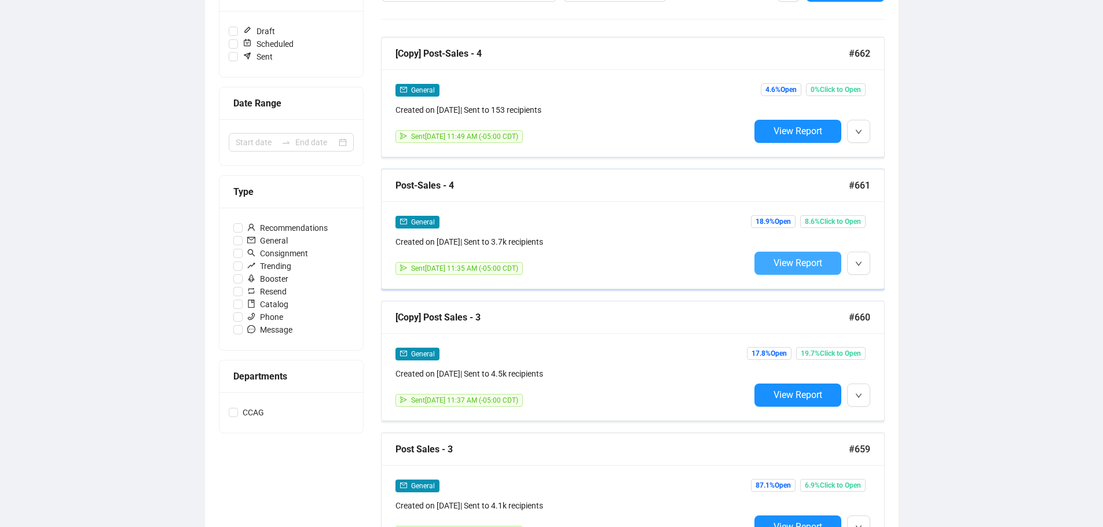
click at [797, 266] on span "View Report" at bounding box center [797, 263] width 49 height 11
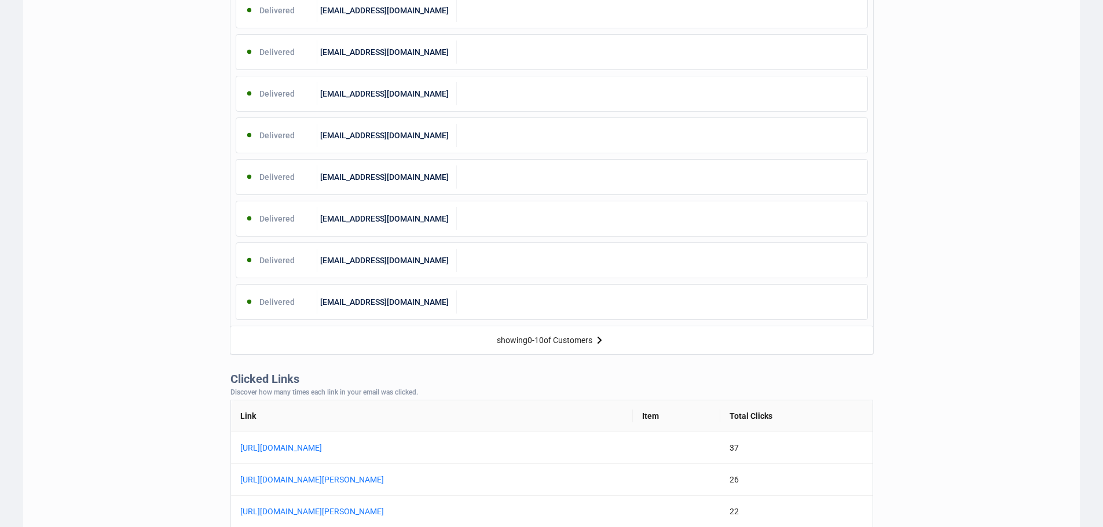
scroll to position [695, 0]
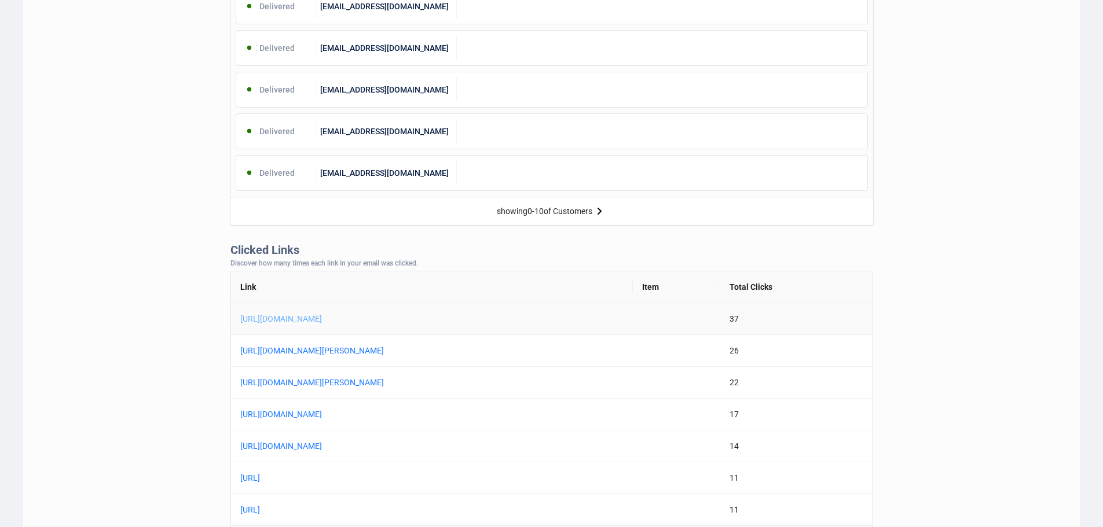
click at [449, 322] on link "[URL][DOMAIN_NAME]" at bounding box center [384, 319] width 289 height 13
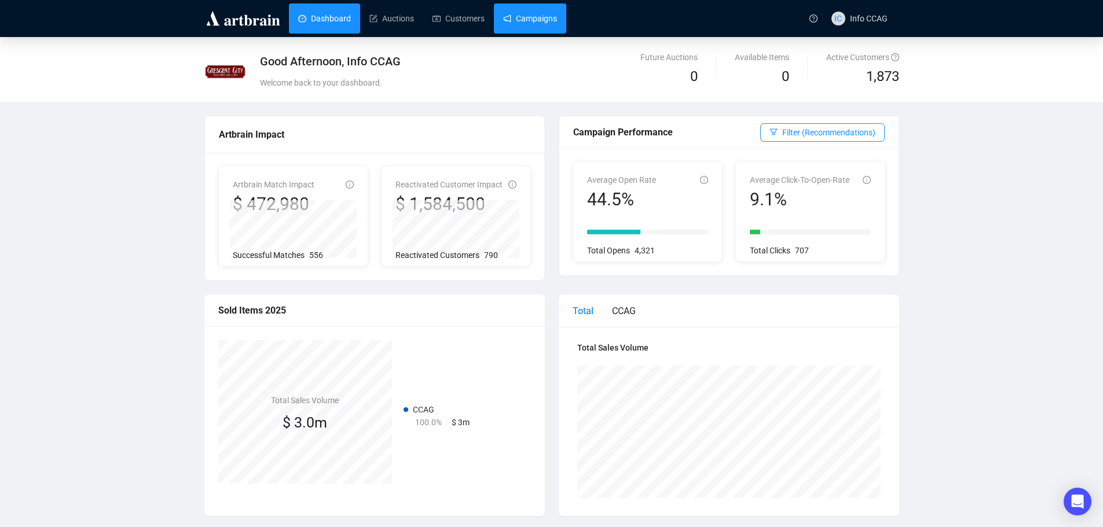
click at [522, 10] on link "Campaigns" at bounding box center [530, 18] width 54 height 30
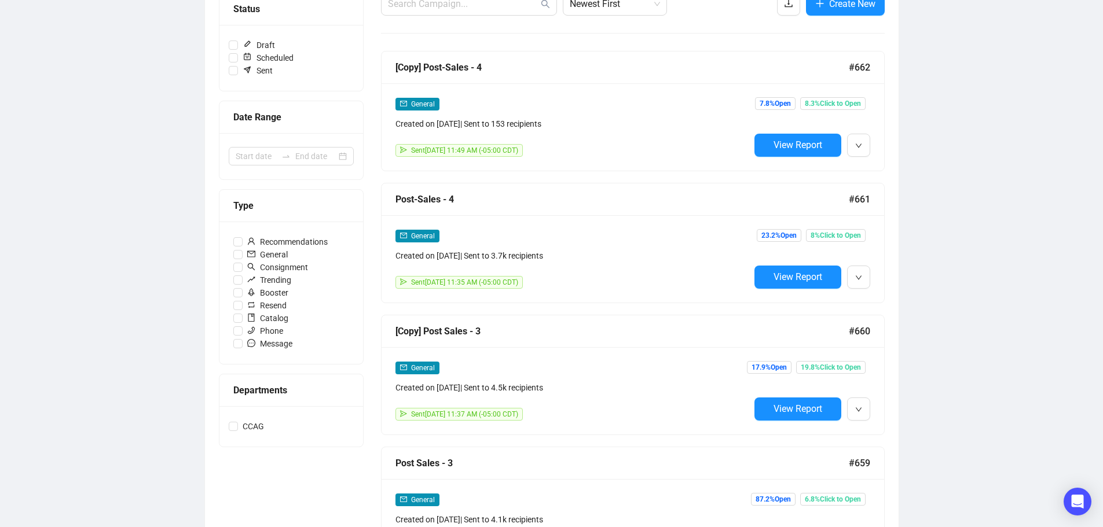
scroll to position [174, 0]
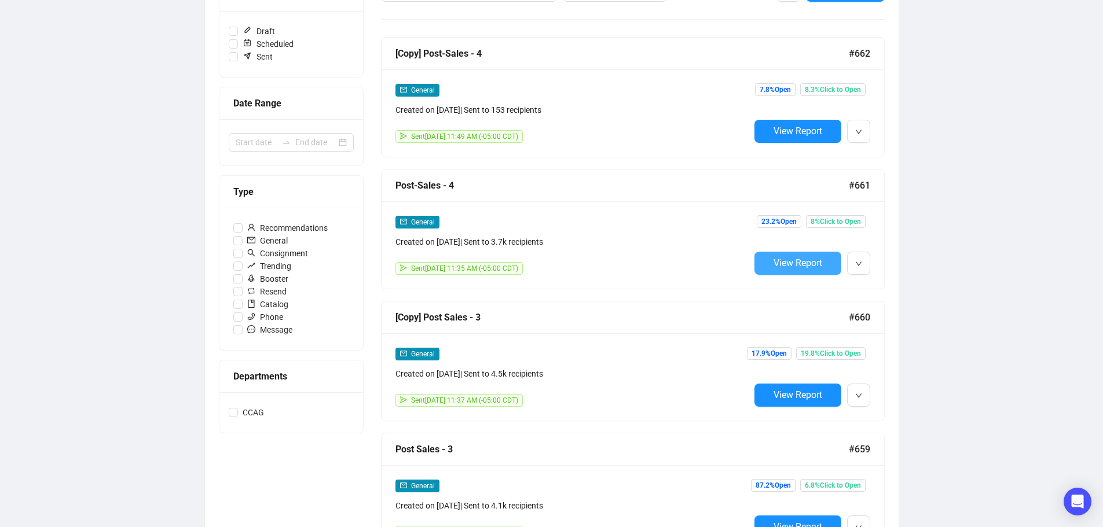
click at [805, 263] on span "View Report" at bounding box center [797, 263] width 49 height 11
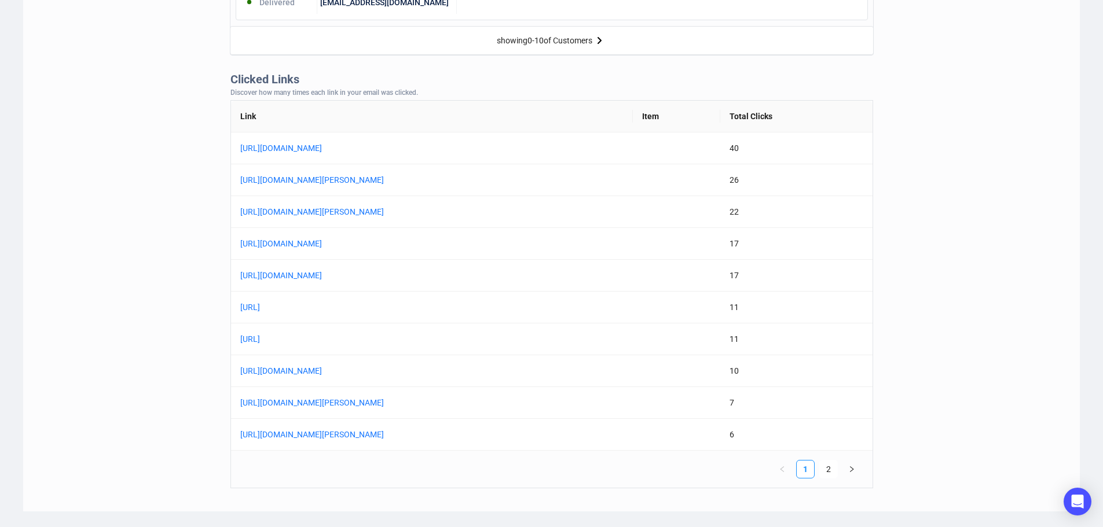
scroll to position [868, 0]
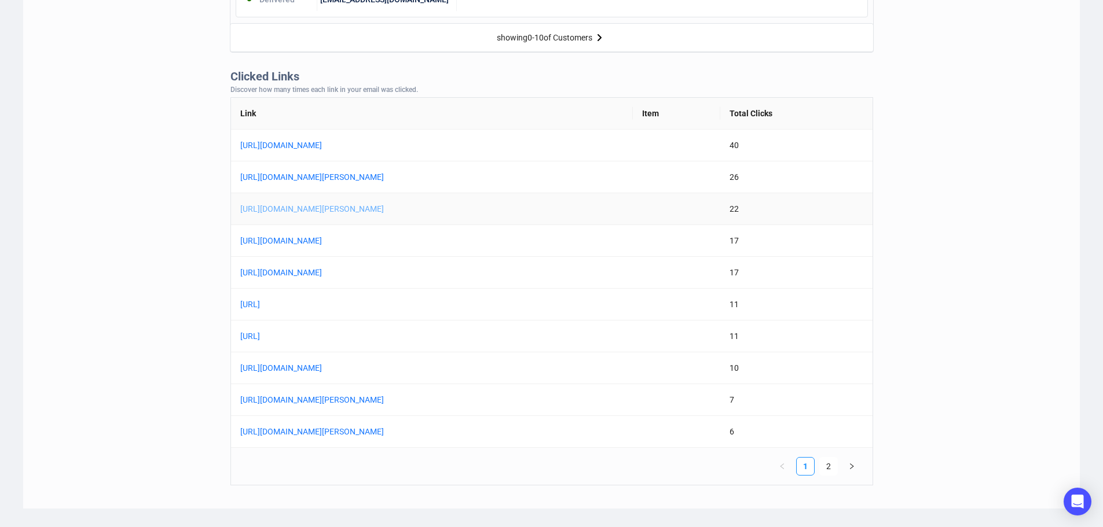
click at [469, 205] on link "[URL][DOMAIN_NAME][PERSON_NAME]" at bounding box center [384, 209] width 289 height 13
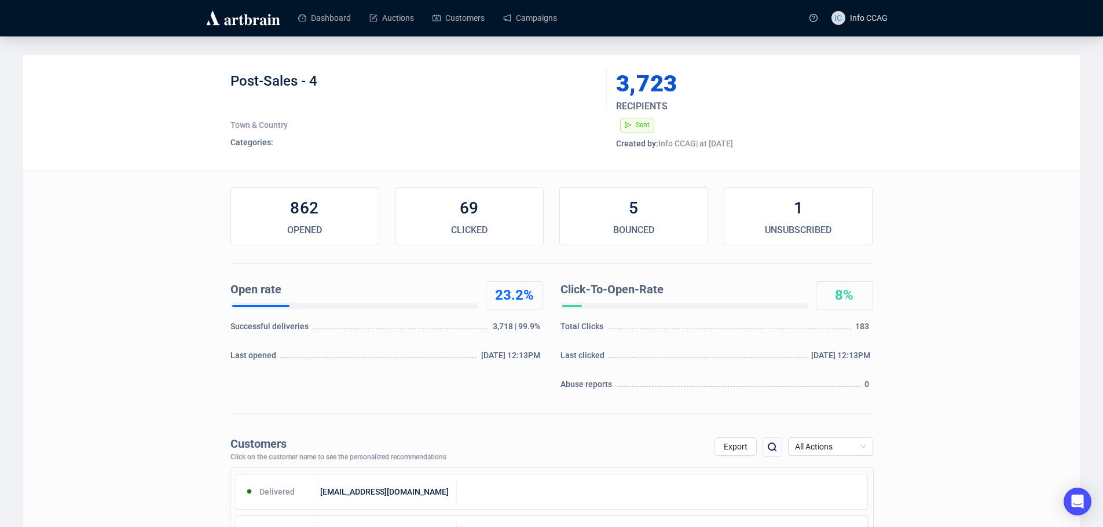
scroll to position [0, 0]
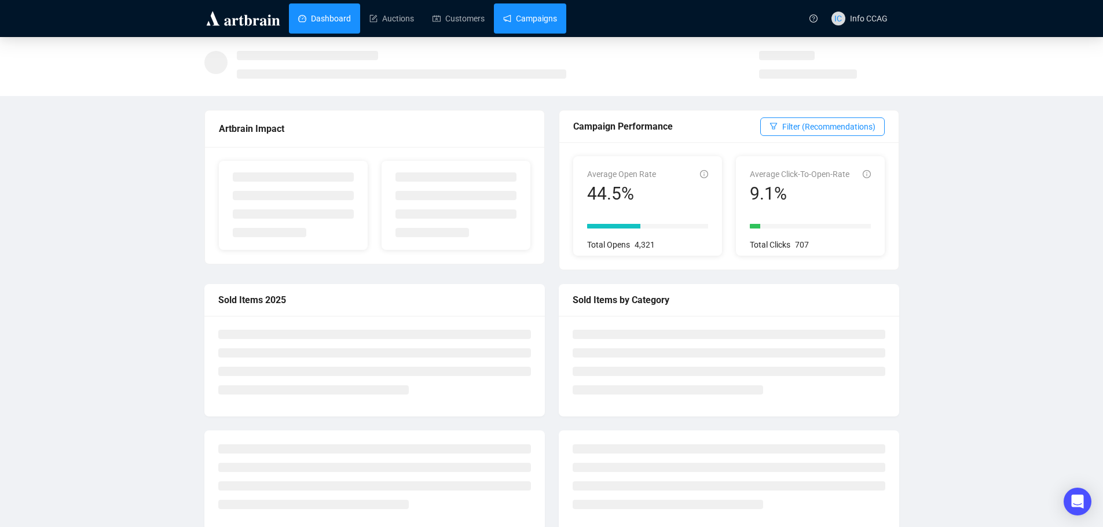
click at [527, 19] on link "Campaigns" at bounding box center [530, 18] width 54 height 30
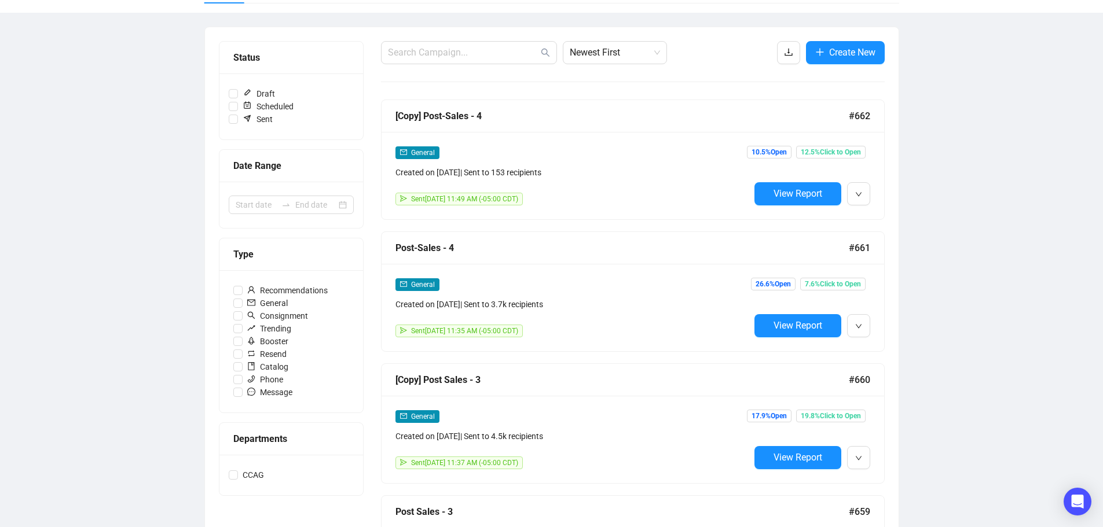
scroll to position [116, 0]
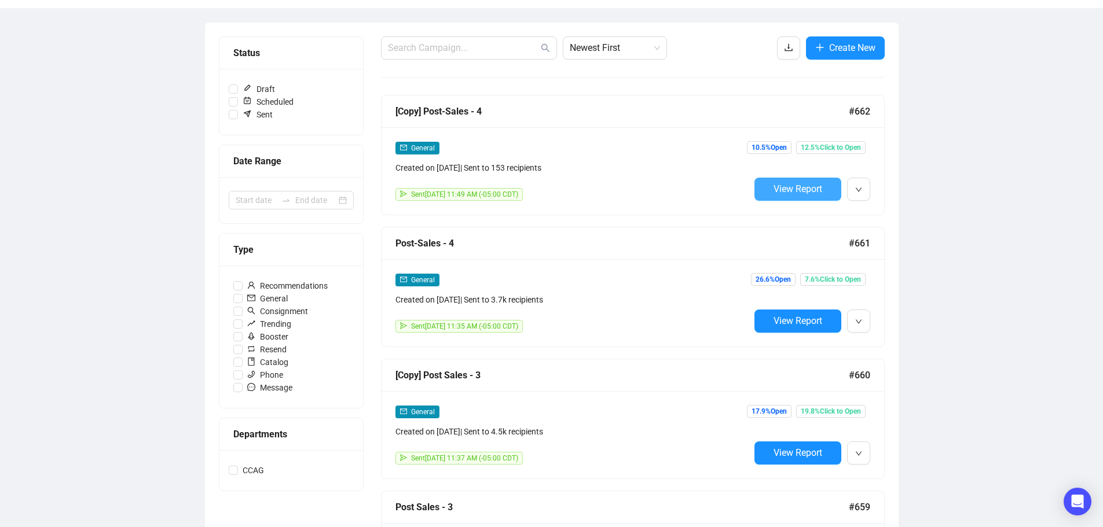
click at [802, 185] on span "View Report" at bounding box center [797, 189] width 49 height 11
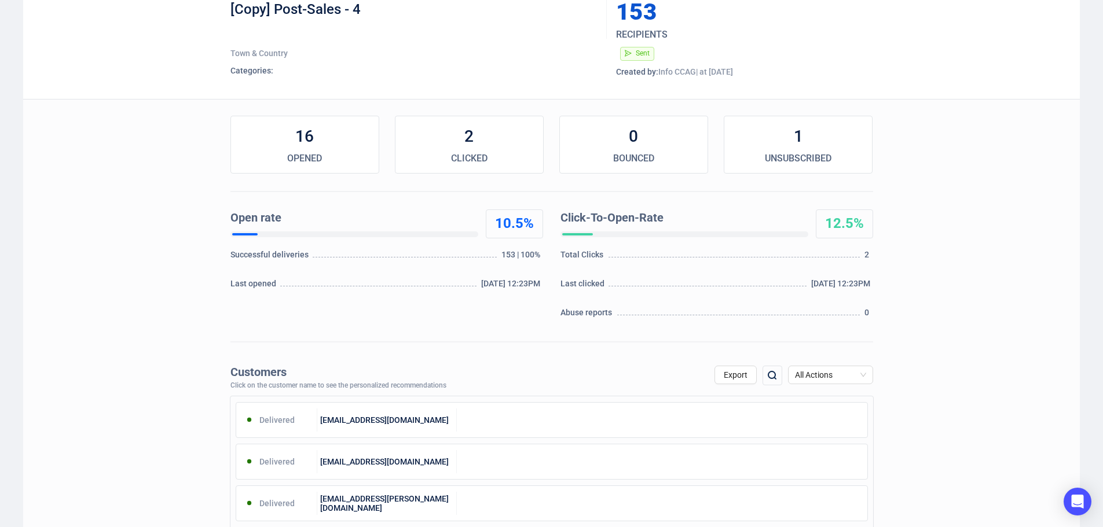
scroll to position [58, 0]
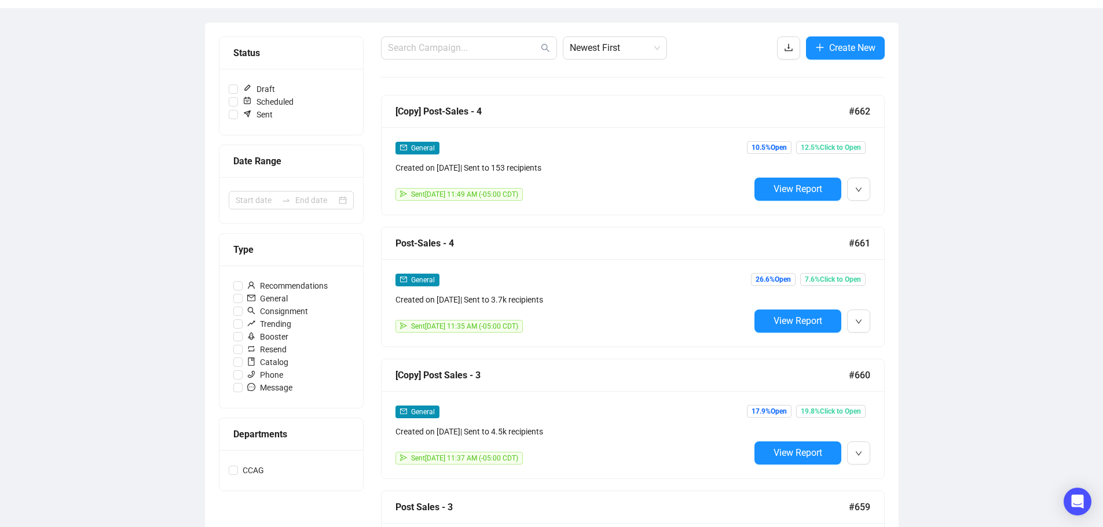
scroll to position [117, 0]
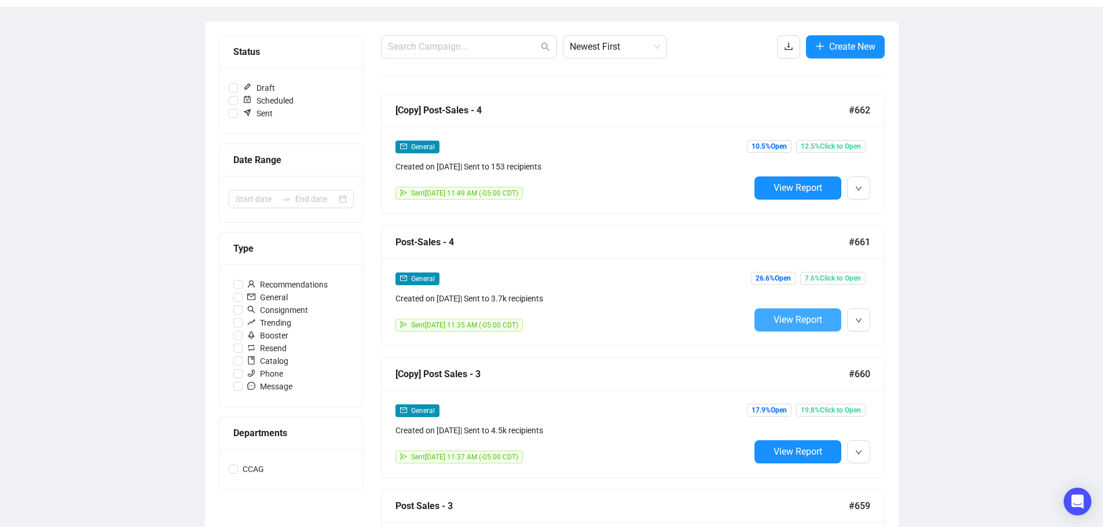
click at [776, 310] on button "View Report" at bounding box center [797, 320] width 87 height 23
